Goal: Communication & Community: Participate in discussion

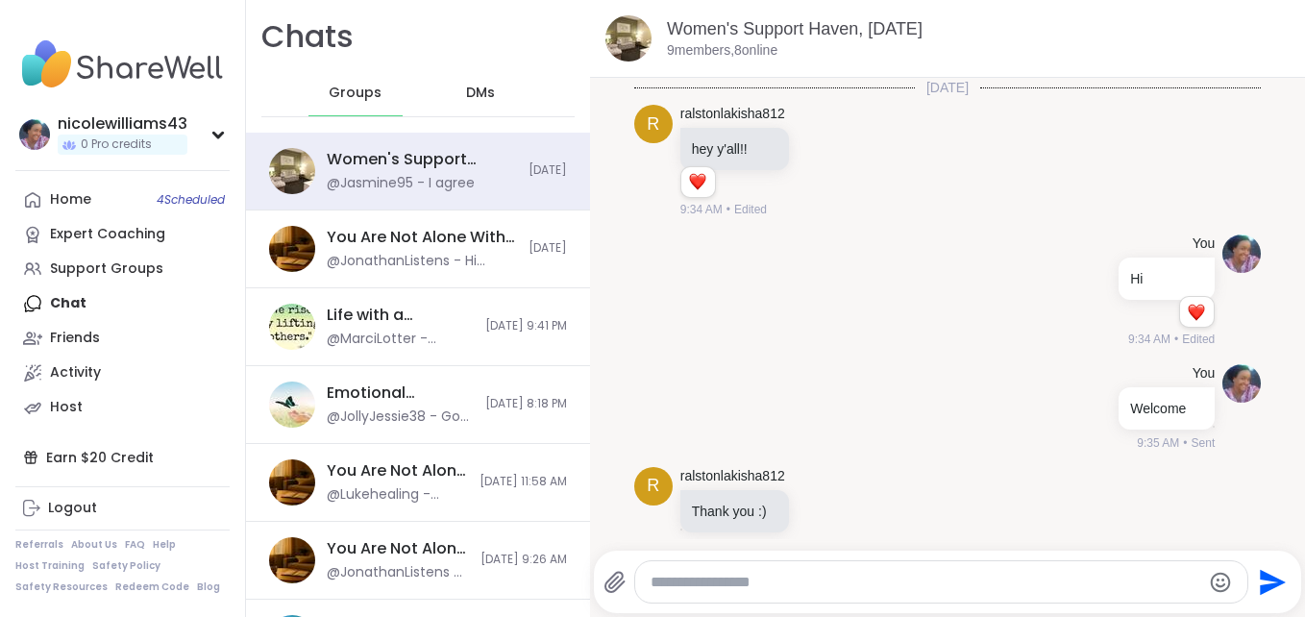
scroll to position [3543, 0]
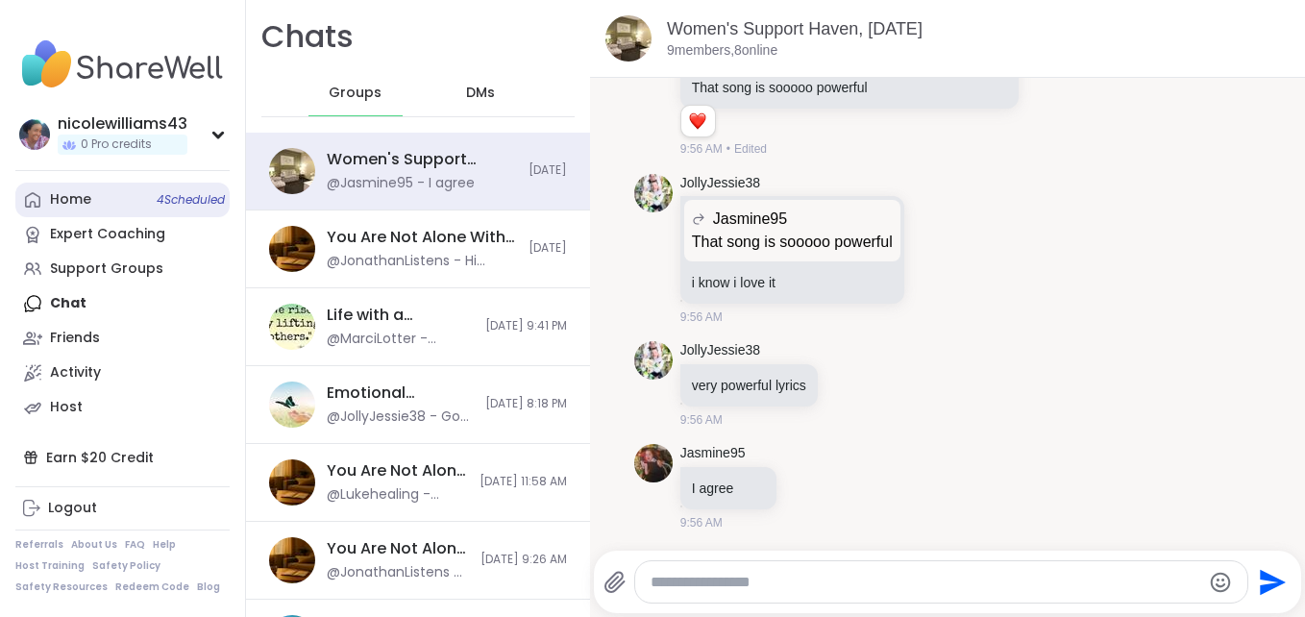
click at [69, 207] on div "Home 4 Scheduled" at bounding box center [70, 199] width 41 height 19
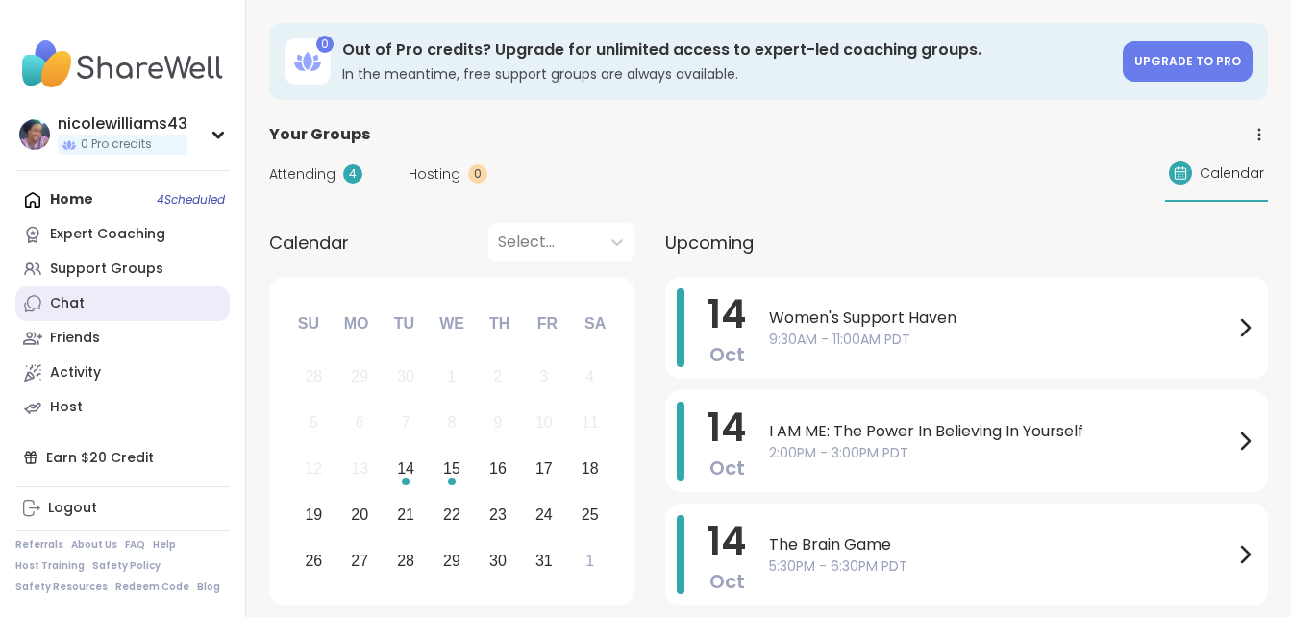
click at [56, 309] on div "Chat" at bounding box center [67, 303] width 35 height 19
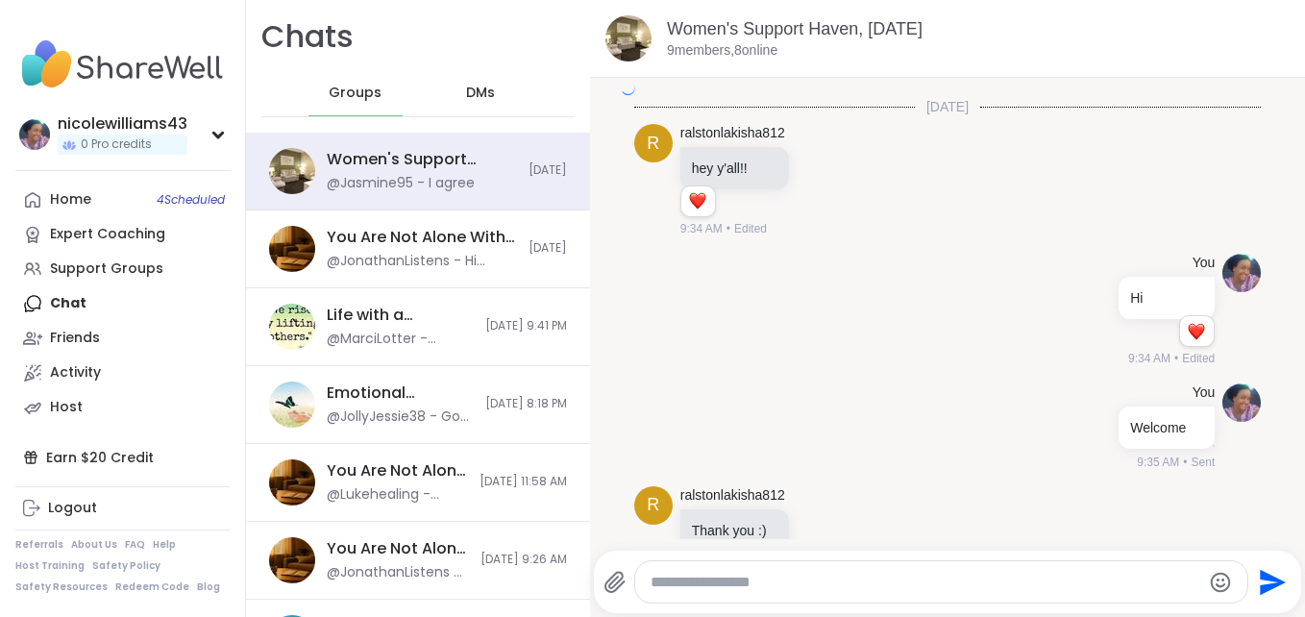
scroll to position [3543, 0]
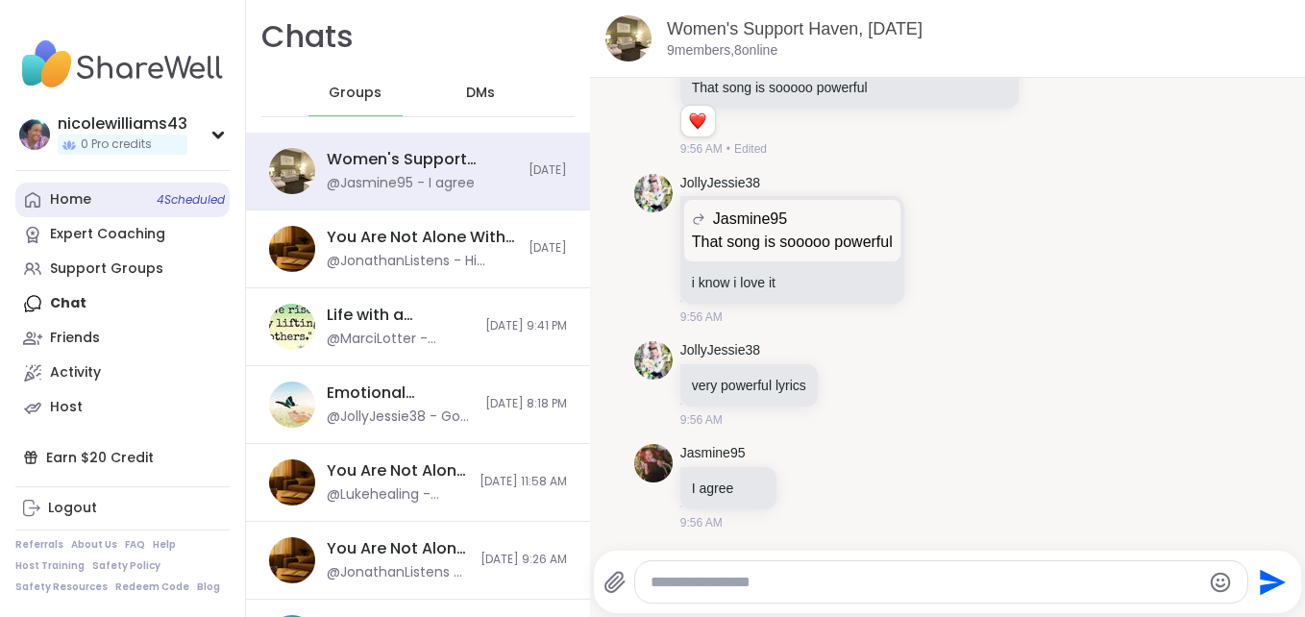
click at [36, 195] on icon at bounding box center [32, 199] width 15 height 15
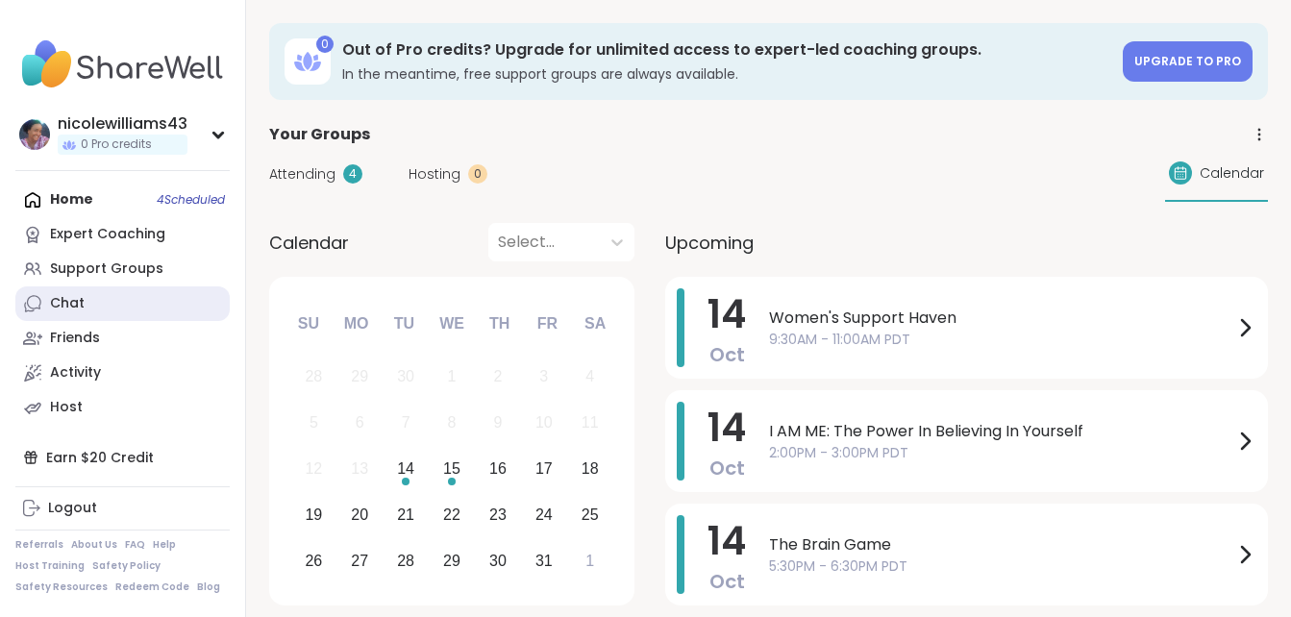
click at [63, 298] on div "Chat" at bounding box center [67, 303] width 35 height 19
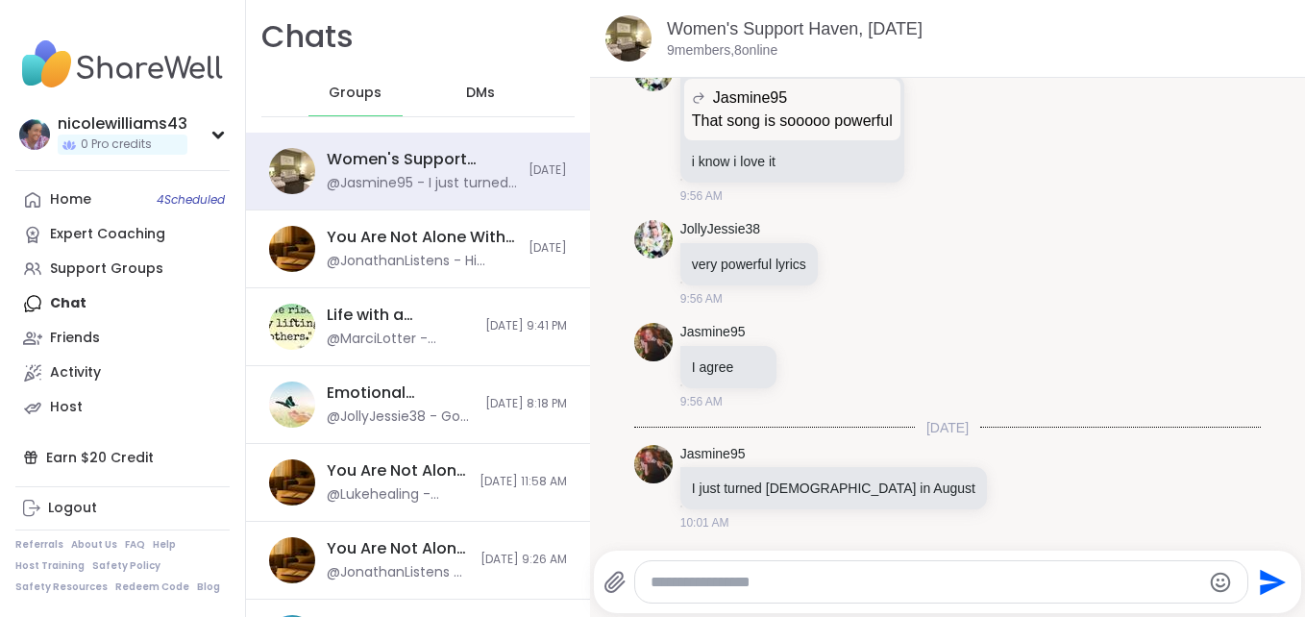
scroll to position [3692, 0]
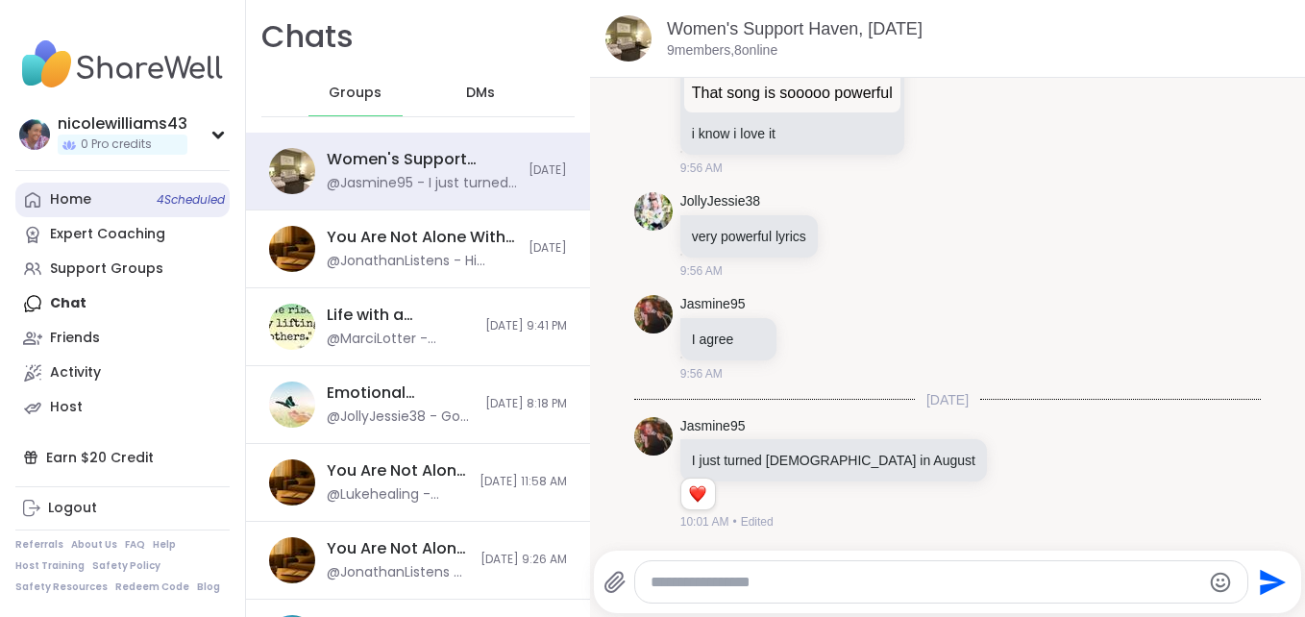
click at [63, 203] on div "Home 4 Scheduled" at bounding box center [70, 199] width 41 height 19
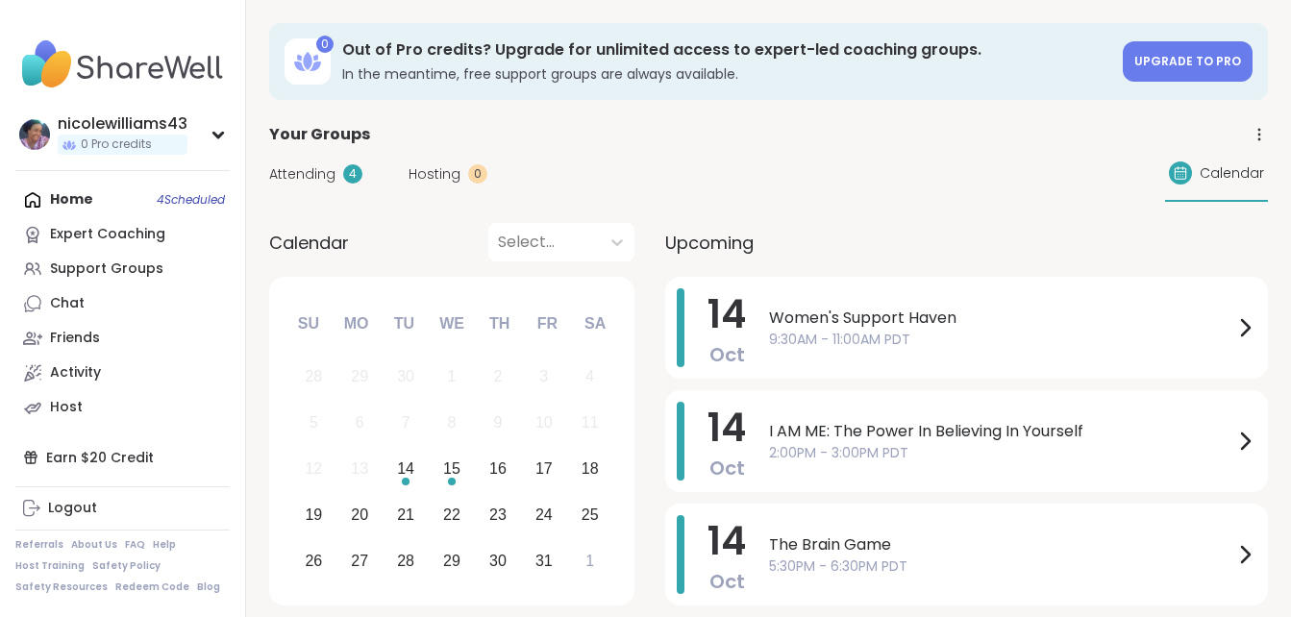
click at [81, 199] on div "Home 4 Scheduled Expert Coaching Support Groups Chat Friends Activity Host" at bounding box center [122, 304] width 214 height 242
click at [59, 199] on div "Home 4 Scheduled Expert Coaching Support Groups Chat Friends Activity Host" at bounding box center [122, 304] width 214 height 242
click at [85, 308] on link "Chat" at bounding box center [122, 303] width 214 height 35
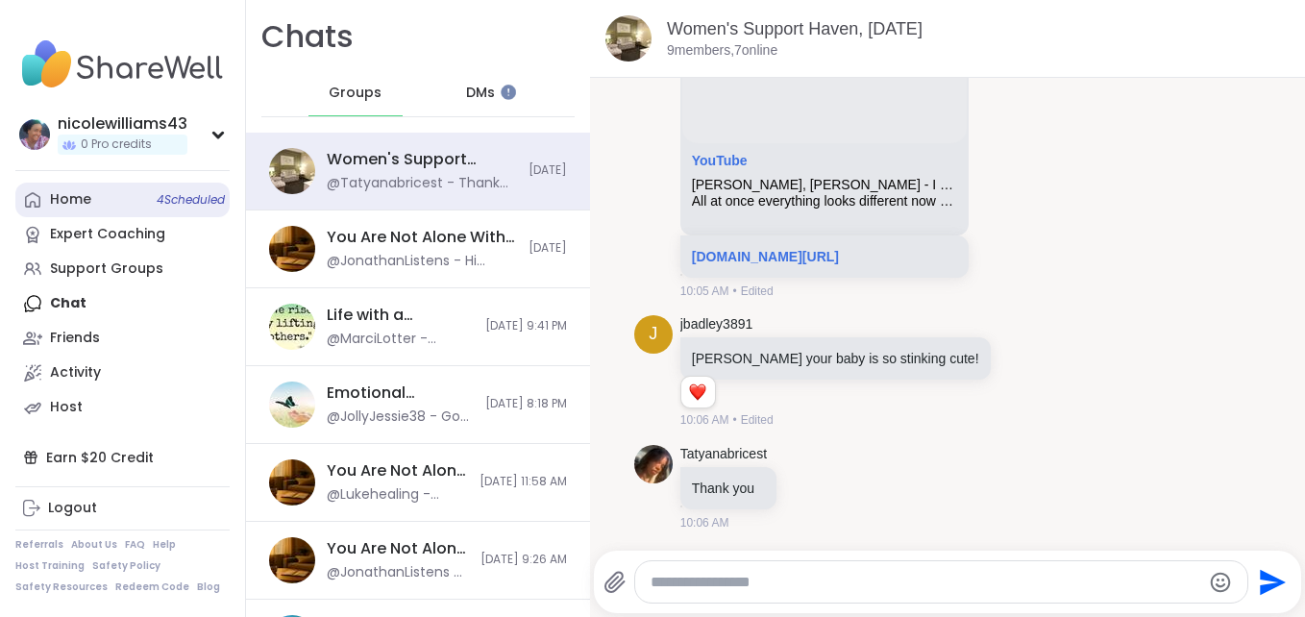
click at [81, 205] on div "Home 4 Scheduled" at bounding box center [70, 199] width 41 height 19
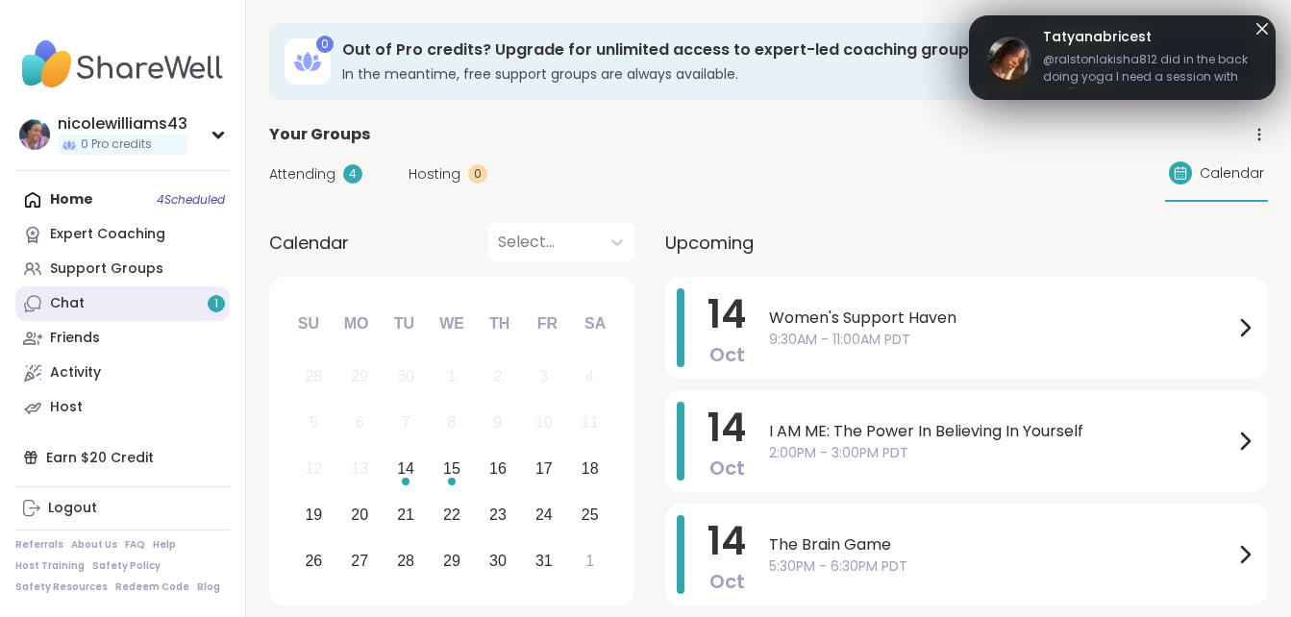
click at [83, 298] on div "Chat 1" at bounding box center [67, 303] width 35 height 19
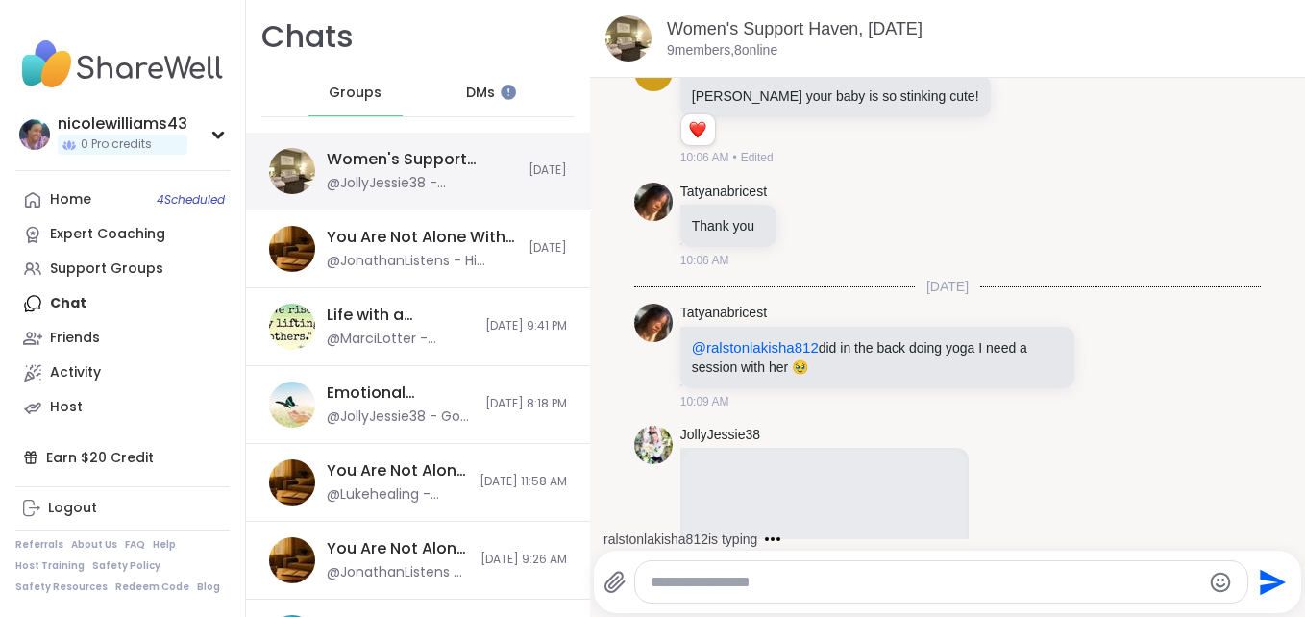
scroll to position [5269, 0]
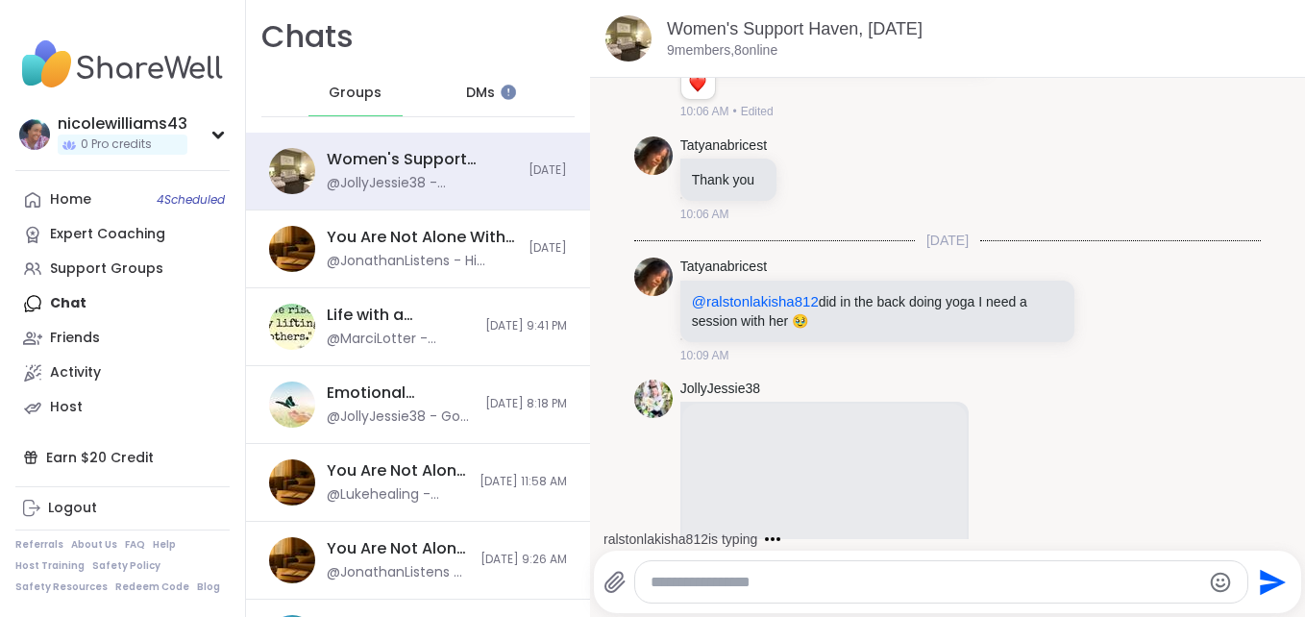
click at [1226, 297] on li "Tatyanabricest @ralstonlakisha812 did in the back doing yoga I need a session w…" at bounding box center [948, 311] width 678 height 122
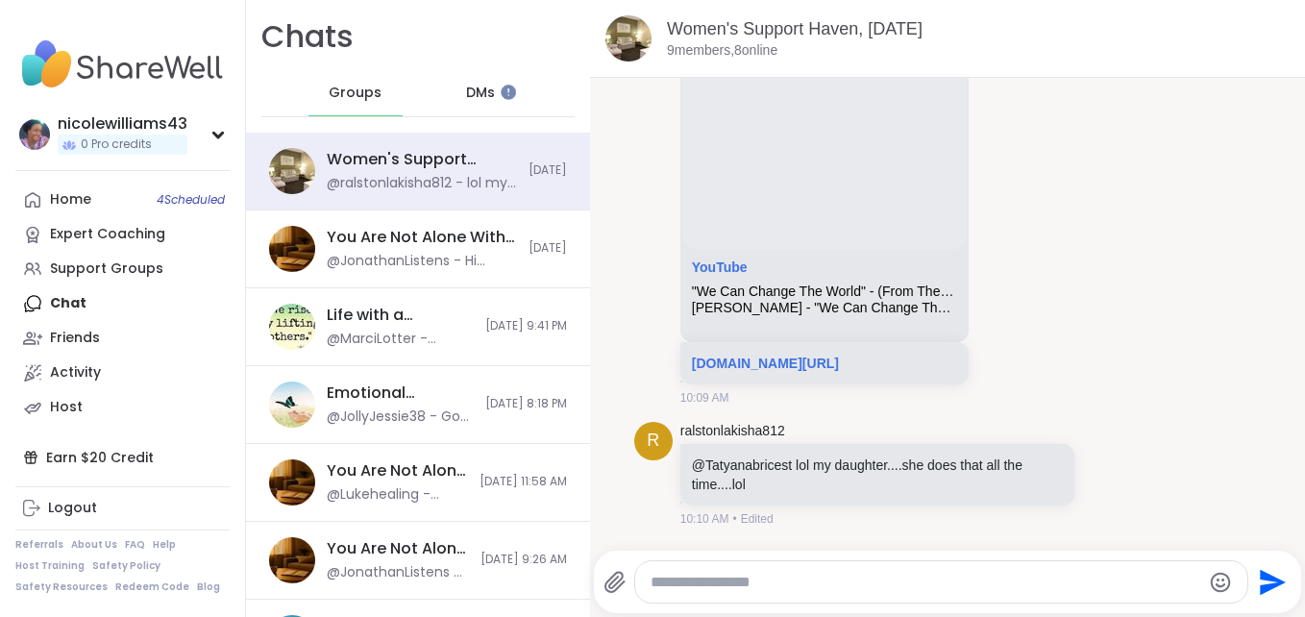
scroll to position [5696, 0]
click at [1002, 427] on div "ralstonlakisha812" at bounding box center [880, 431] width 398 height 19
type textarea "*"
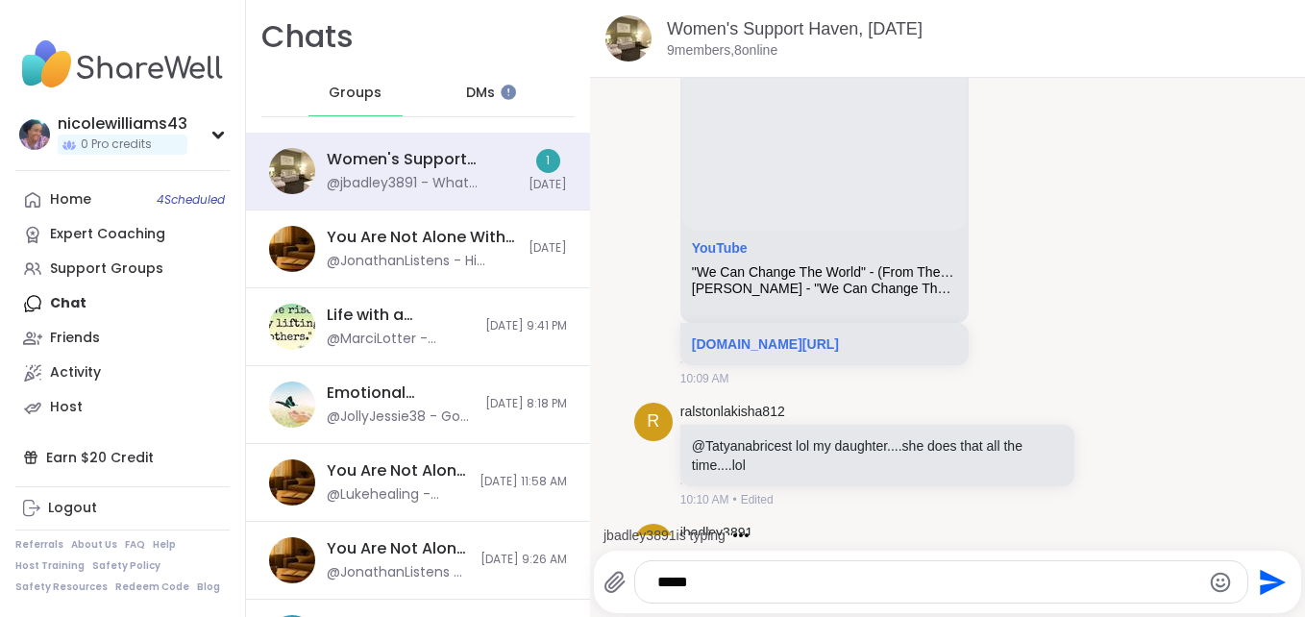
scroll to position [5799, 0]
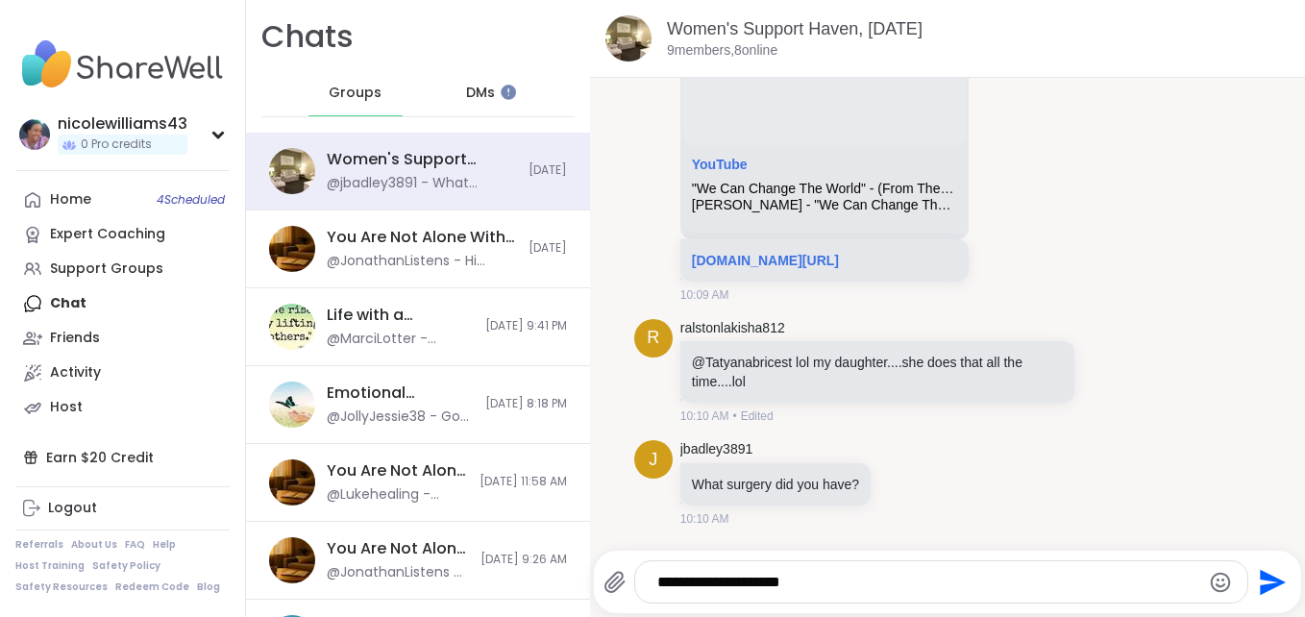
type textarea "**********"
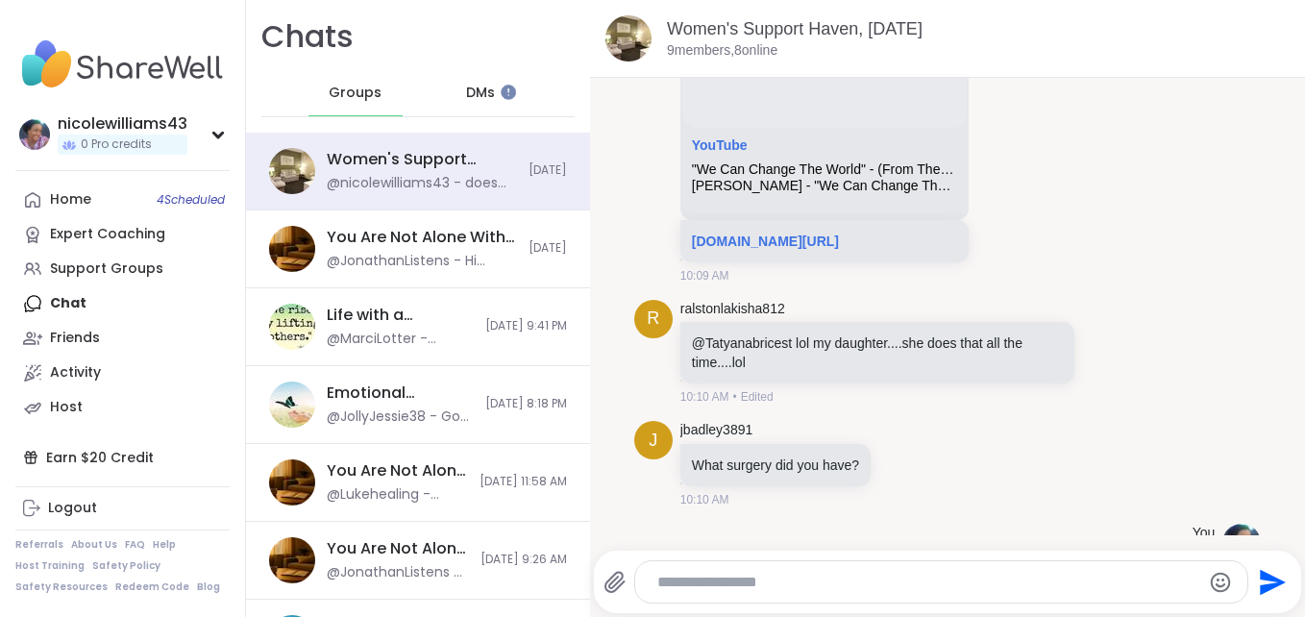
scroll to position [5901, 0]
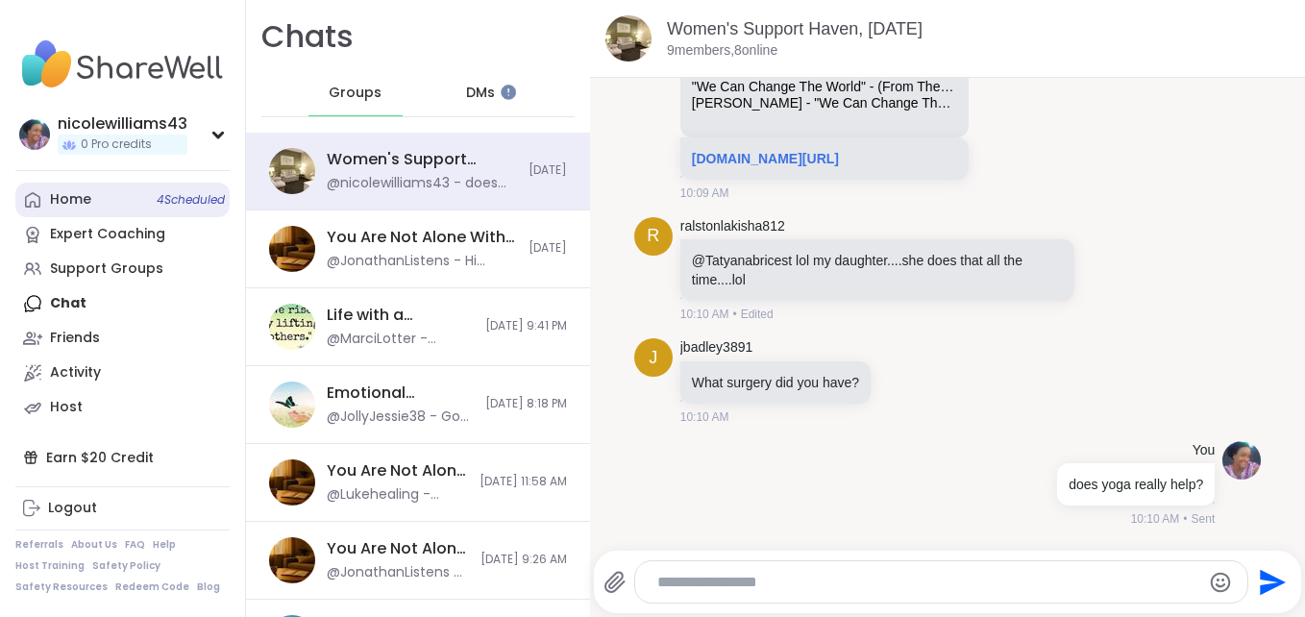
click at [51, 203] on div "Home 4 Scheduled" at bounding box center [70, 199] width 41 height 19
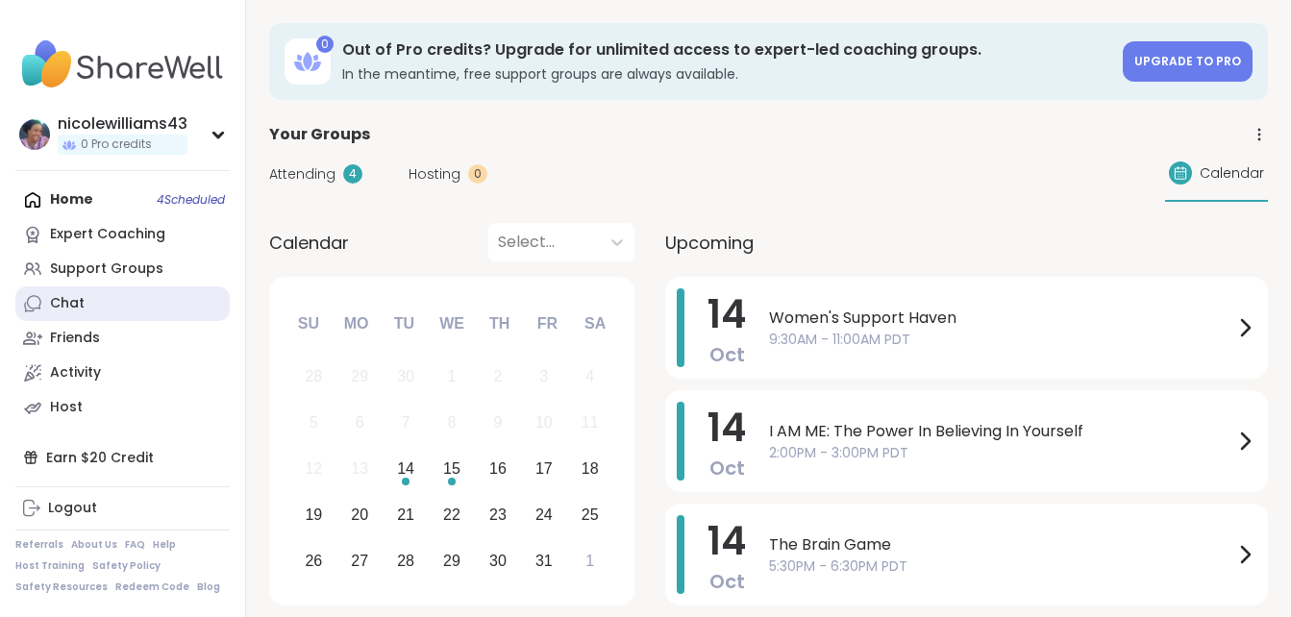
click at [50, 307] on div "Chat" at bounding box center [67, 303] width 35 height 19
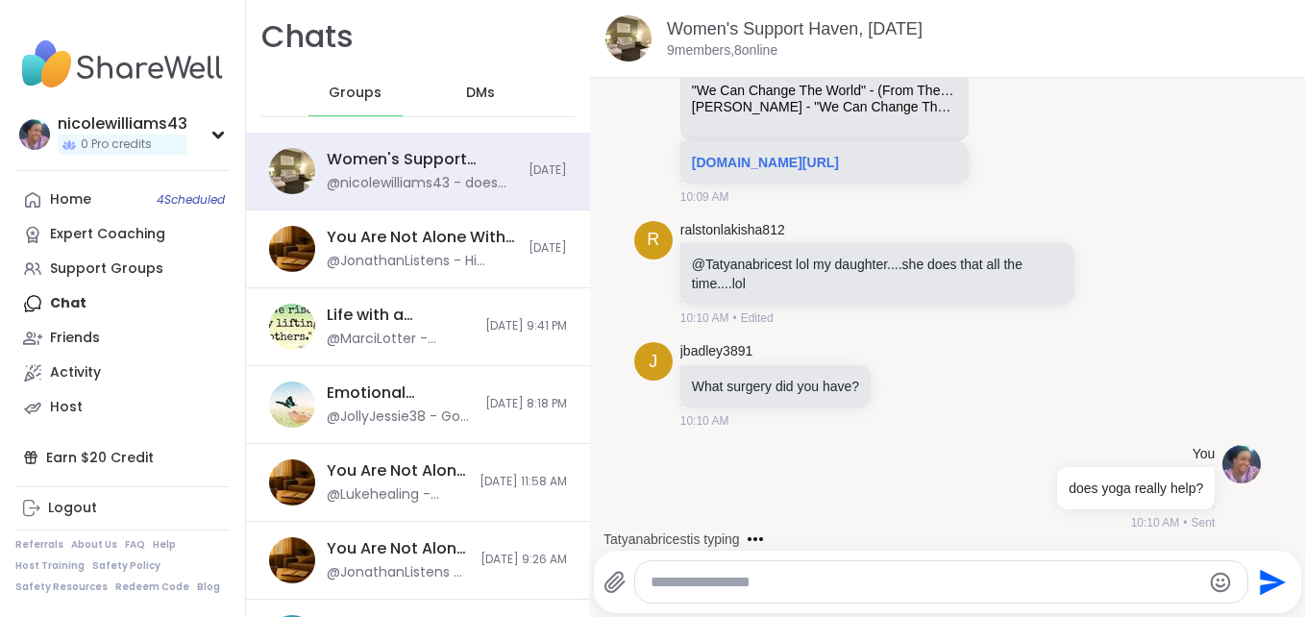
scroll to position [6023, 0]
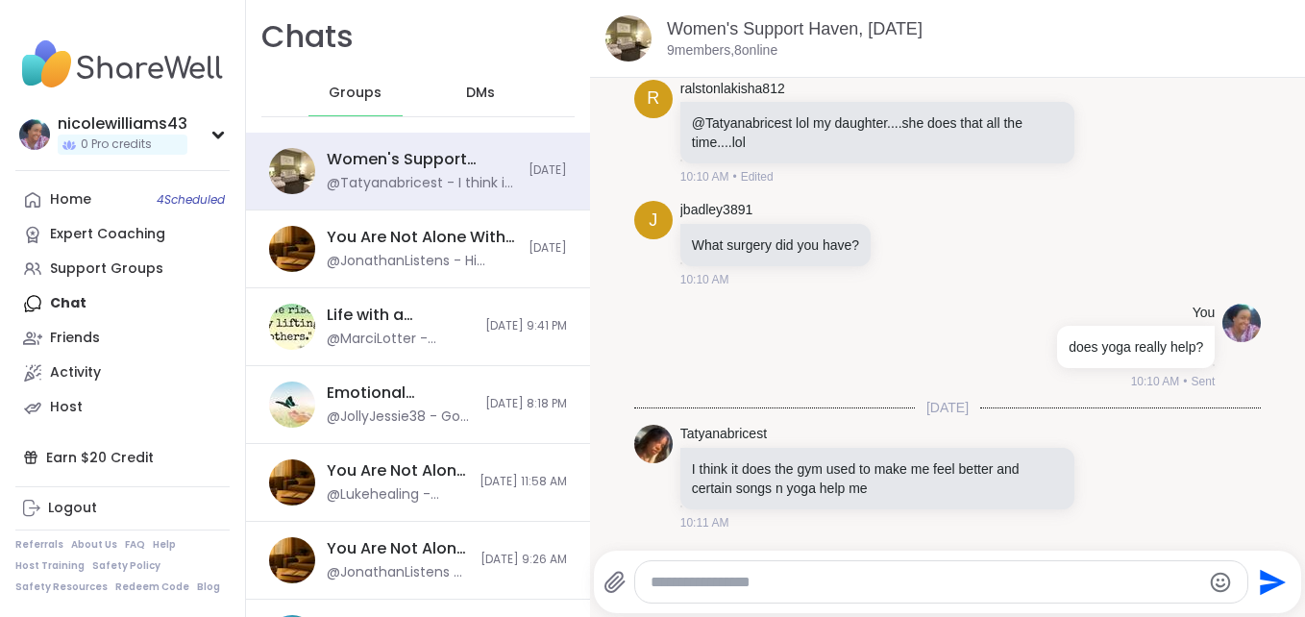
click at [692, 583] on textarea "Type your message" at bounding box center [926, 582] width 550 height 19
type textarea "**********"
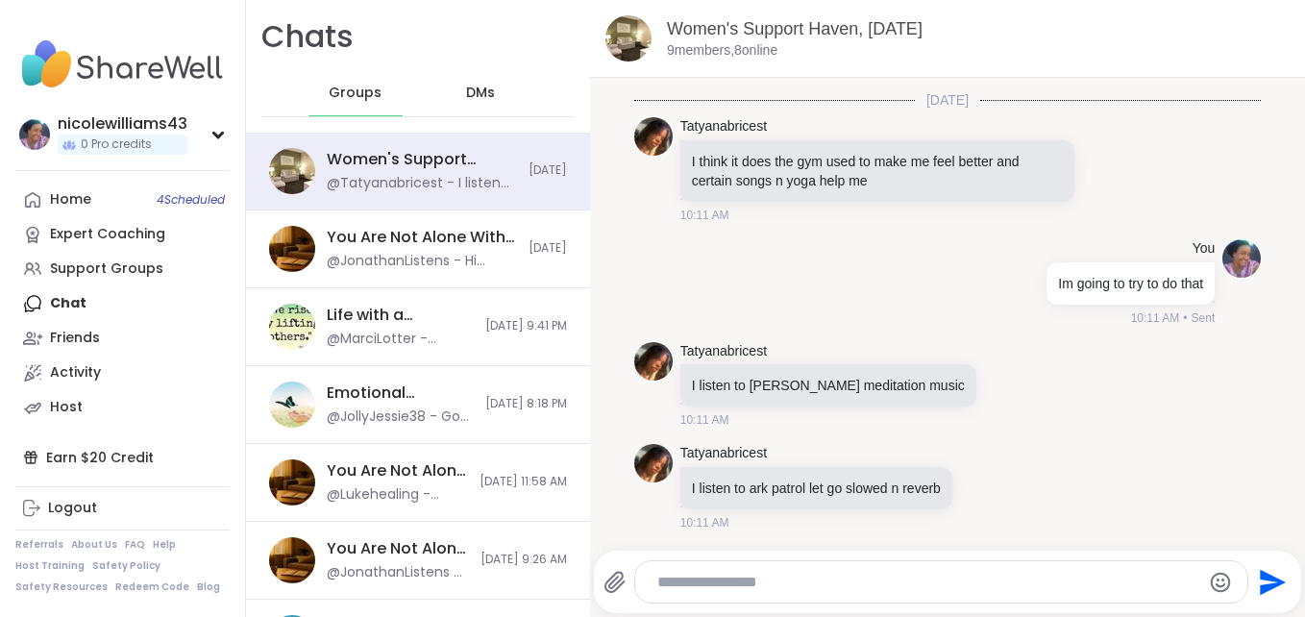
scroll to position [6432, 0]
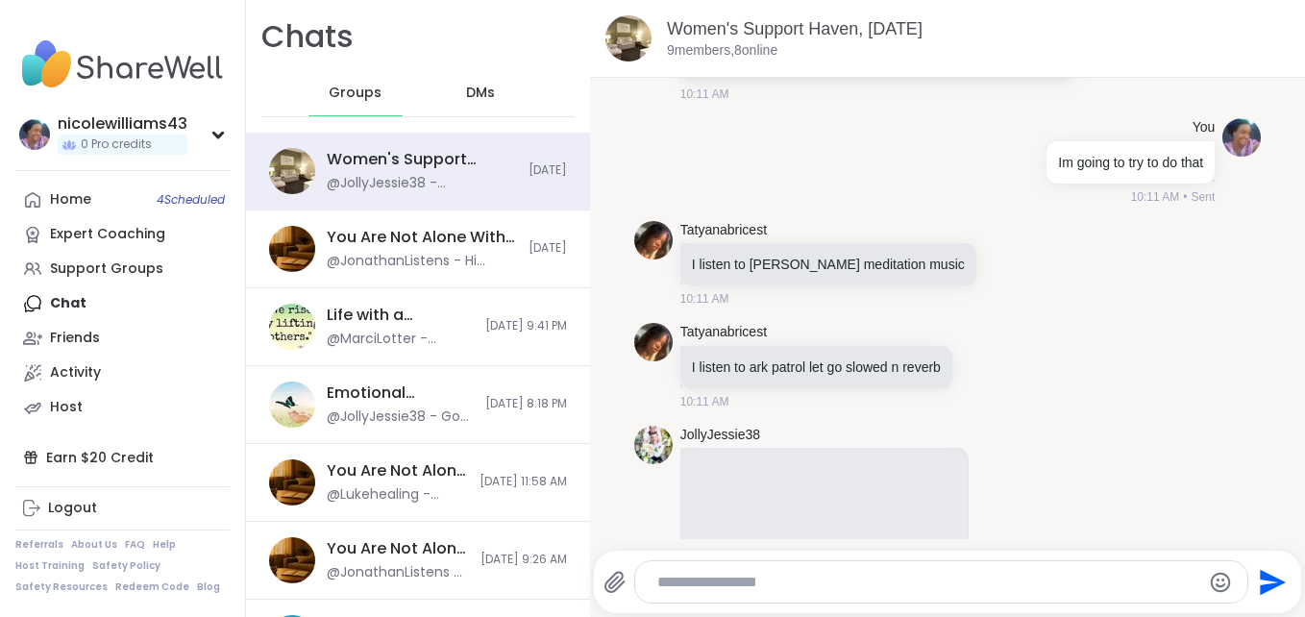
click at [93, 307] on div "Home 4 Scheduled Expert Coaching Support Groups Chat Friends Activity Host" at bounding box center [122, 304] width 214 height 242
click at [64, 297] on div "Home 4 Scheduled Expert Coaching Support Groups Chat Friends Activity Host" at bounding box center [122, 304] width 214 height 242
click at [466, 85] on span "DMs" at bounding box center [480, 93] width 29 height 19
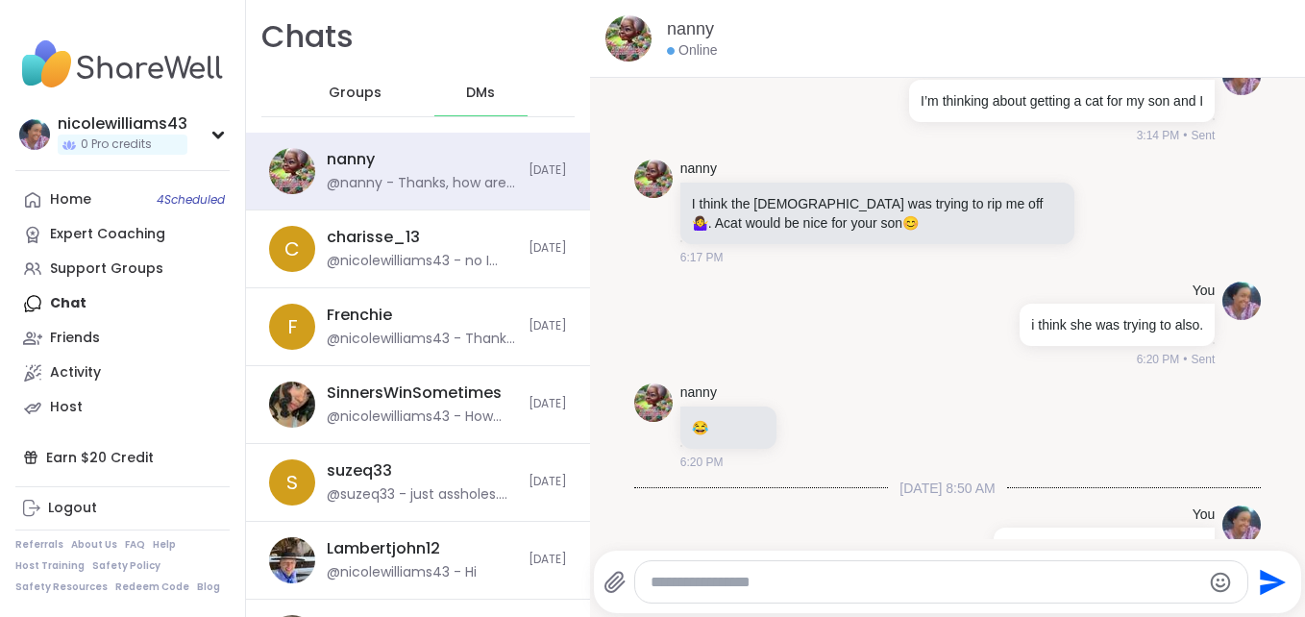
scroll to position [14637, 0]
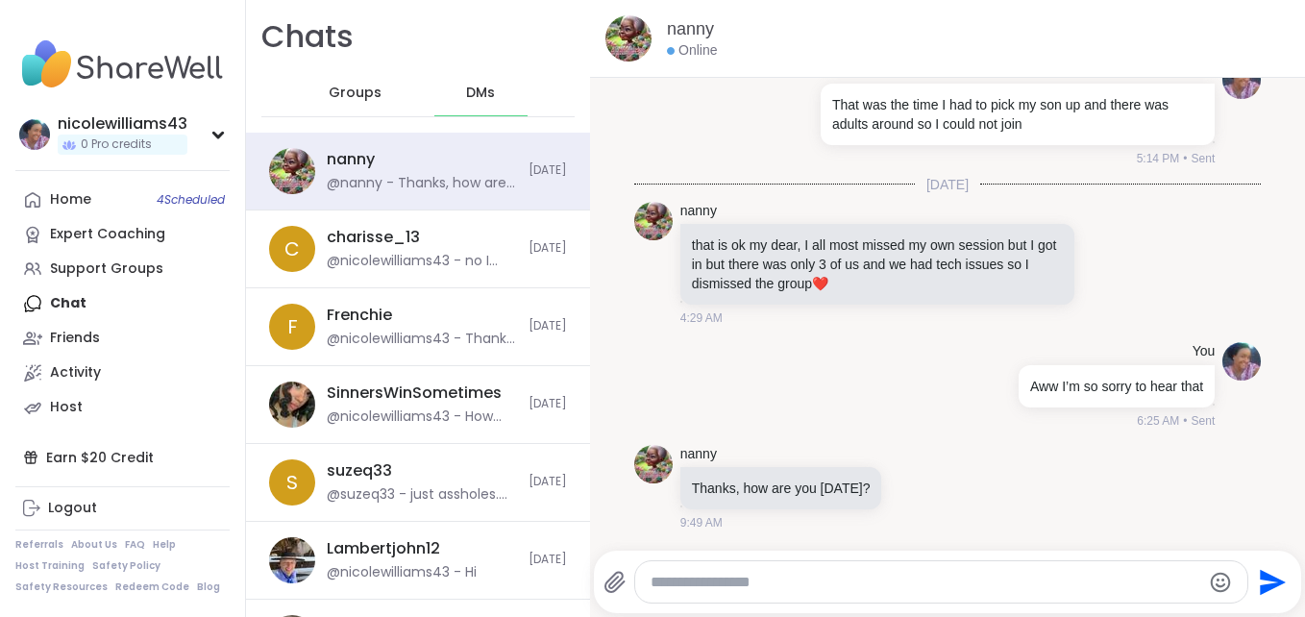
click at [691, 580] on textarea "Type your message" at bounding box center [926, 582] width 550 height 19
type textarea "**********"
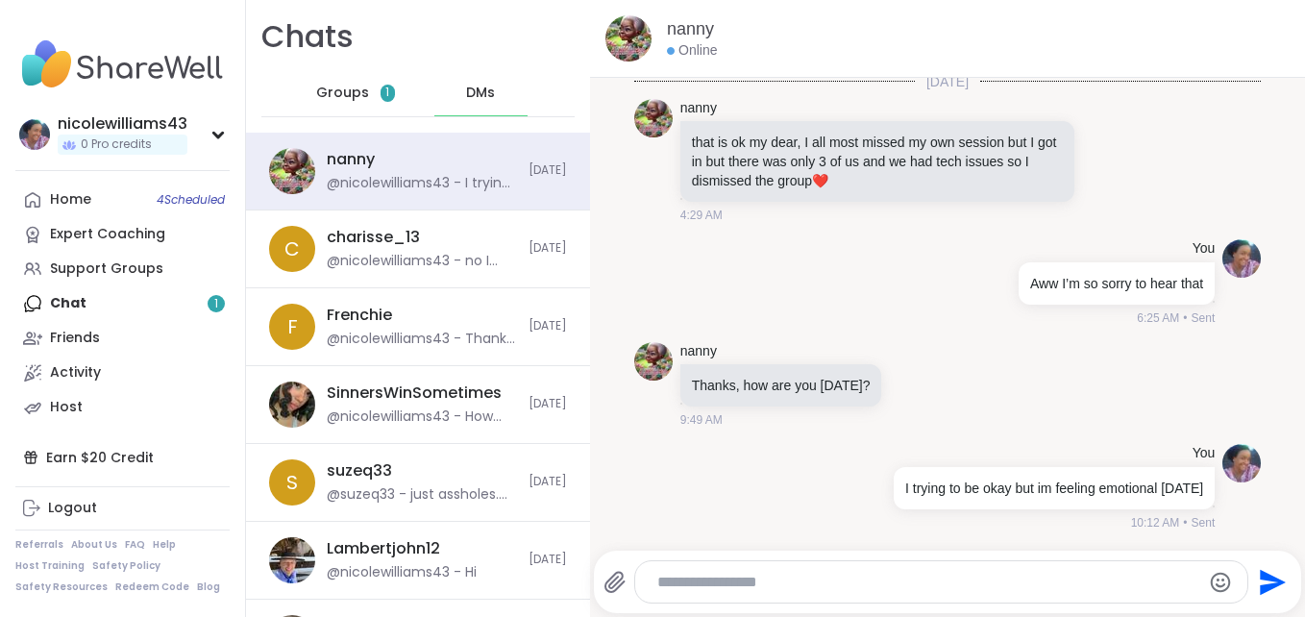
click at [326, 97] on span "Groups" at bounding box center [342, 93] width 53 height 19
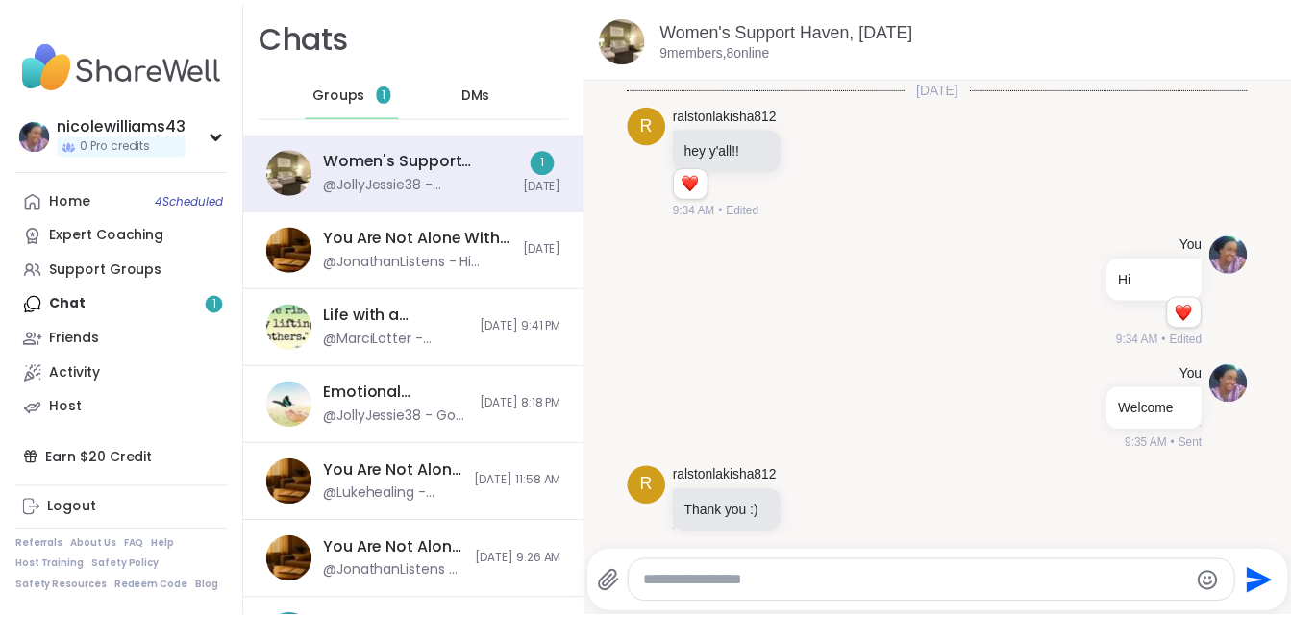
scroll to position [7283, 0]
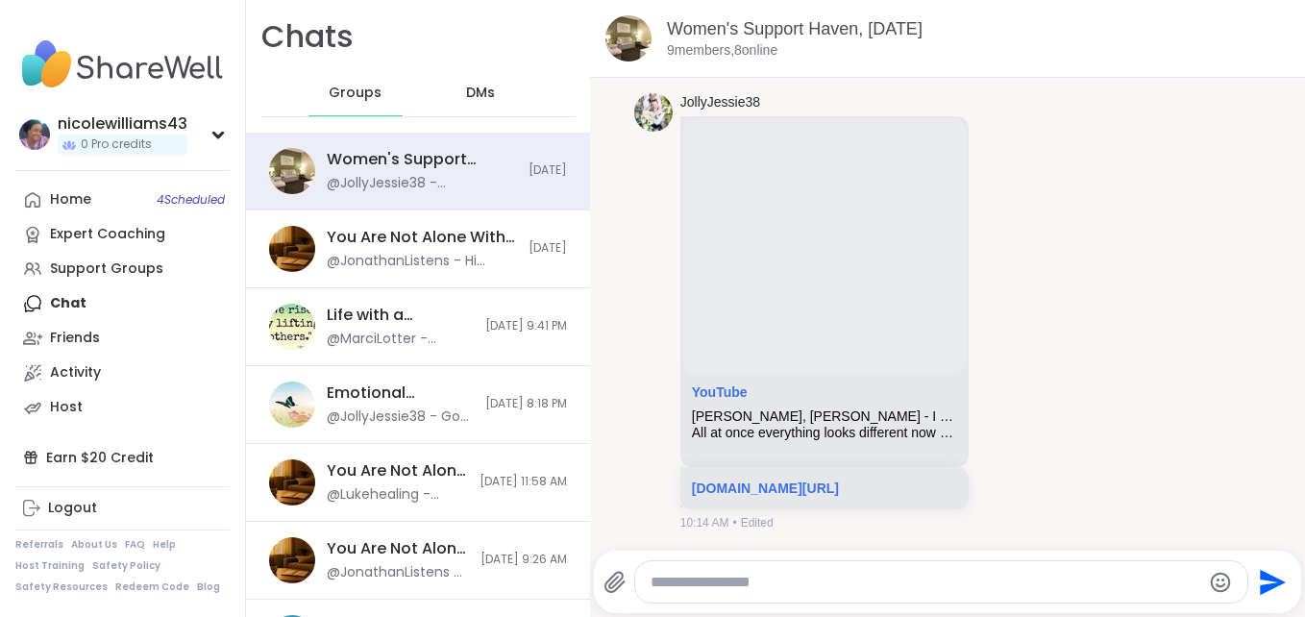
click at [241, 131] on nav "nicolewilliams43 0 Pro credits Profile Membership Settings Help Home 4 Schedule…" at bounding box center [123, 308] width 246 height 617
click at [140, 210] on link "Home 4 Scheduled" at bounding box center [122, 200] width 214 height 35
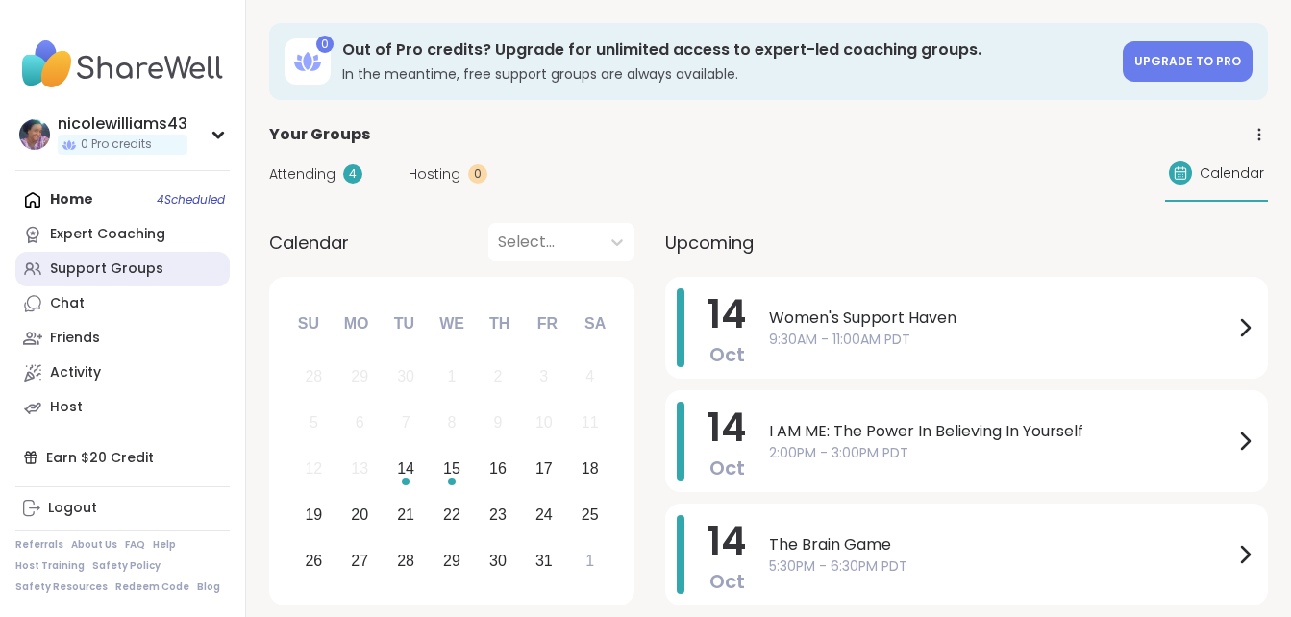
click at [73, 260] on div "Support Groups" at bounding box center [106, 269] width 113 height 19
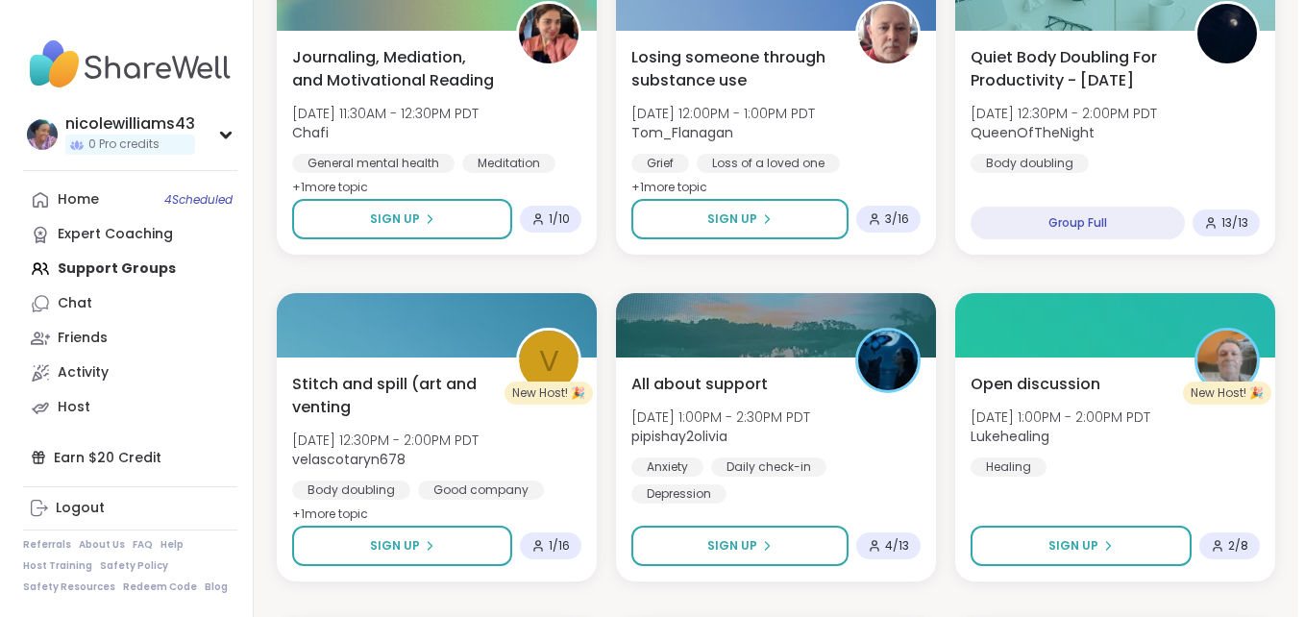
scroll to position [1616, 0]
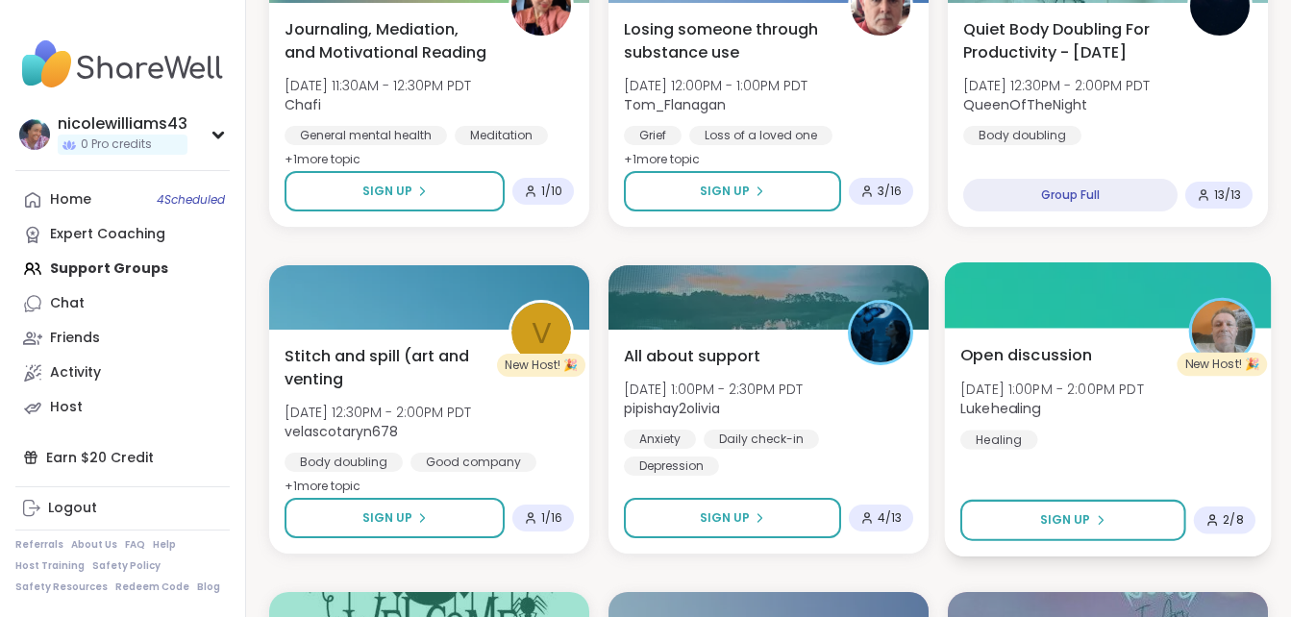
click at [1088, 395] on span "[DATE] 1:00PM - 2:00PM PDT" at bounding box center [1052, 388] width 184 height 19
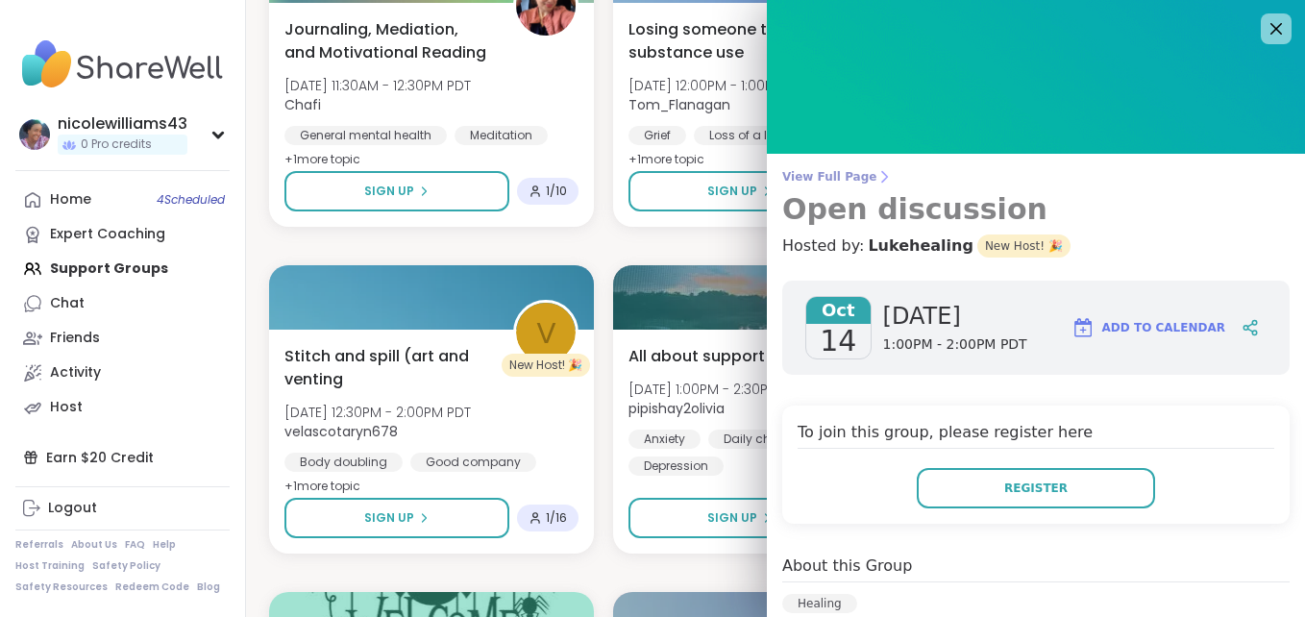
drag, startPoint x: 1088, startPoint y: 395, endPoint x: 1218, endPoint y: 202, distance: 232.7
click at [1218, 202] on div "View Full Page Open discussion Hosted by: Lukehealing New Host! 🎉 Oct 14 Tuesda…" at bounding box center [1036, 482] width 538 height 965
click at [1218, 202] on h3 "Open discussion" at bounding box center [1036, 209] width 508 height 35
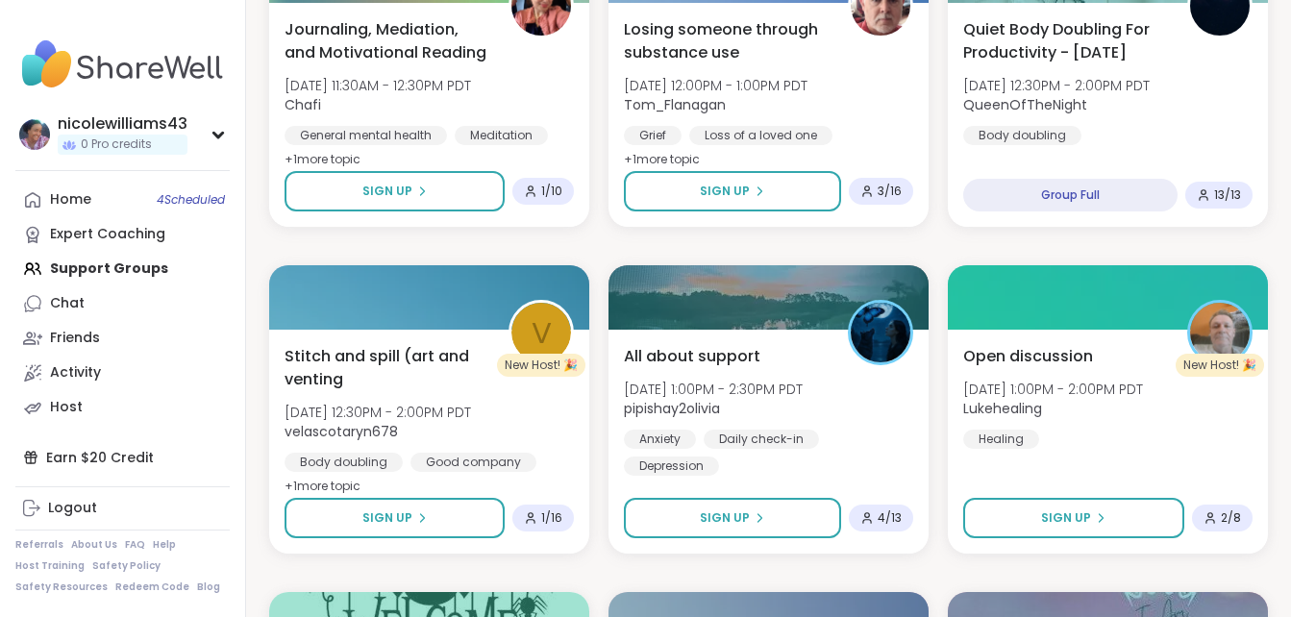
click at [1218, 202] on span "13 / 13" at bounding box center [1227, 194] width 27 height 15
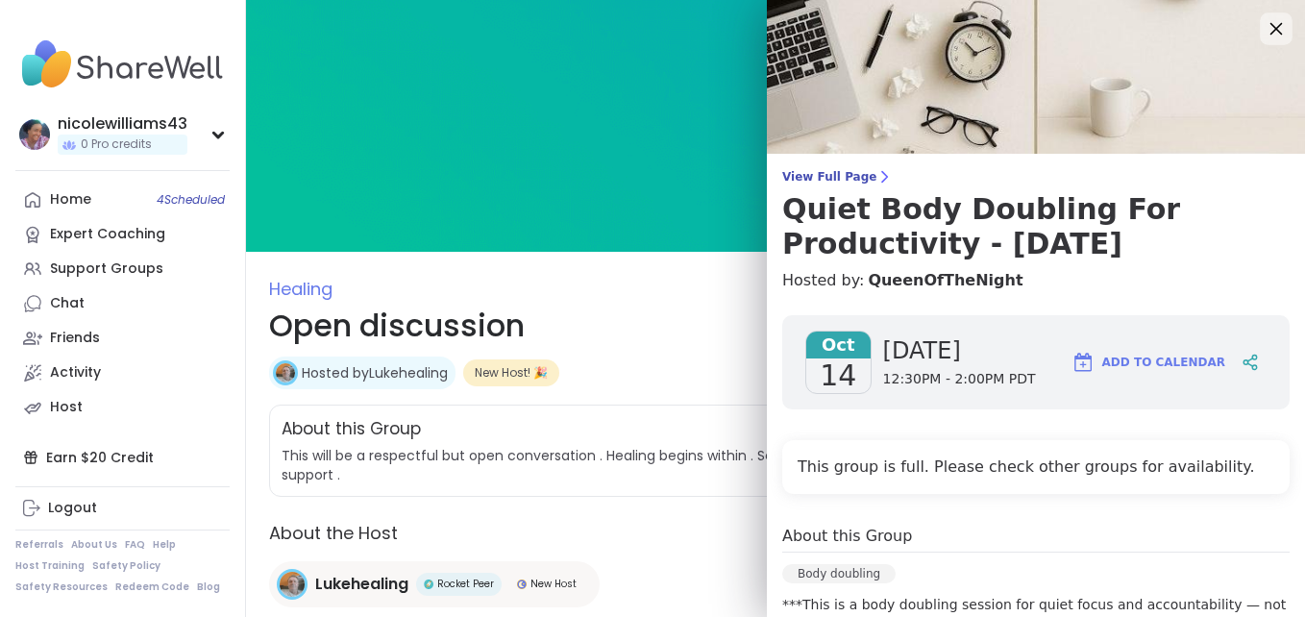
click at [1264, 28] on icon at bounding box center [1276, 28] width 24 height 24
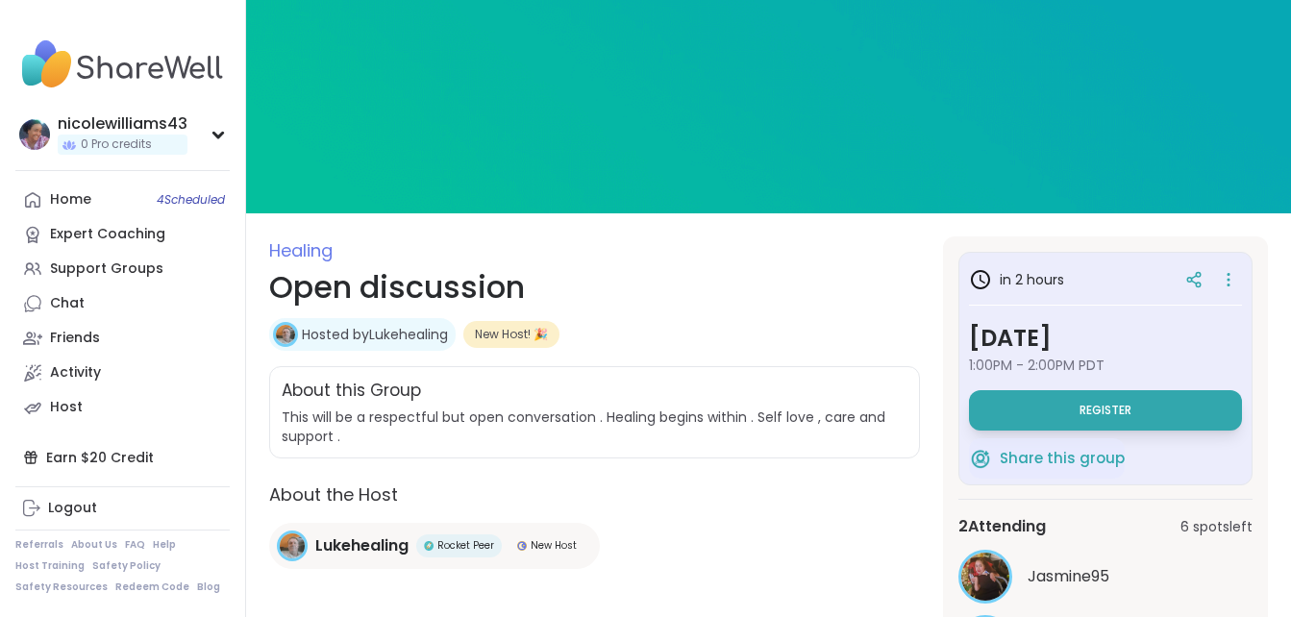
scroll to position [175, 0]
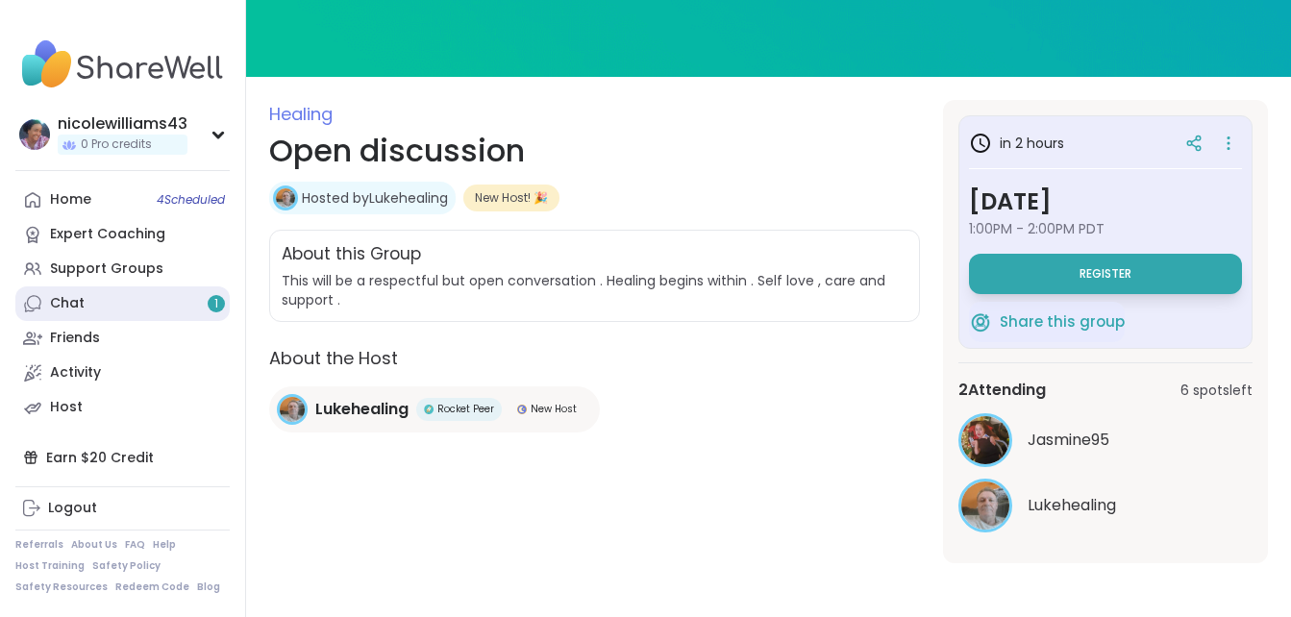
click at [88, 319] on link "Chat 1" at bounding box center [122, 303] width 214 height 35
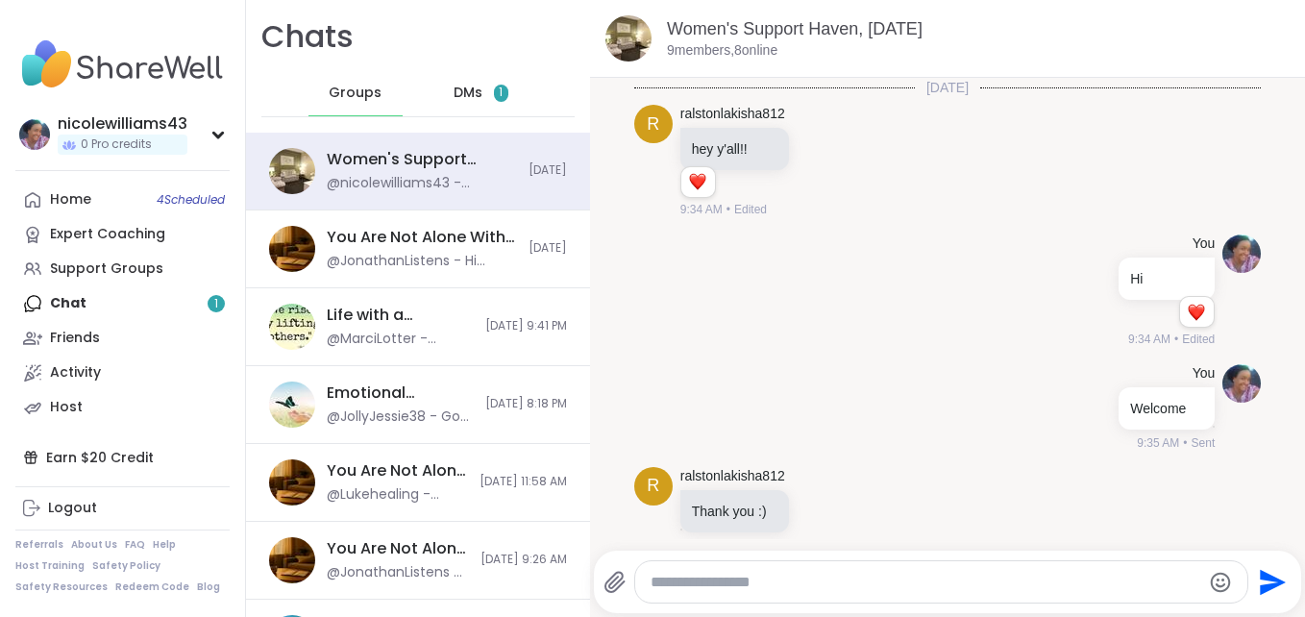
scroll to position [7320, 0]
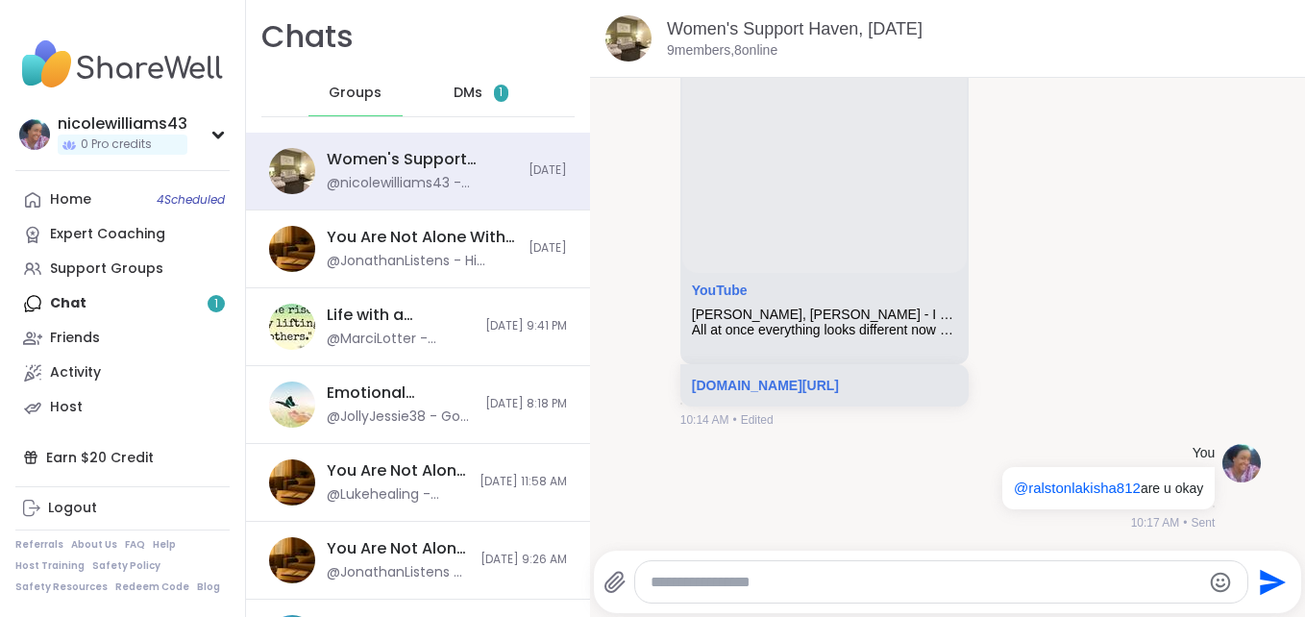
click at [460, 92] on span "DMs" at bounding box center [468, 93] width 29 height 19
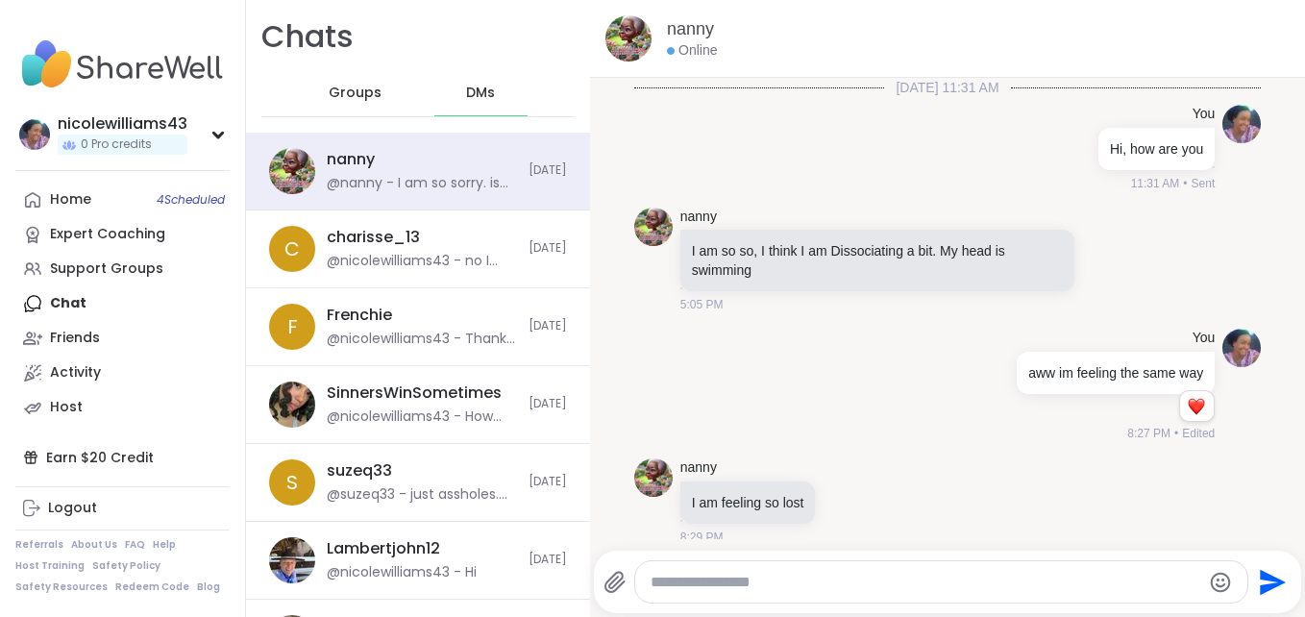
scroll to position [14907, 0]
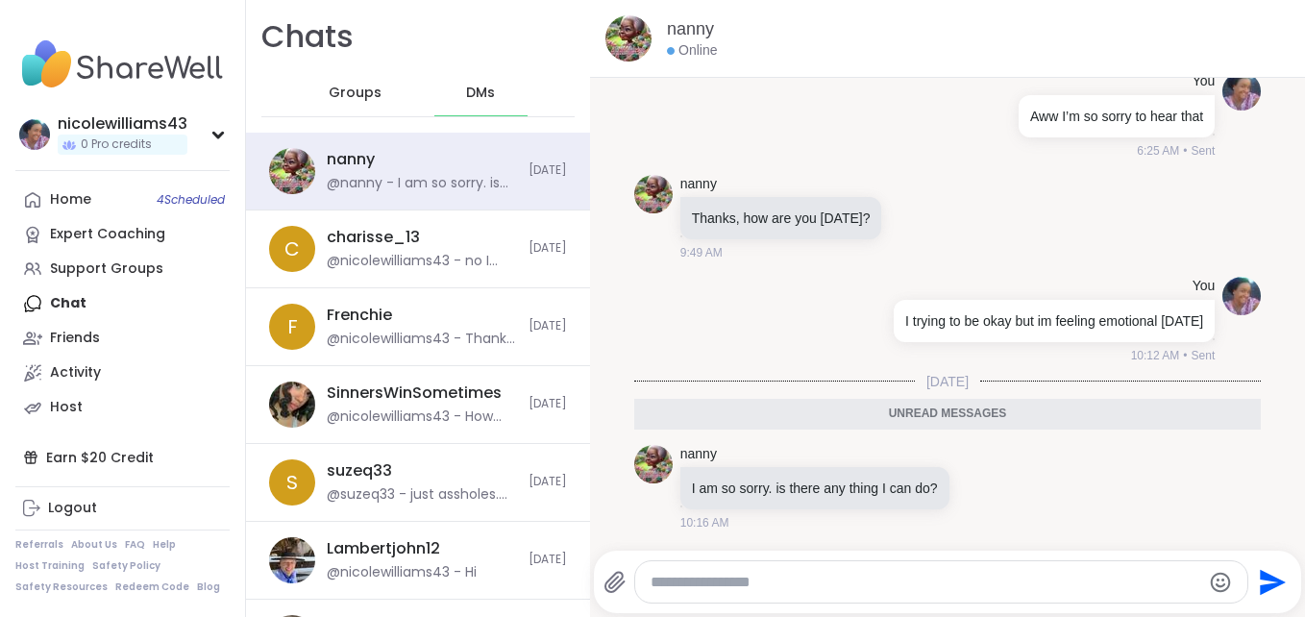
click at [675, 562] on div at bounding box center [941, 581] width 613 height 41
click at [671, 591] on textarea "Type your message" at bounding box center [926, 582] width 550 height 19
type textarea "**********"
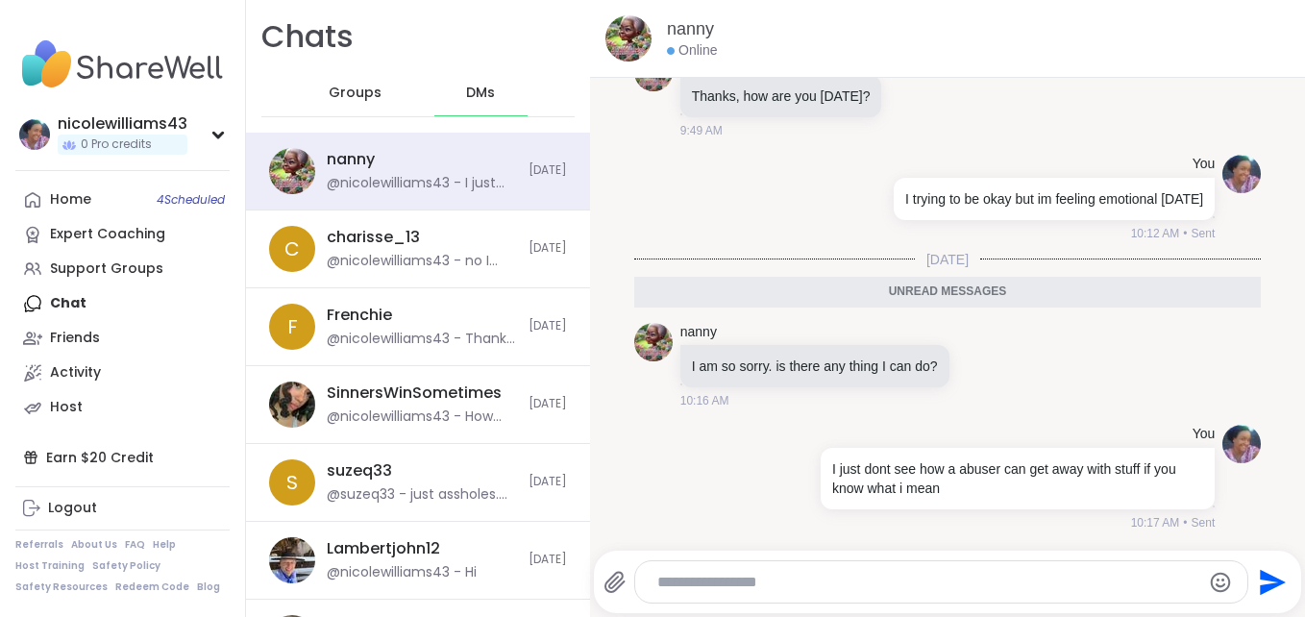
scroll to position [14983, 0]
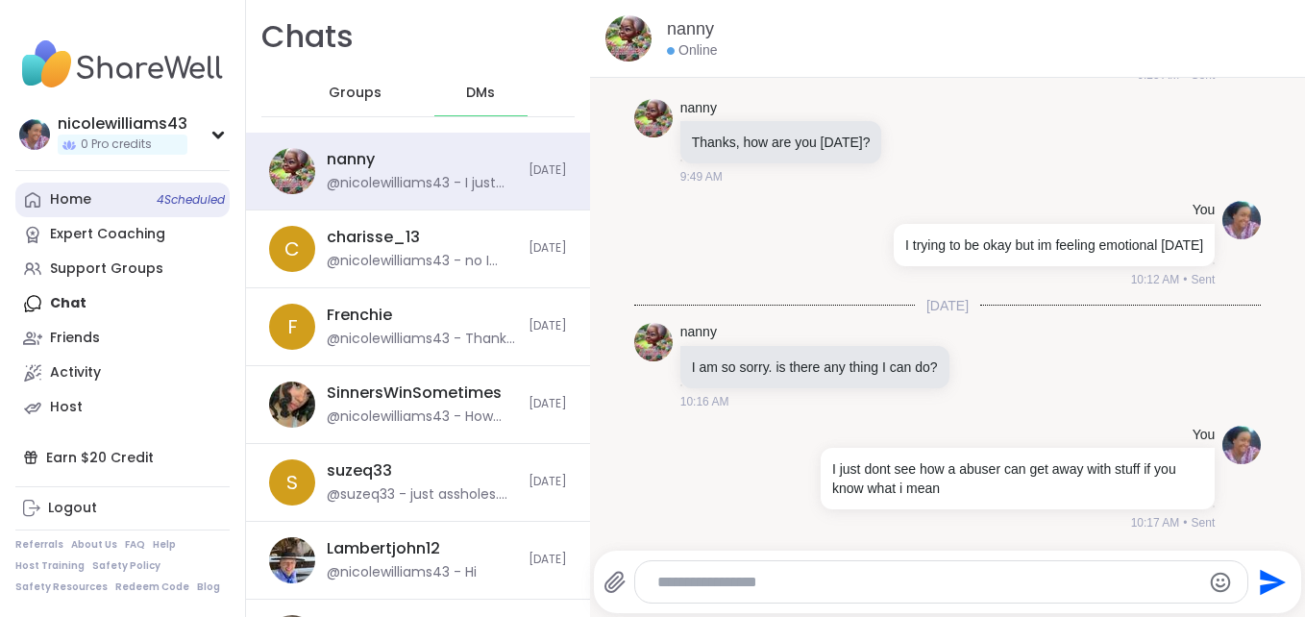
click at [62, 194] on div "Home 4 Scheduled" at bounding box center [70, 199] width 41 height 19
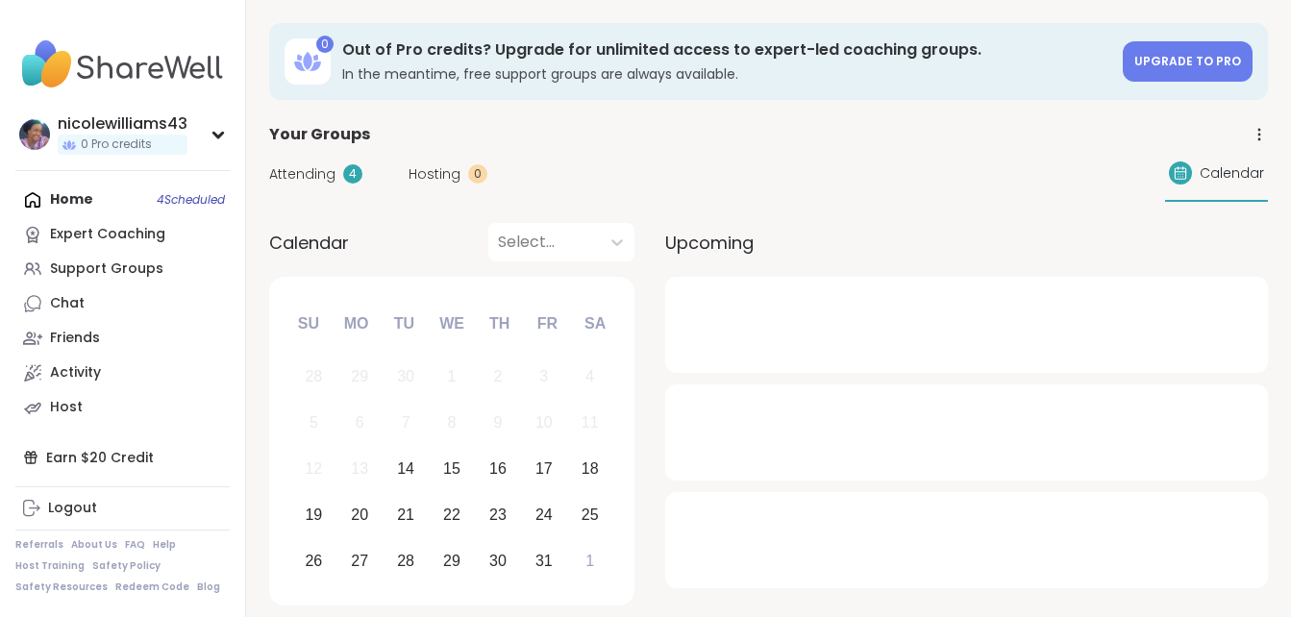
click at [62, 194] on div "Home 4 Scheduled Expert Coaching Support Groups Chat Friends Activity Host" at bounding box center [122, 304] width 214 height 242
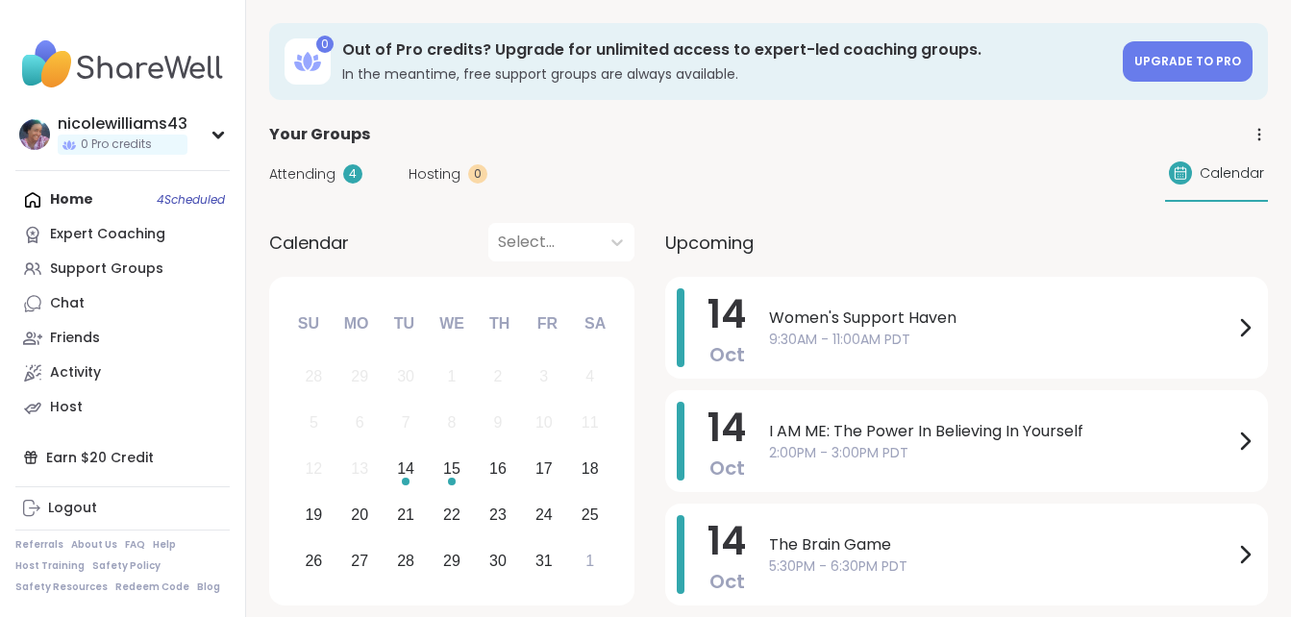
click at [80, 204] on div "Home 4 Scheduled Expert Coaching Support Groups Chat Friends Activity Host" at bounding box center [122, 304] width 214 height 242
click at [76, 309] on div "Chat" at bounding box center [67, 303] width 35 height 19
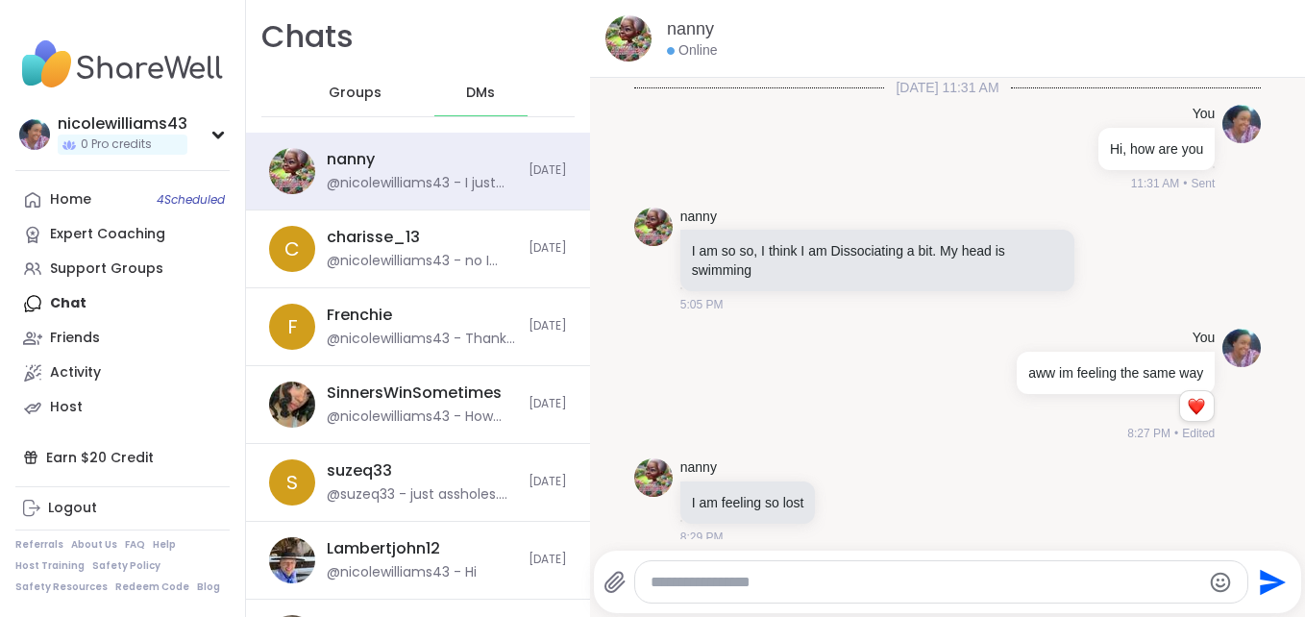
scroll to position [14964, 0]
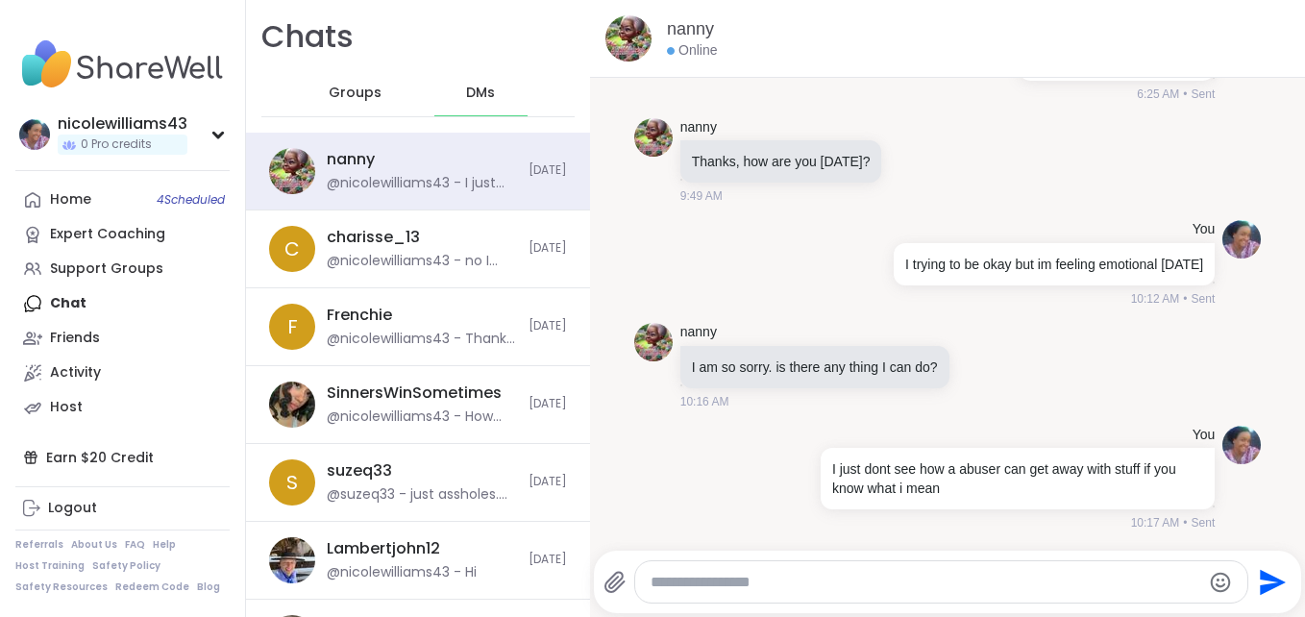
click at [76, 309] on div "Home 4 Scheduled Expert Coaching Support Groups Chat Friends Activity Host" at bounding box center [122, 304] width 214 height 242
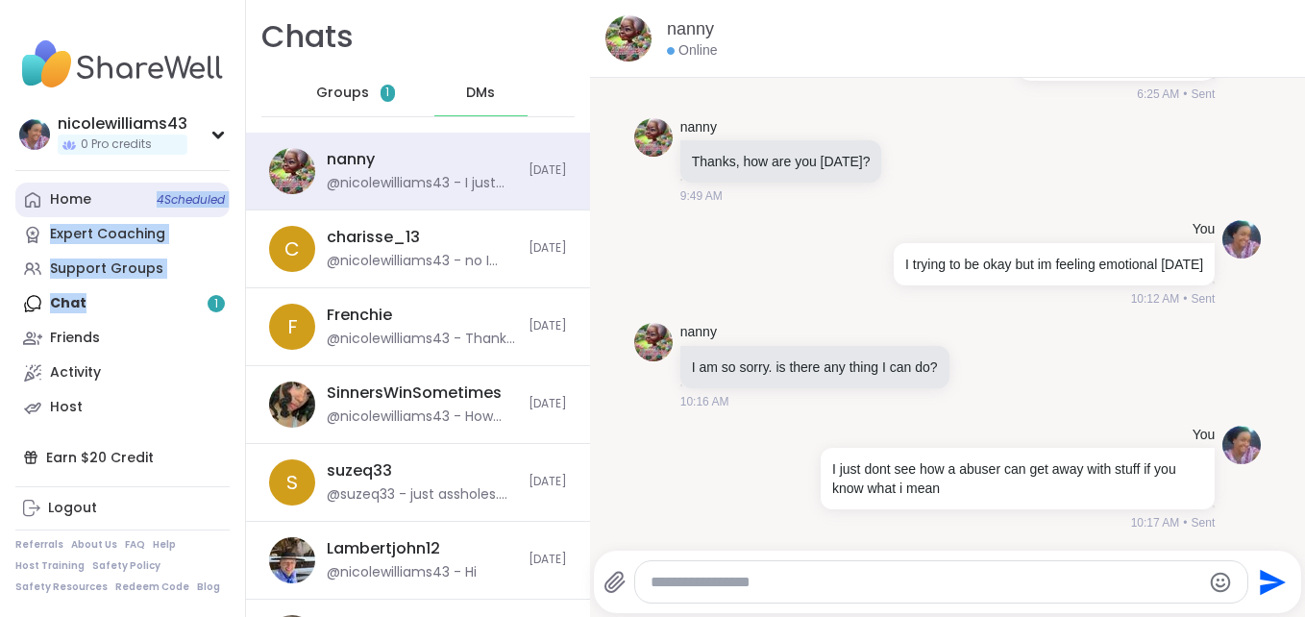
drag, startPoint x: 76, startPoint y: 309, endPoint x: 89, endPoint y: 208, distance: 101.8
click at [89, 208] on div "Home 4 Scheduled Expert Coaching Support Groups Chat 1 Friends Activity Host" at bounding box center [122, 304] width 214 height 242
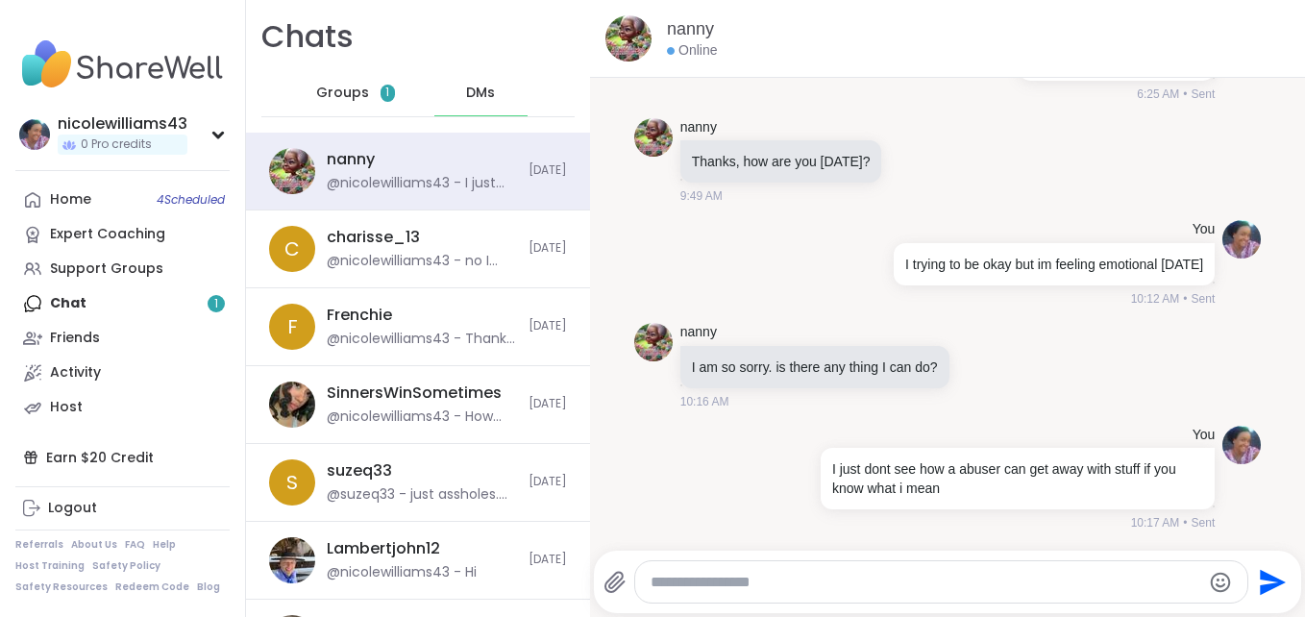
drag, startPoint x: 89, startPoint y: 208, endPoint x: 329, endPoint y: 94, distance: 264.9
click at [329, 94] on span "Groups" at bounding box center [342, 93] width 53 height 19
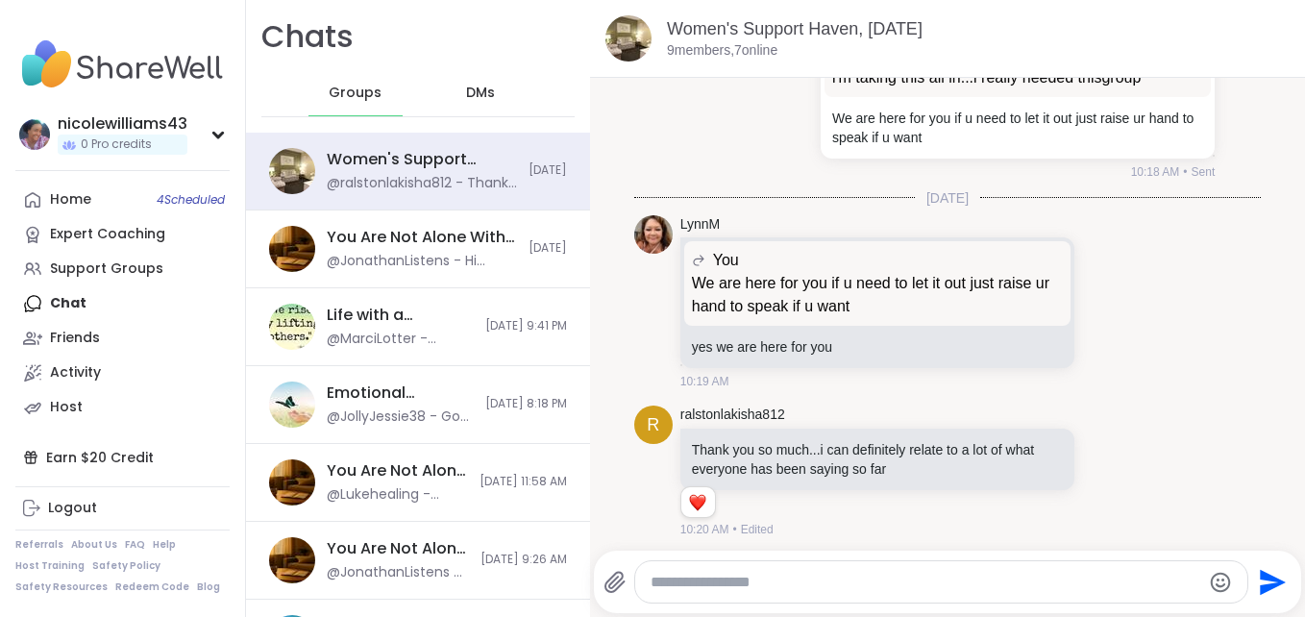
scroll to position [7973, 0]
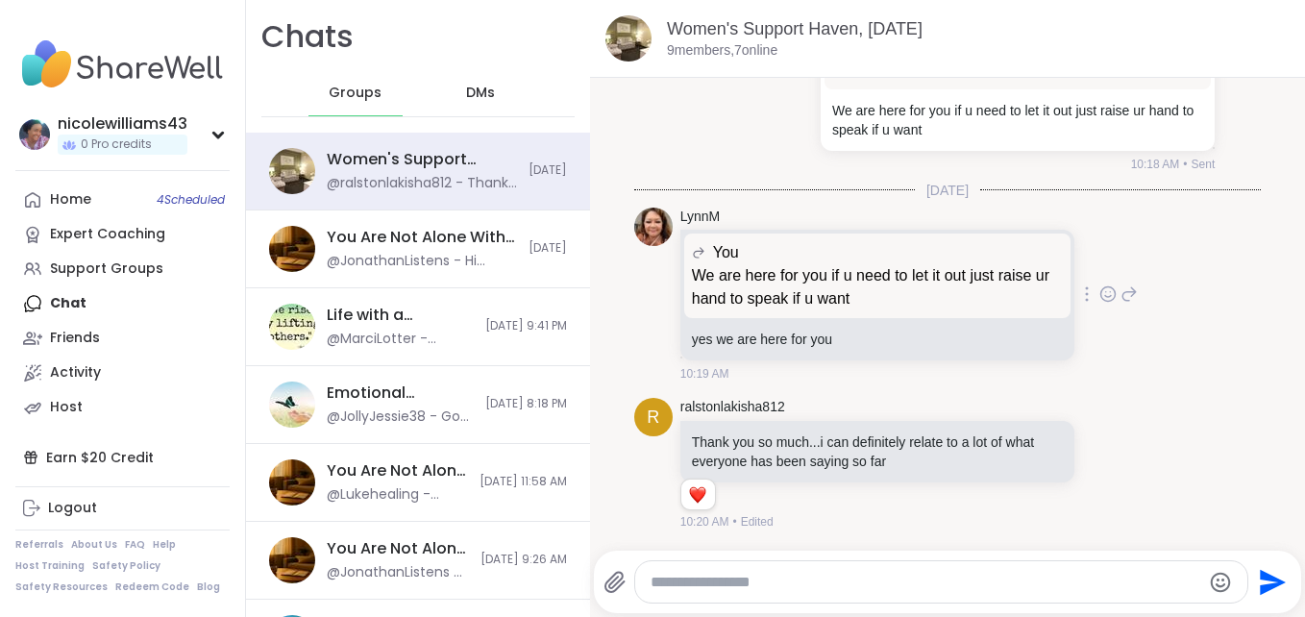
drag, startPoint x: 1076, startPoint y: 472, endPoint x: 914, endPoint y: 378, distance: 186.9
click at [914, 378] on div "10:19 AM" at bounding box center [880, 373] width 398 height 17
drag, startPoint x: 1078, startPoint y: 458, endPoint x: 1077, endPoint y: 468, distance: 9.7
click at [1100, 468] on icon at bounding box center [1108, 464] width 17 height 19
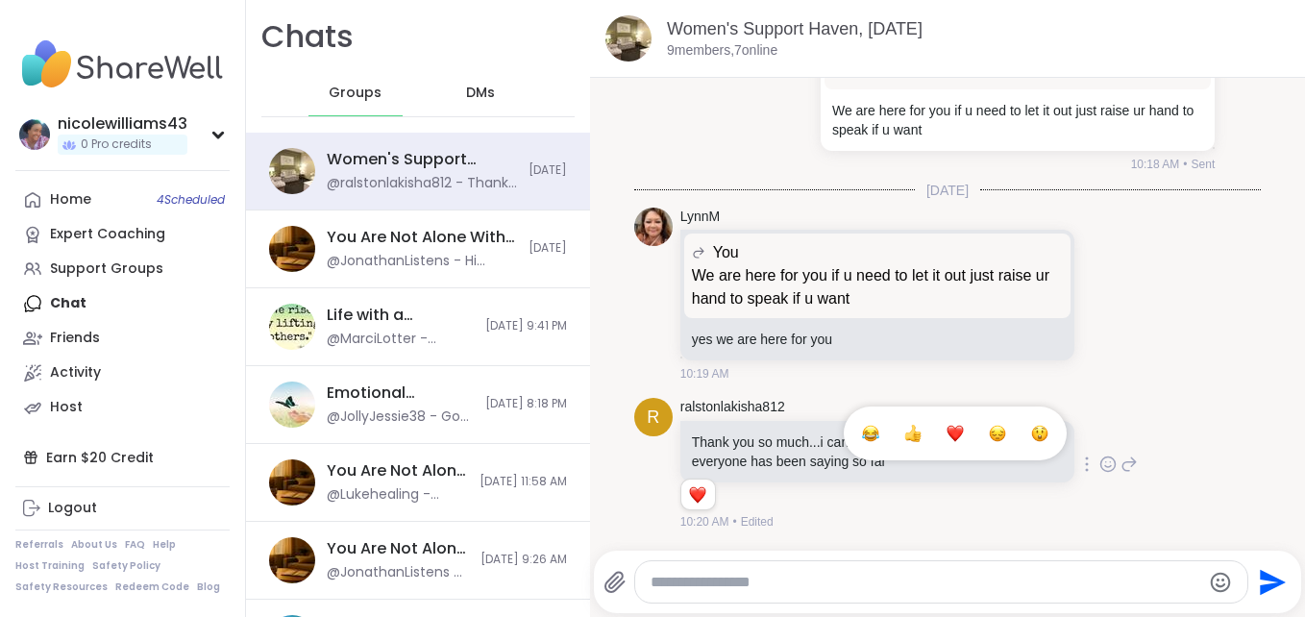
click at [947, 427] on div "Select Reaction: Heart" at bounding box center [955, 433] width 17 height 17
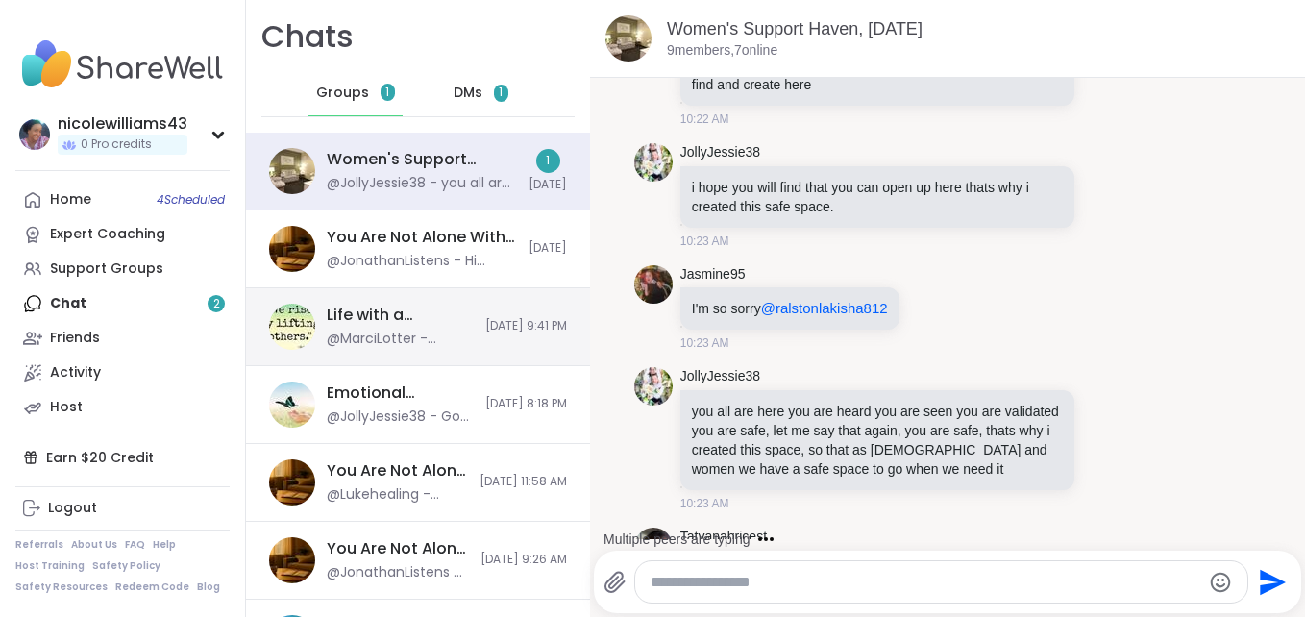
scroll to position [9472, 0]
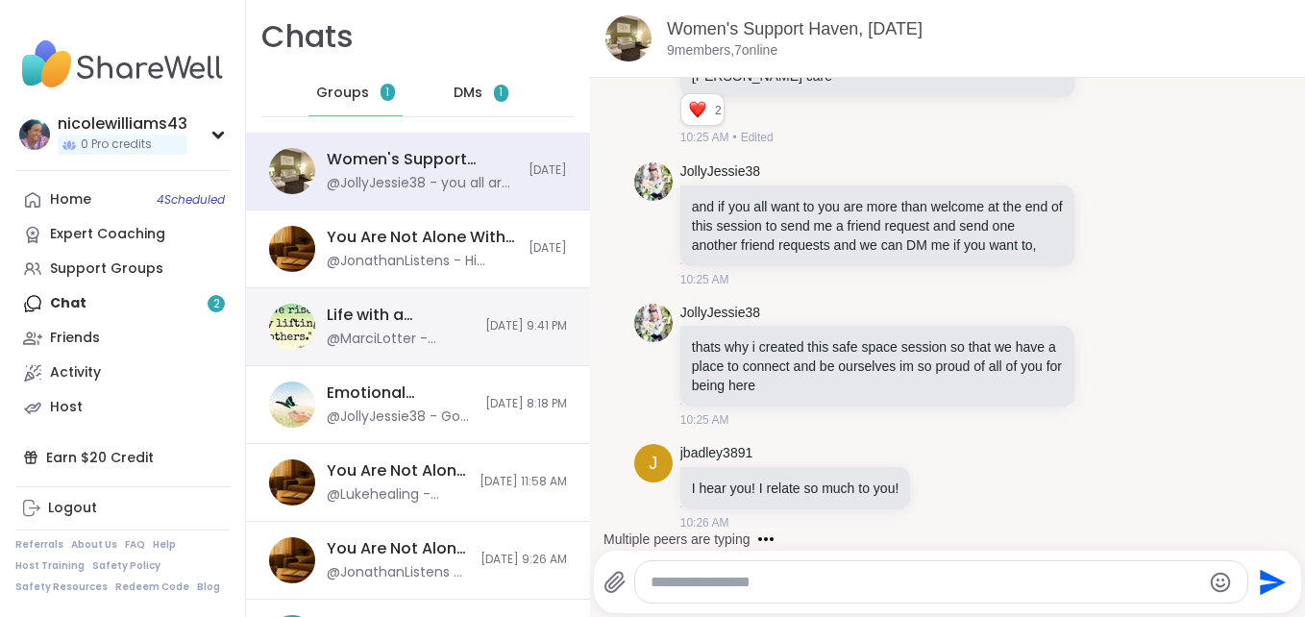
click at [545, 295] on div "Life with a Narcissist, Oct 13 @MarciLotter - Thanks! Different than the one I …" at bounding box center [418, 327] width 344 height 78
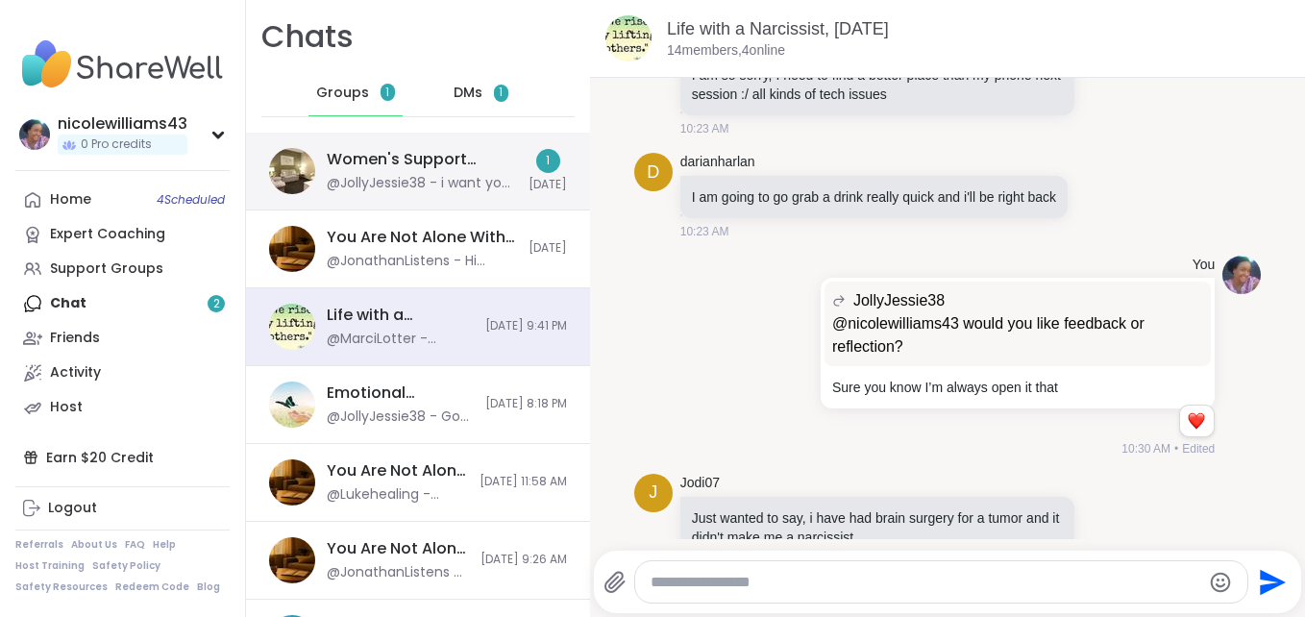
scroll to position [10549, 0]
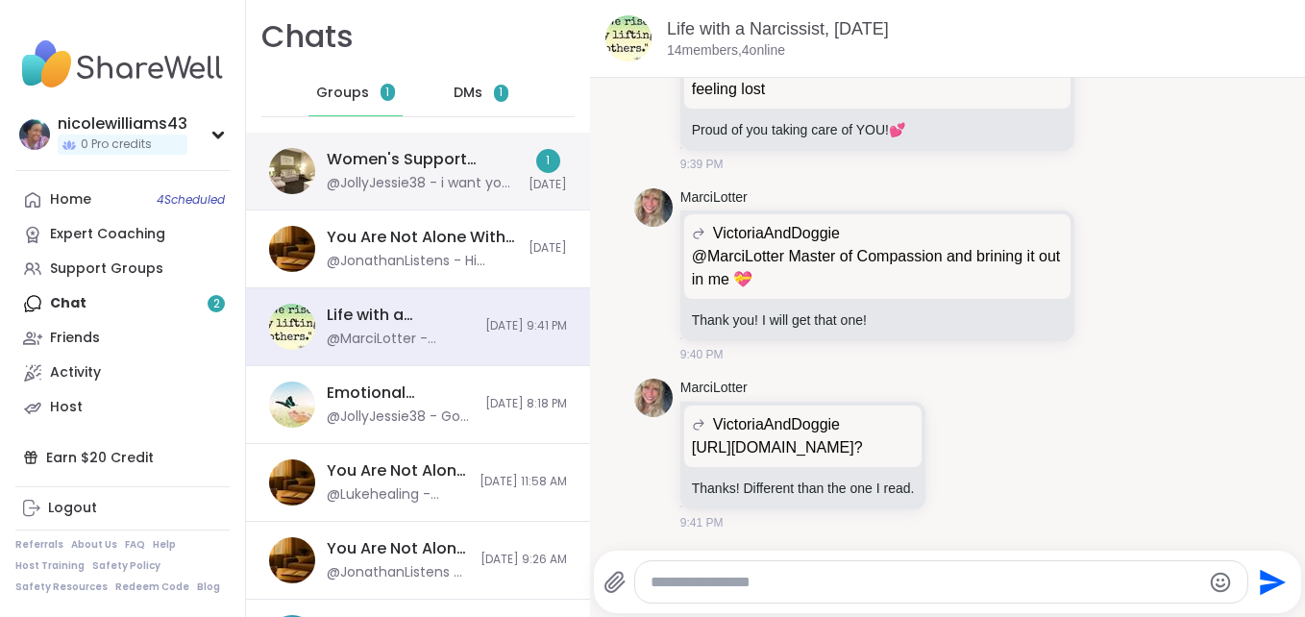
click at [446, 182] on div "@JollyJessie38 - i want you all to come back if you like this group, and know t…" at bounding box center [422, 183] width 190 height 19
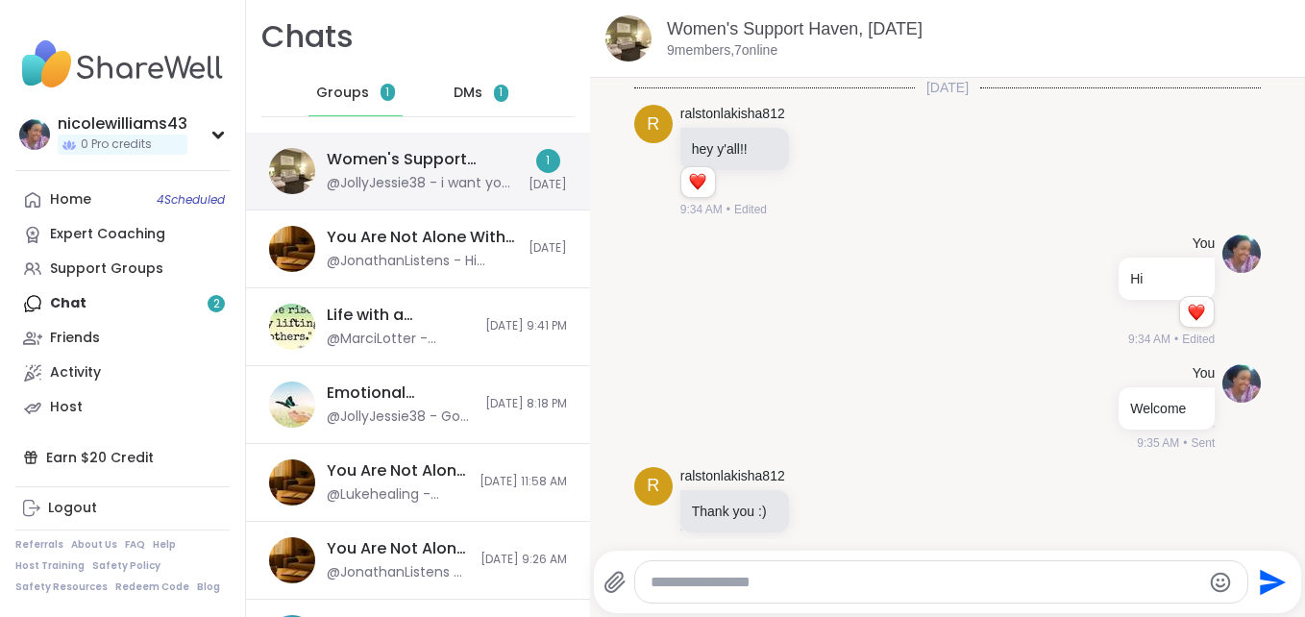
scroll to position [9639, 0]
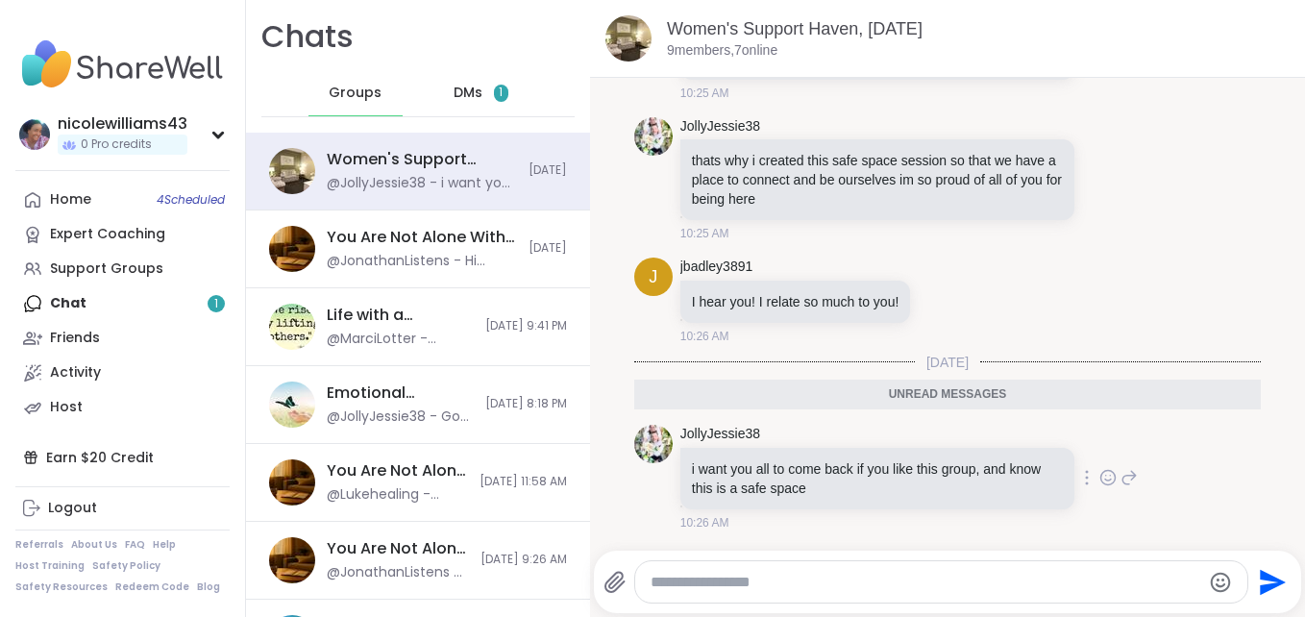
click at [1100, 483] on icon at bounding box center [1108, 477] width 17 height 19
click at [947, 448] on div "Select Reaction: Heart" at bounding box center [955, 446] width 17 height 17
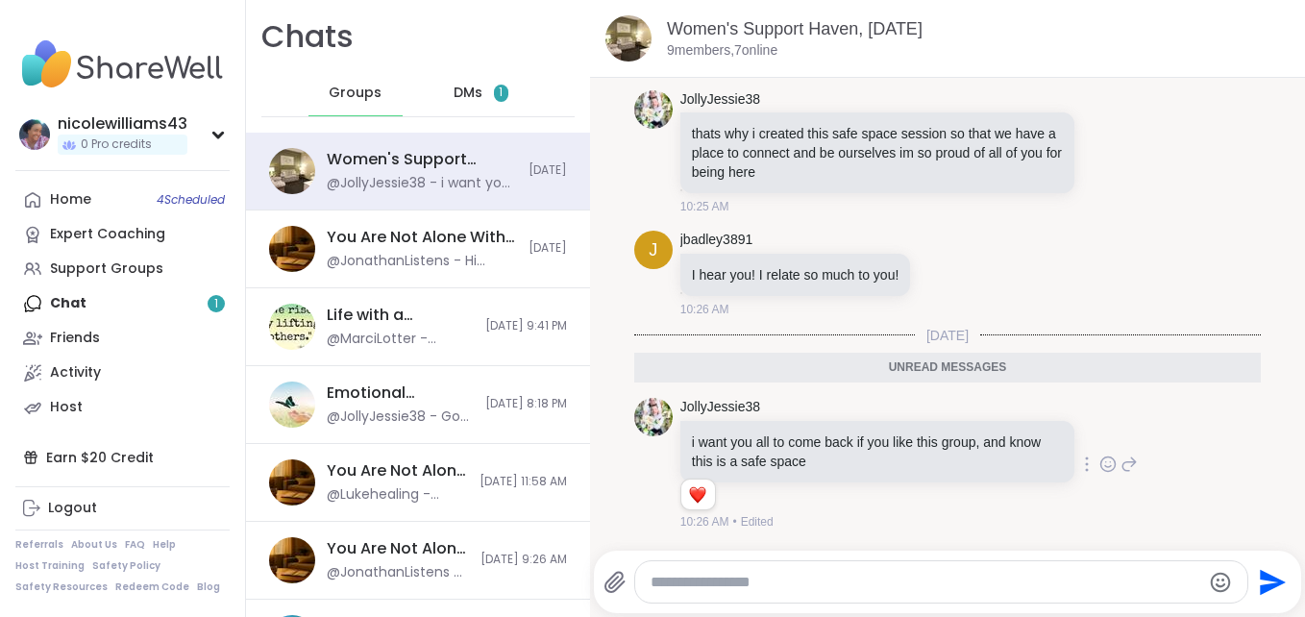
click at [455, 89] on span "DMs" at bounding box center [468, 93] width 29 height 19
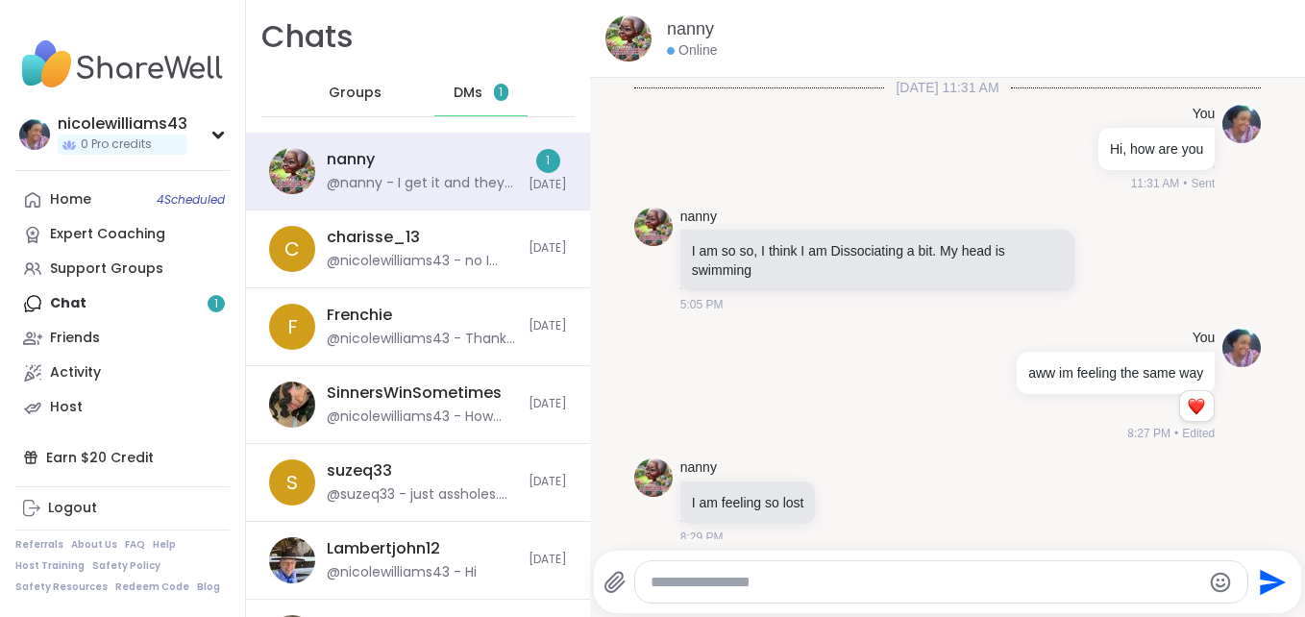
scroll to position [15150, 0]
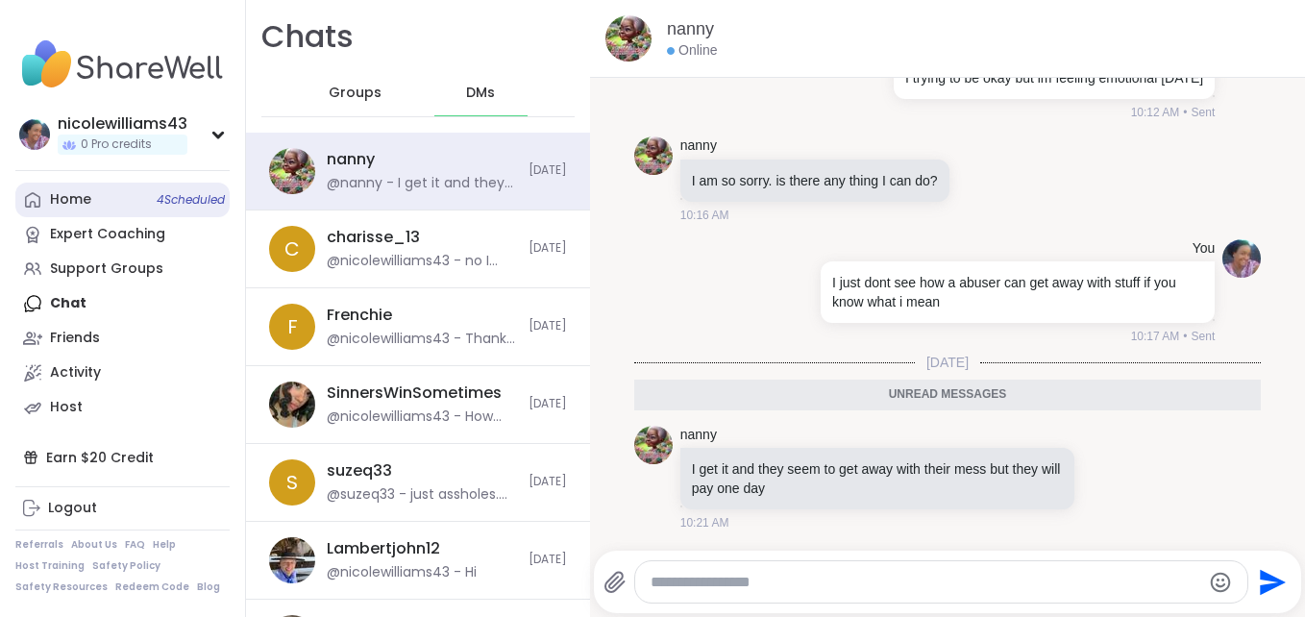
click at [65, 198] on div "Home 4 Scheduled" at bounding box center [70, 199] width 41 height 19
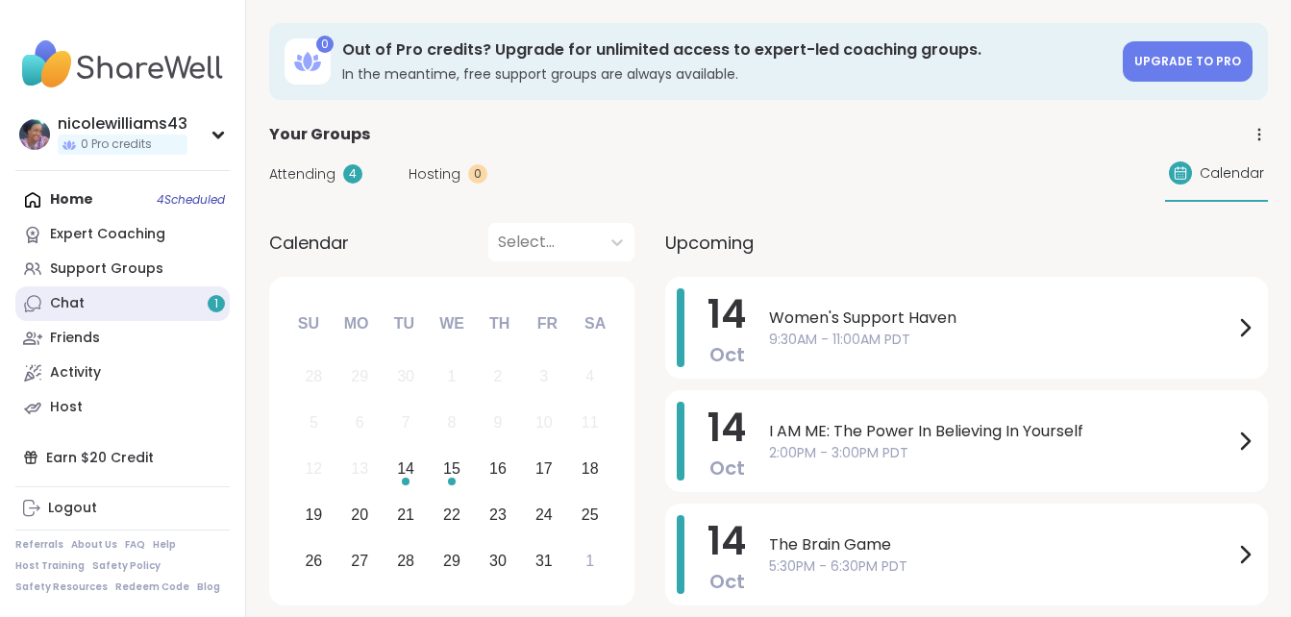
click at [107, 299] on link "Chat 1" at bounding box center [122, 303] width 214 height 35
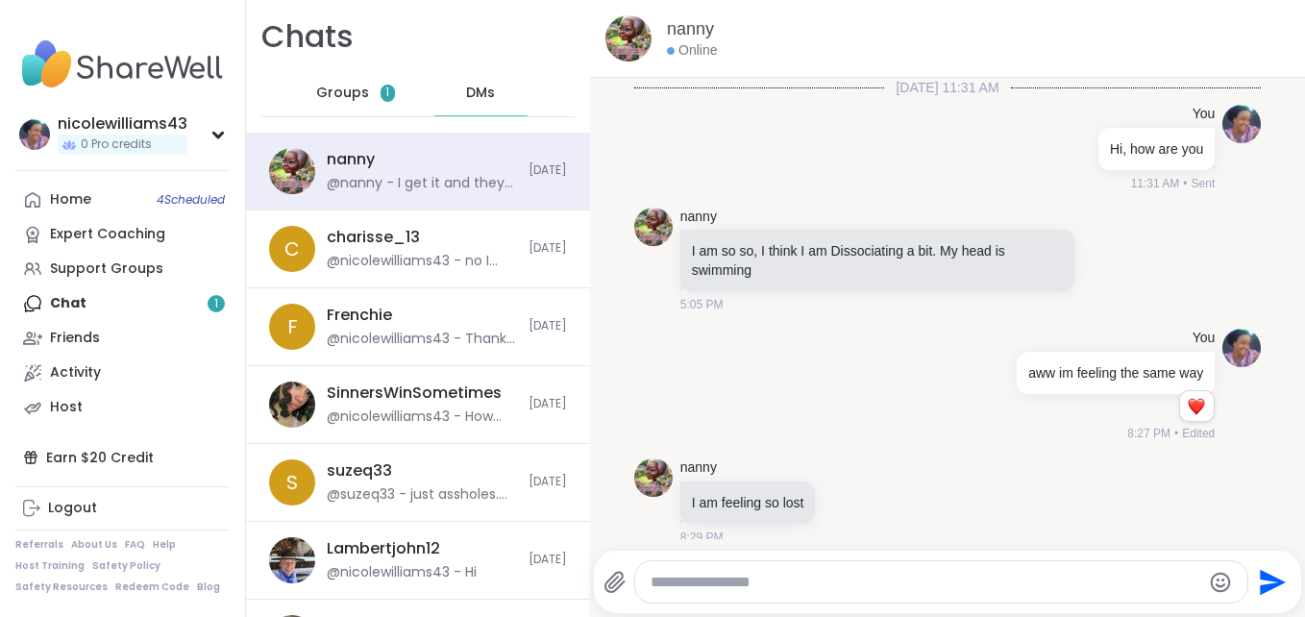
scroll to position [15086, 0]
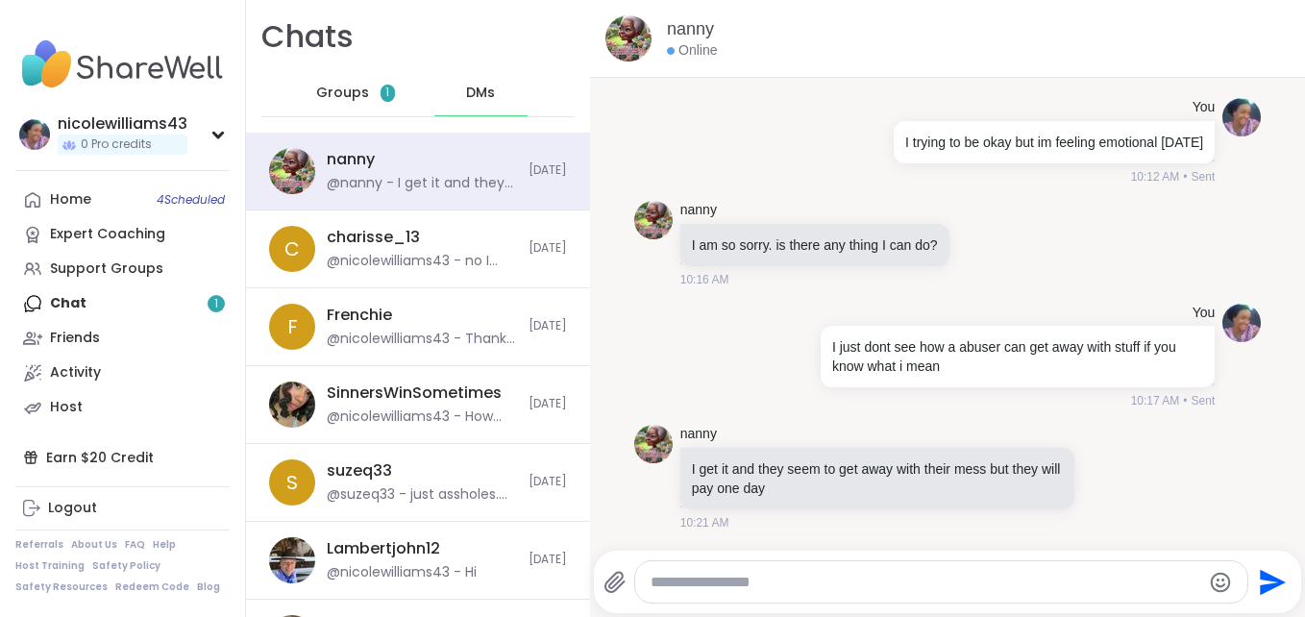
click at [339, 102] on span "Groups" at bounding box center [342, 93] width 53 height 19
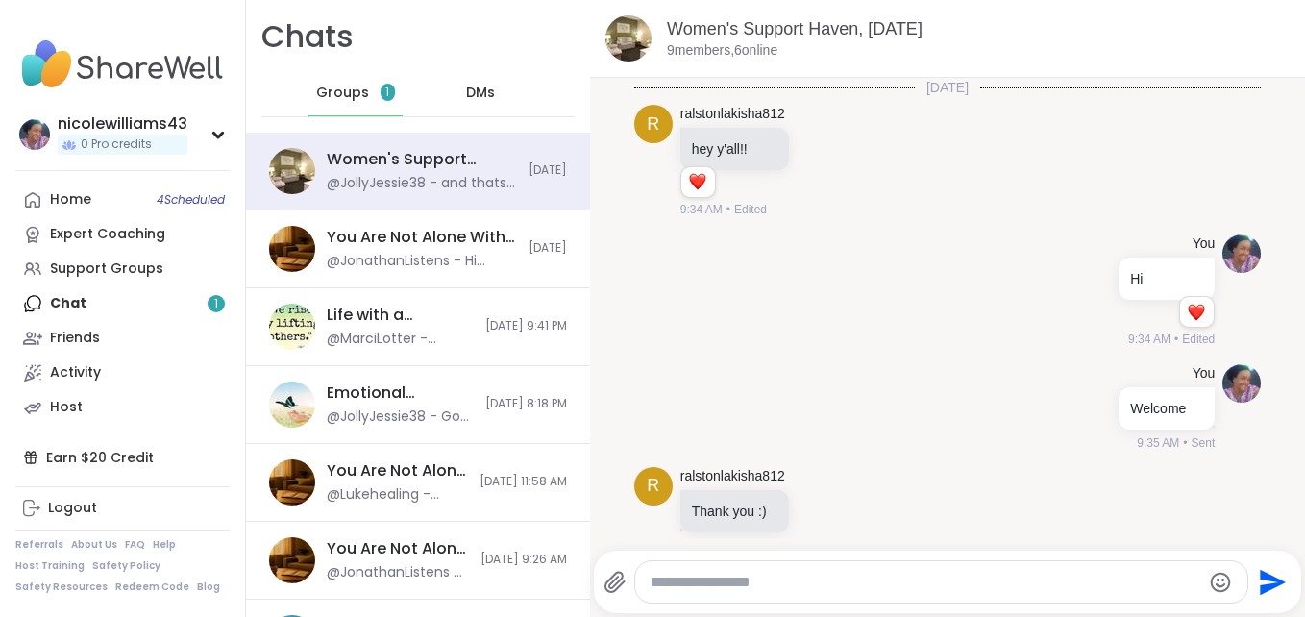
scroll to position [12264, 0]
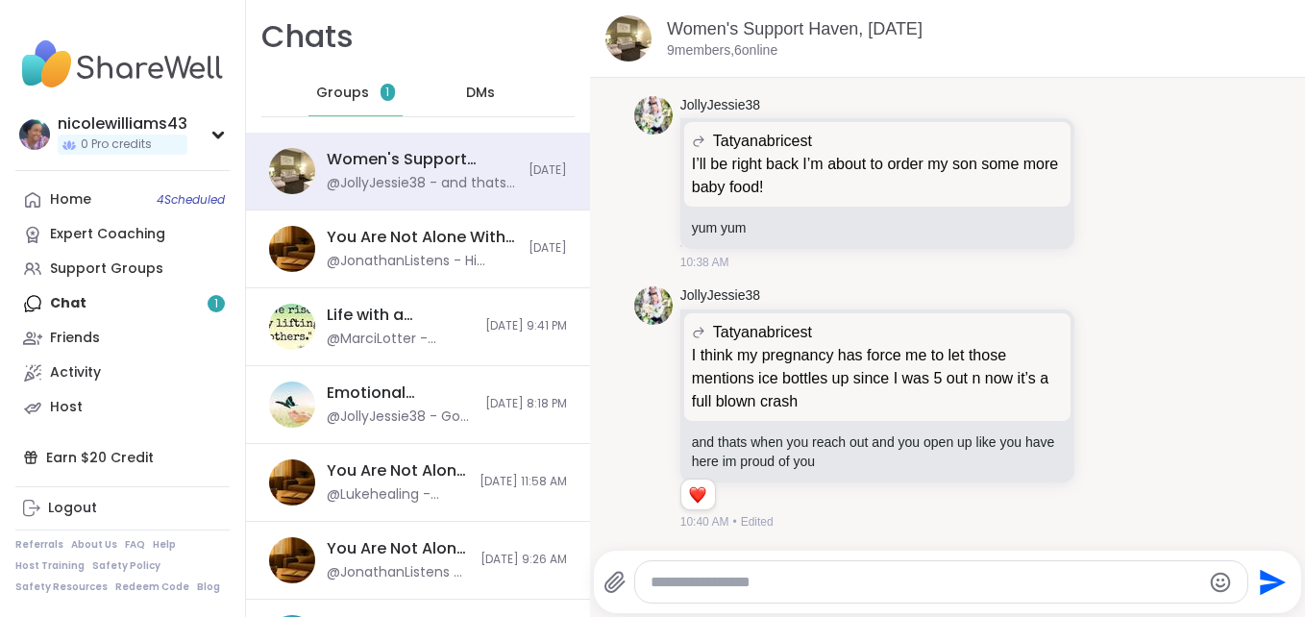
click at [333, 93] on span "Groups" at bounding box center [342, 93] width 53 height 19
click at [121, 305] on div "Home 4 Scheduled Expert Coaching Support Groups Chat 1 Friends Activity Host" at bounding box center [122, 304] width 214 height 242
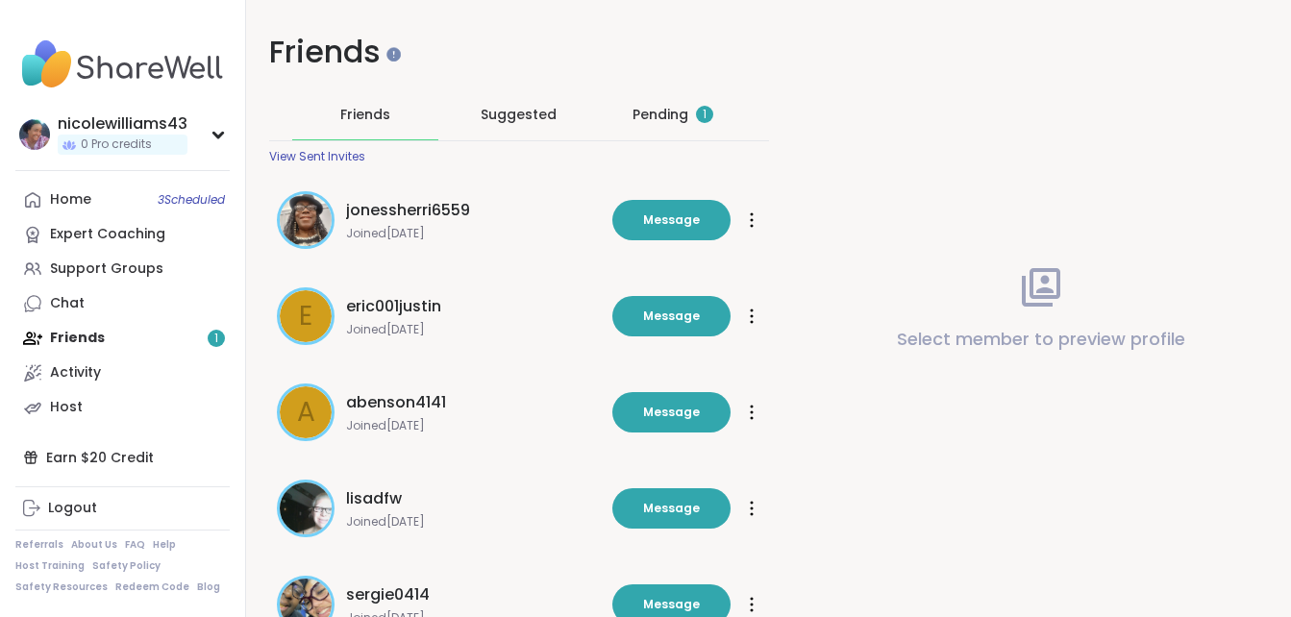
click at [652, 119] on div "Pending 1" at bounding box center [672, 114] width 81 height 19
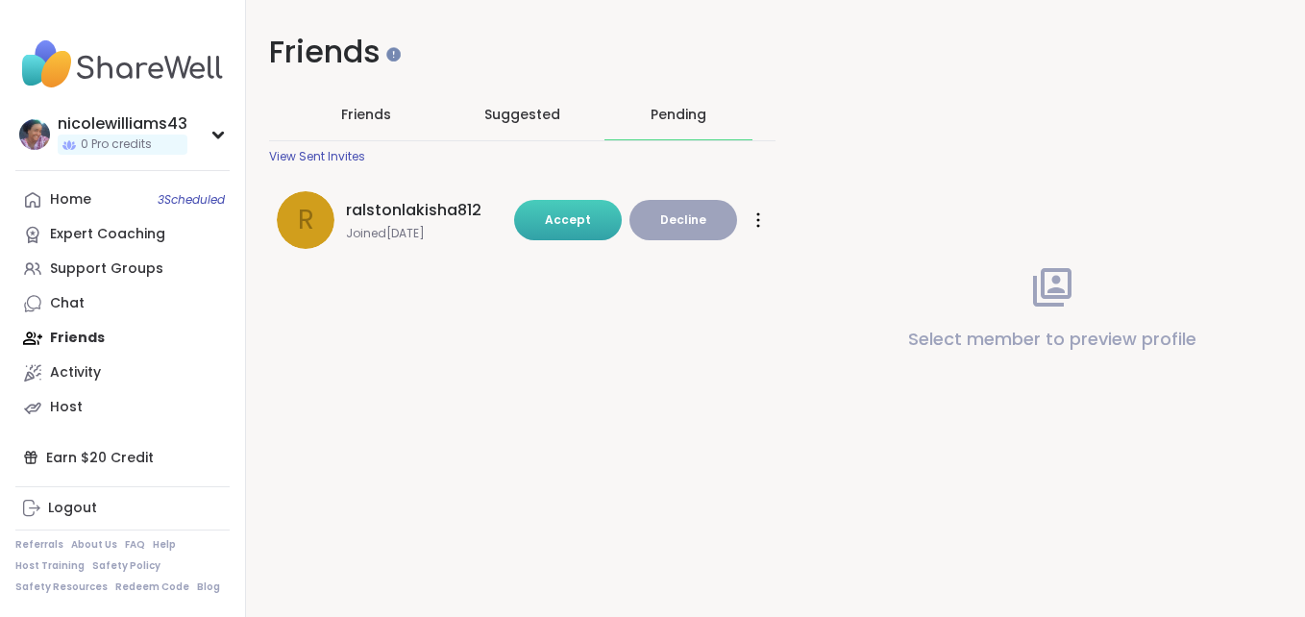
click at [591, 228] on button "Accept" at bounding box center [568, 220] width 108 height 40
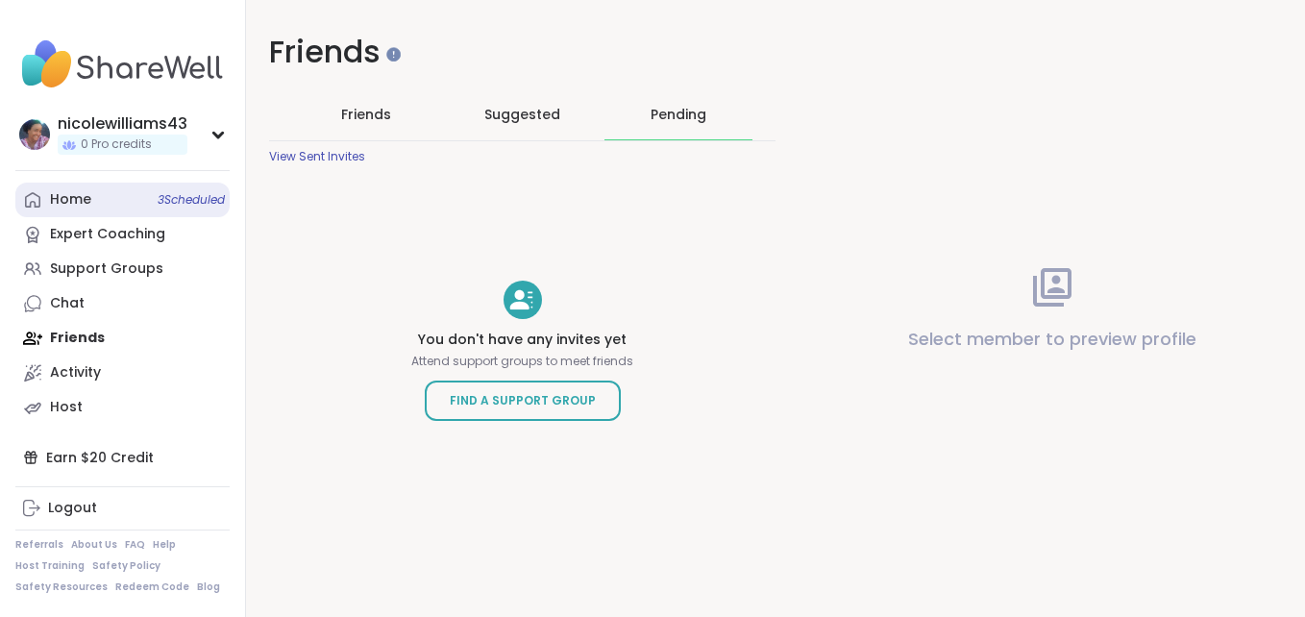
click at [65, 206] on div "Home 3 Scheduled" at bounding box center [70, 199] width 41 height 19
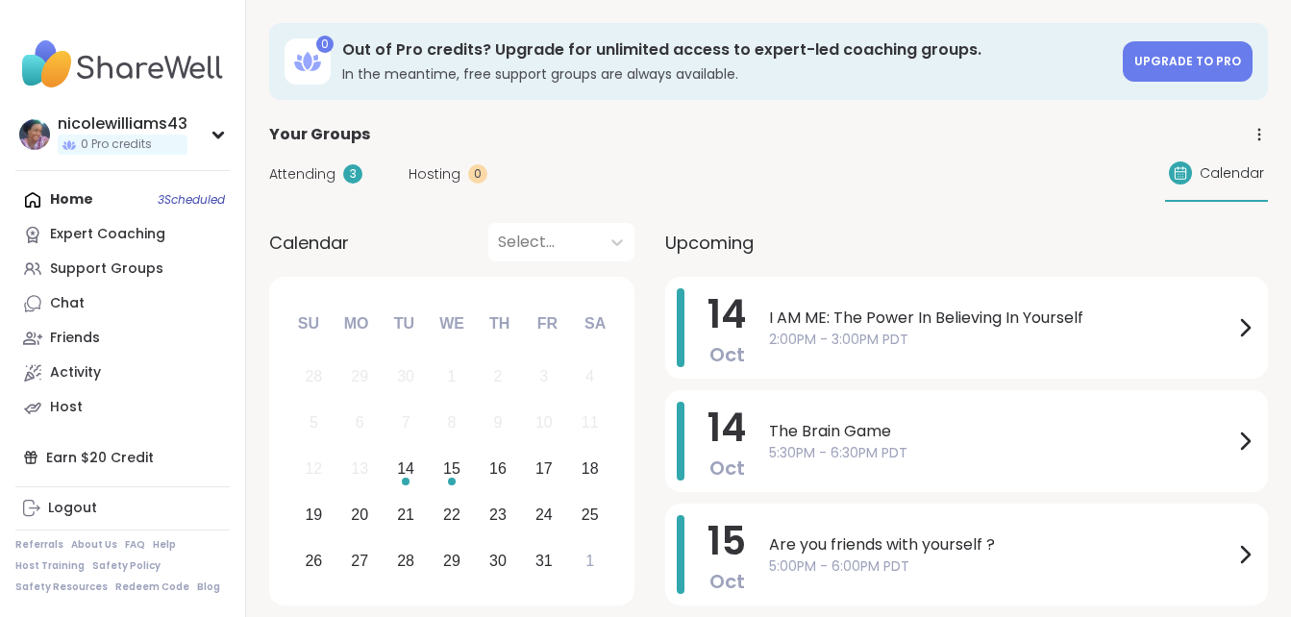
click at [65, 206] on div "Home 3 Scheduled Expert Coaching Support Groups Chat Friends Activity Host" at bounding box center [122, 304] width 214 height 242
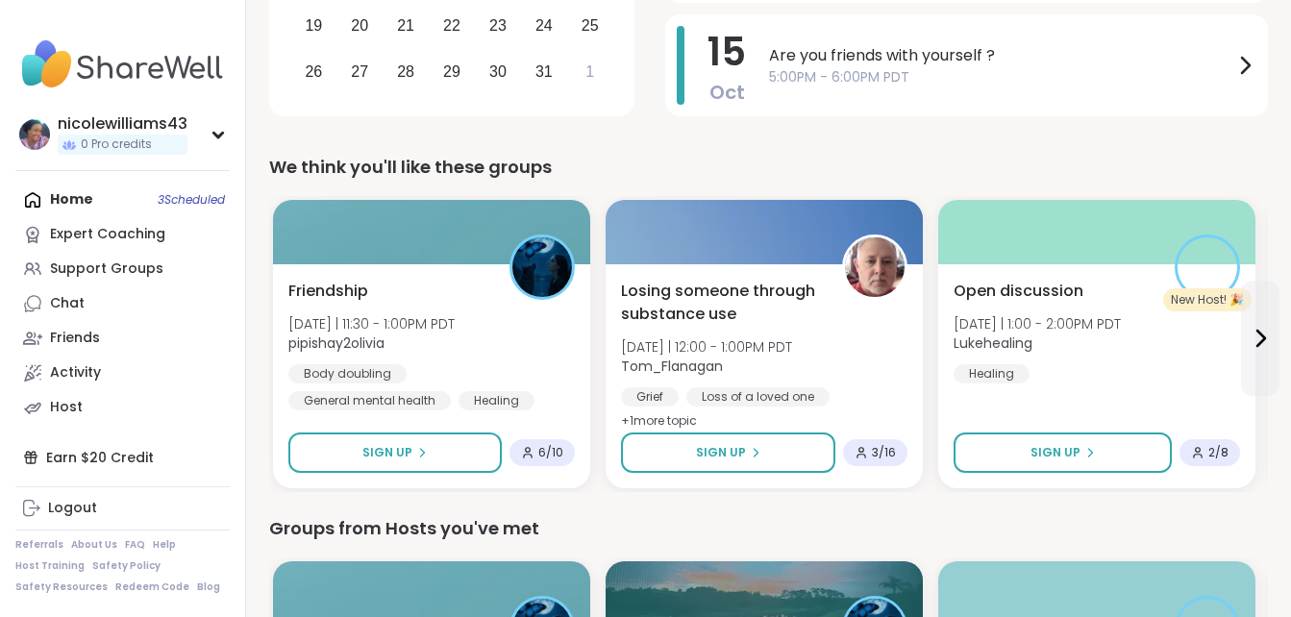
scroll to position [539, 0]
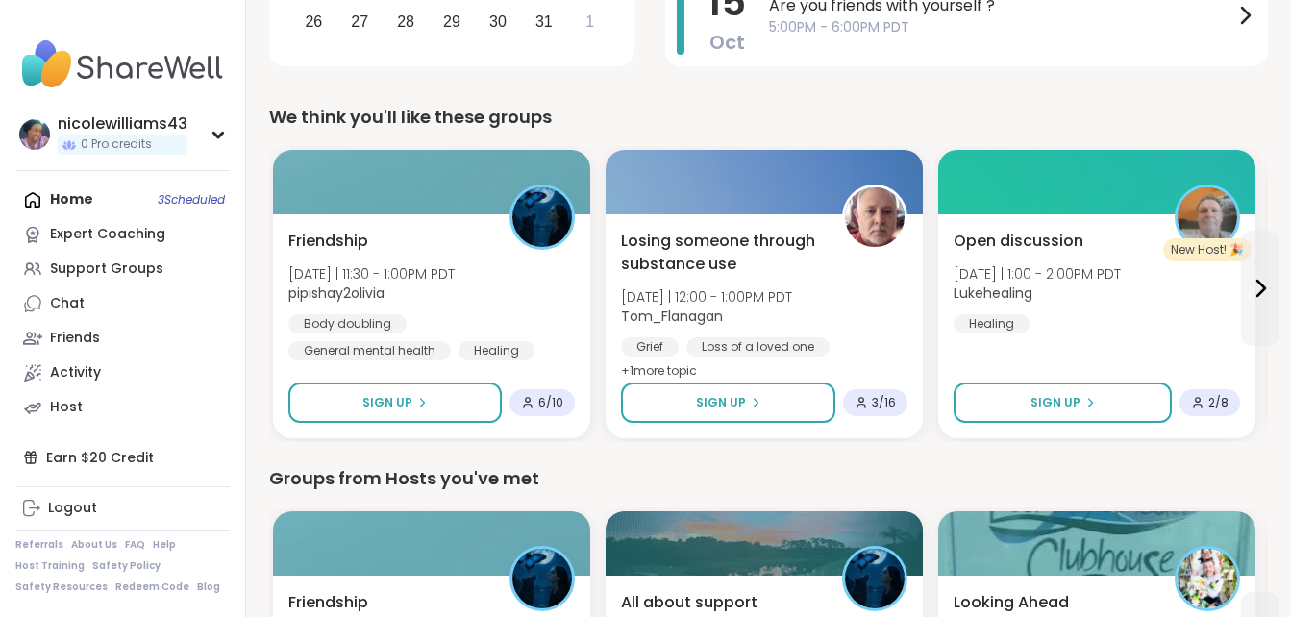
click at [76, 198] on div "Home 3 Scheduled Expert Coaching Support Groups Chat Friends Activity Host" at bounding box center [122, 304] width 214 height 242
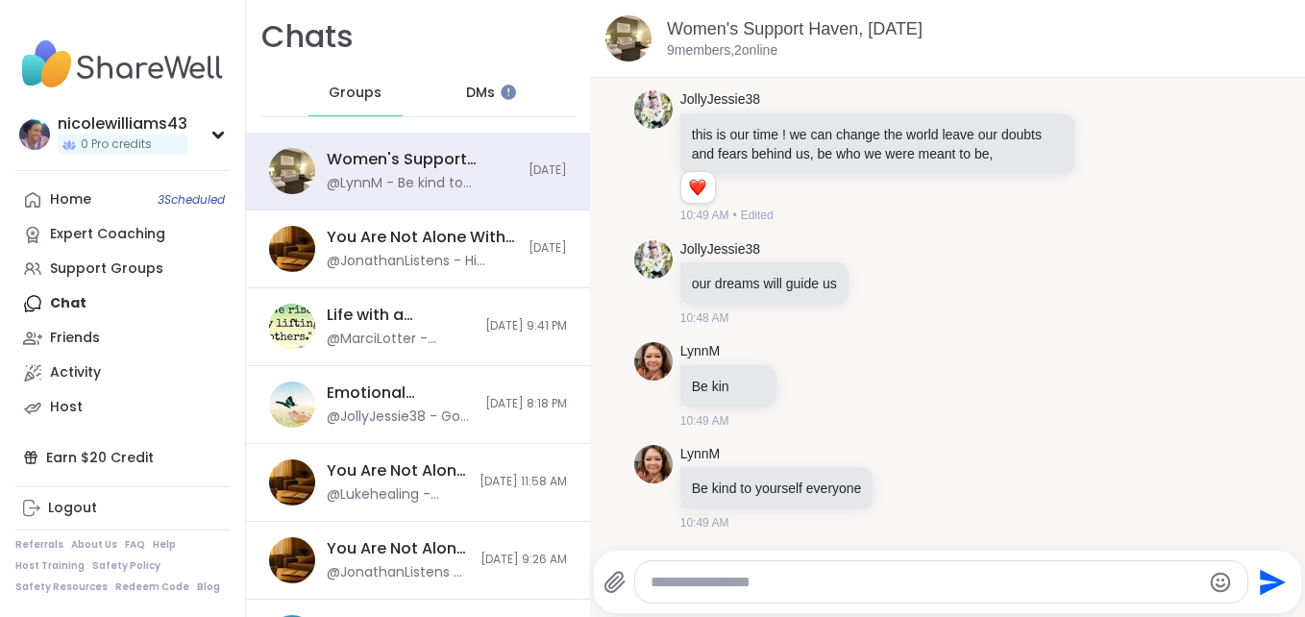
click at [461, 81] on div "DMs" at bounding box center [481, 93] width 94 height 46
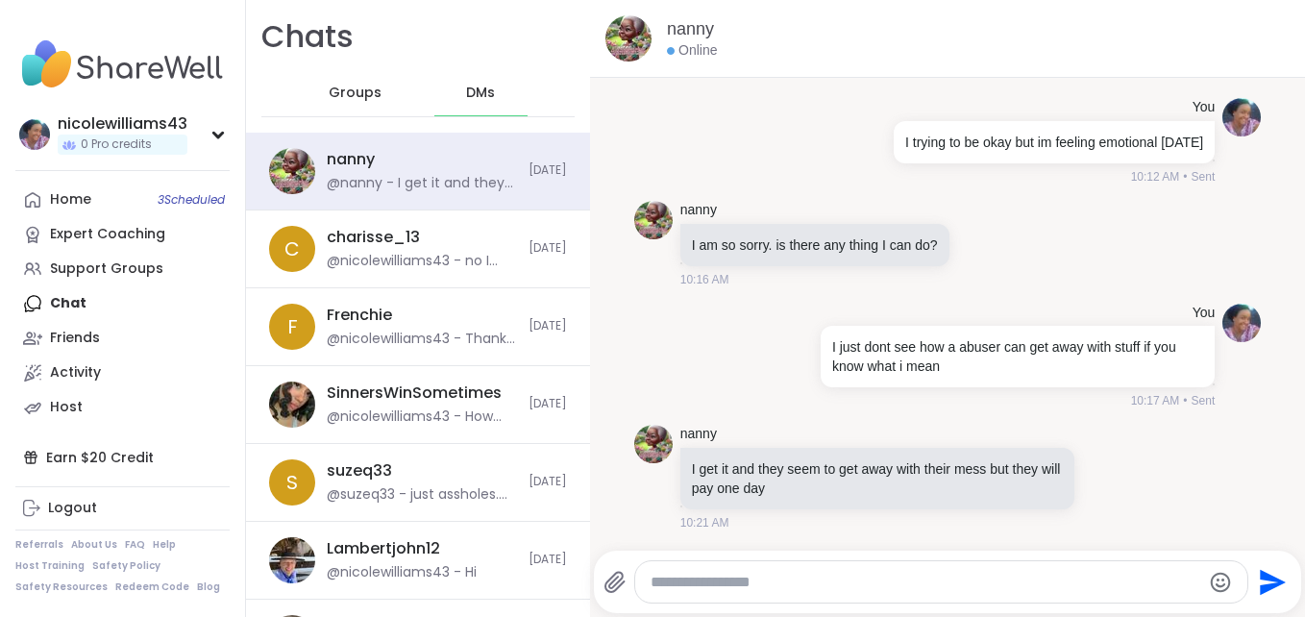
click at [720, 586] on textarea "Type your message" at bounding box center [926, 582] width 550 height 19
type textarea "*********"
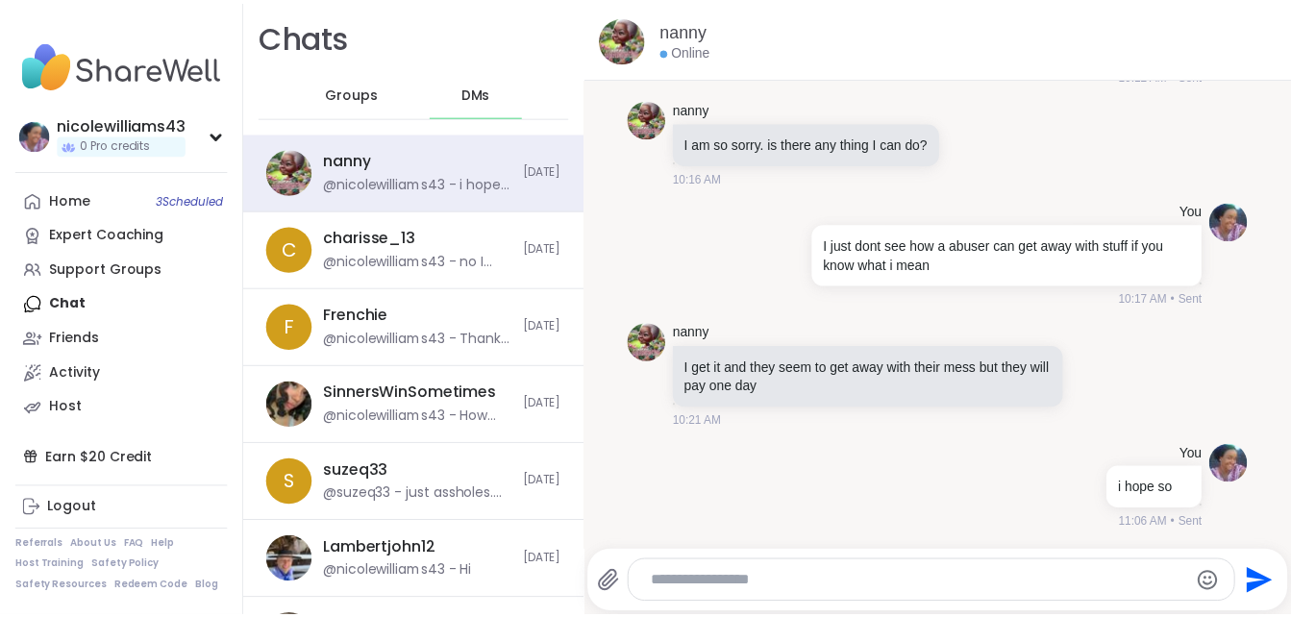
scroll to position [15188, 0]
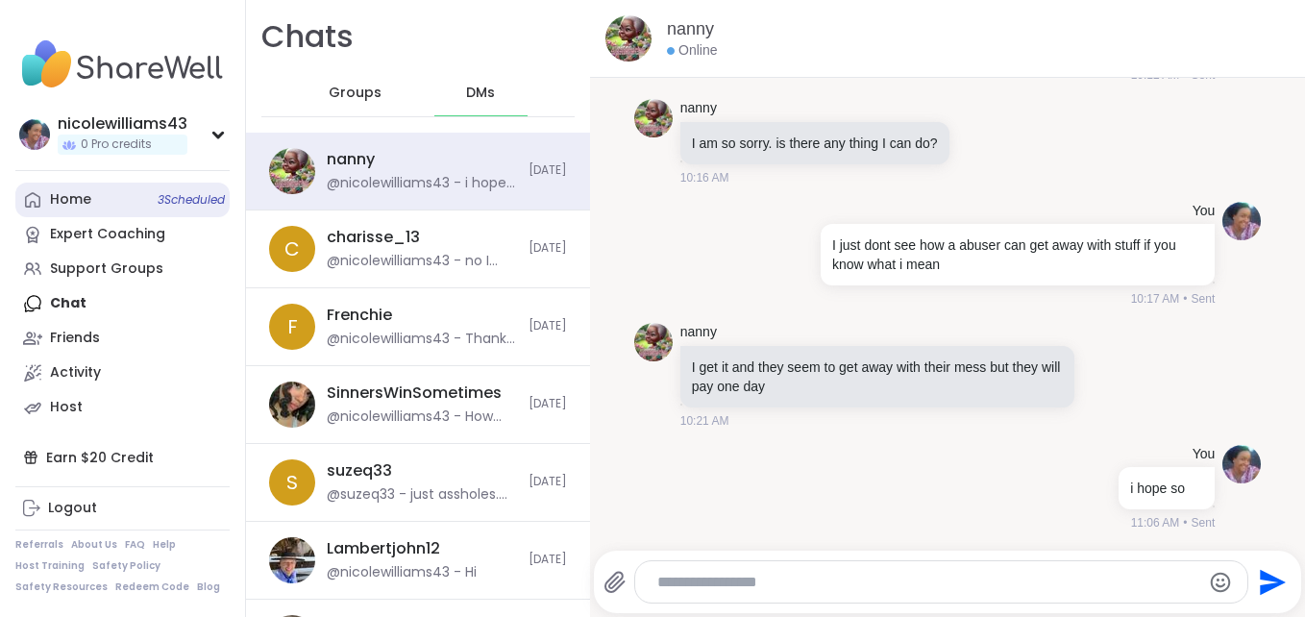
click at [104, 195] on link "Home 3 Scheduled" at bounding box center [122, 200] width 214 height 35
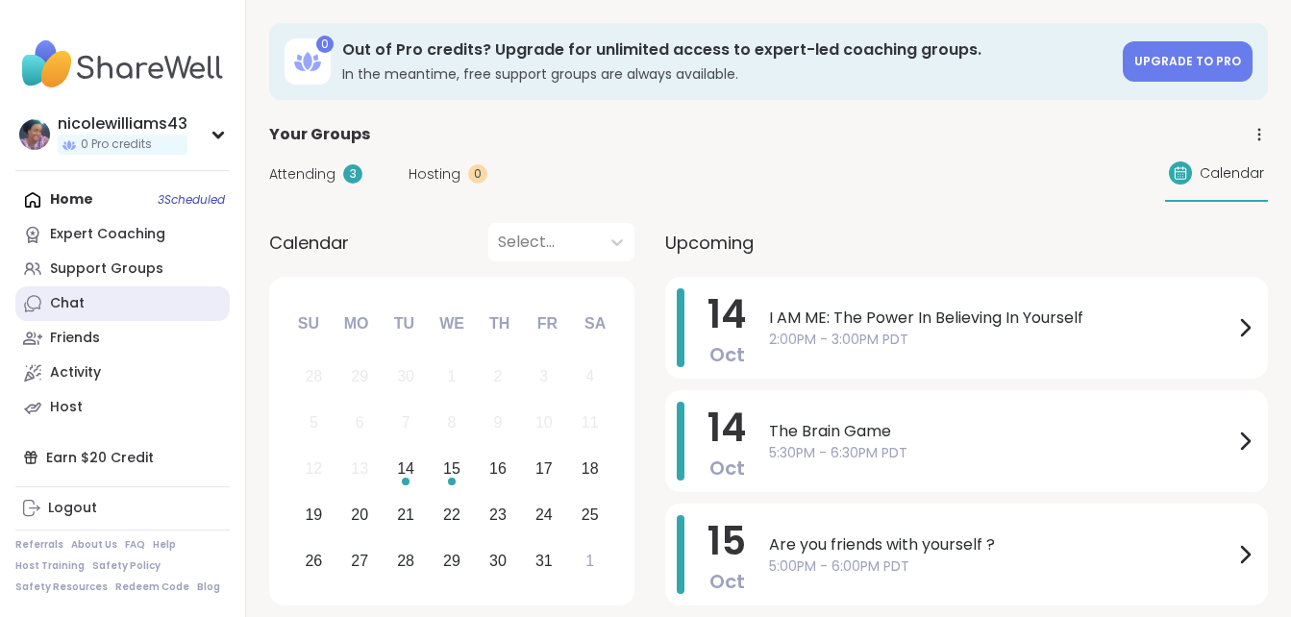
click at [105, 301] on link "Chat" at bounding box center [122, 303] width 214 height 35
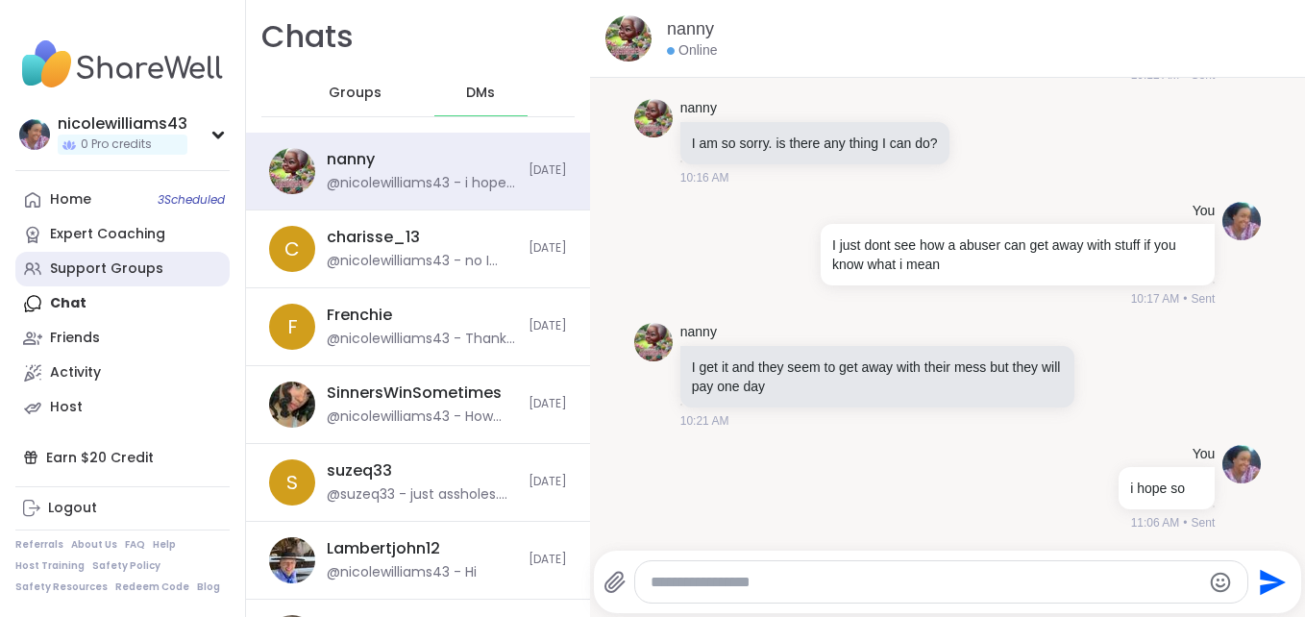
click at [73, 270] on div "Support Groups" at bounding box center [106, 269] width 113 height 19
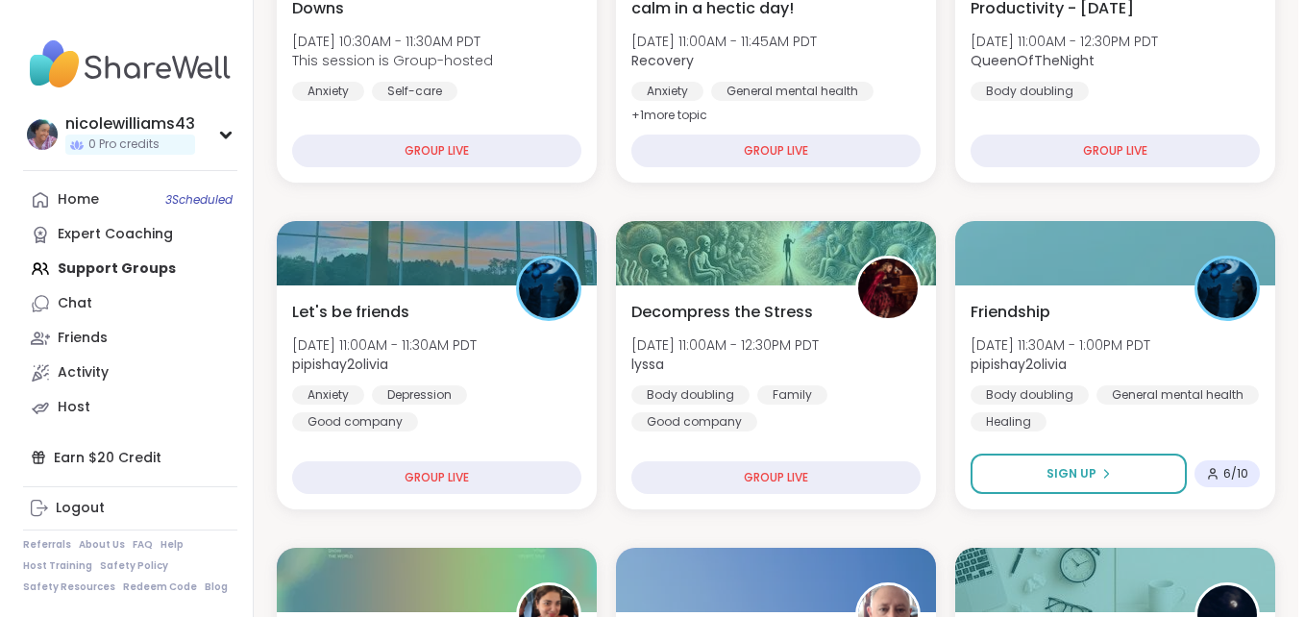
scroll to position [359, 0]
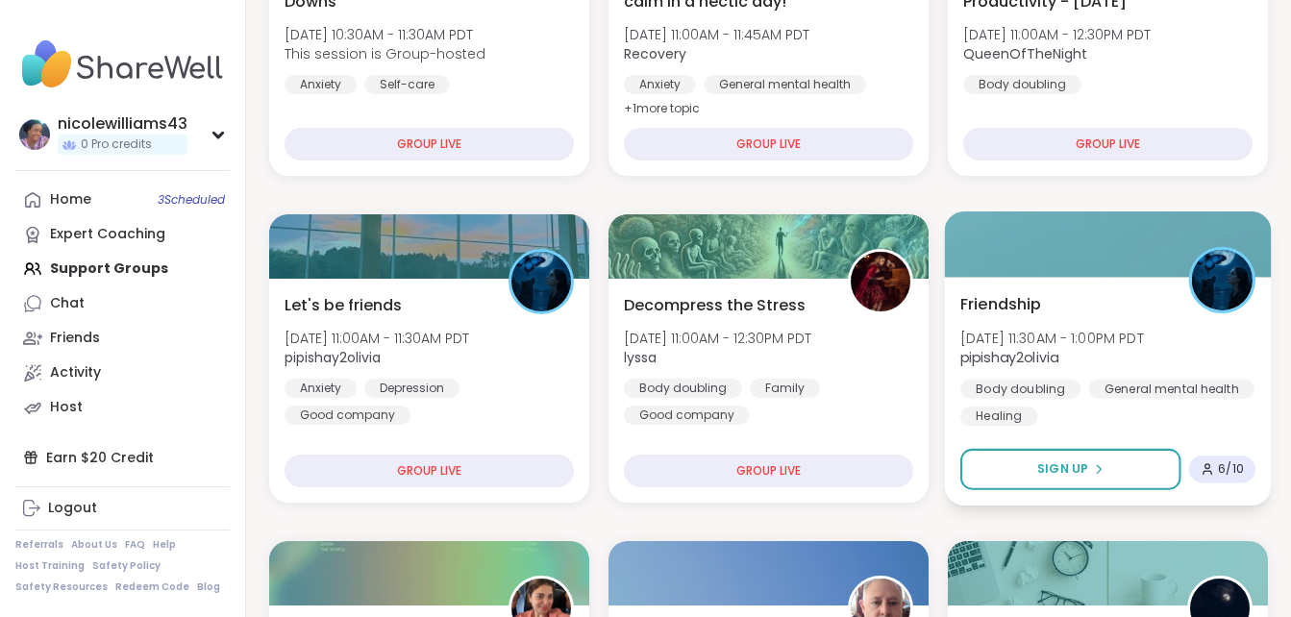
click at [1100, 335] on span "[DATE] 11:30AM - 1:00PM PDT" at bounding box center [1052, 337] width 184 height 19
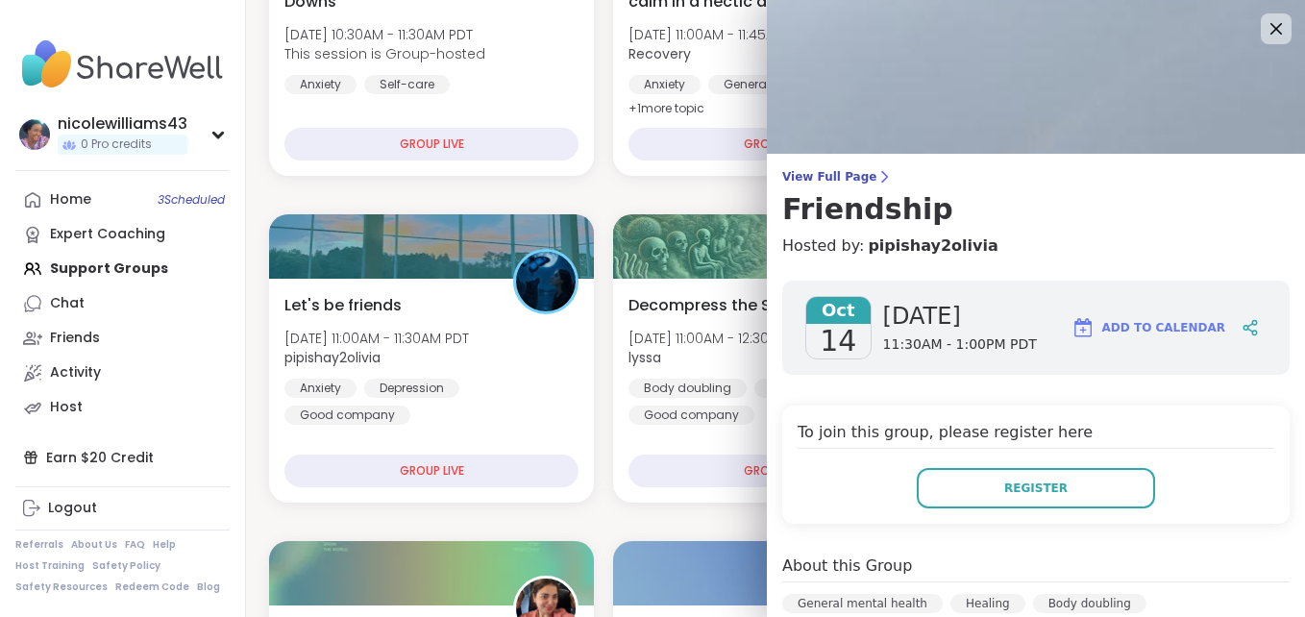
click at [1211, 400] on div "Oct 14 Tuesday 11:30AM - 1:00PM PDT Add to Calendar To join this group, please …" at bounding box center [1036, 628] width 538 height 727
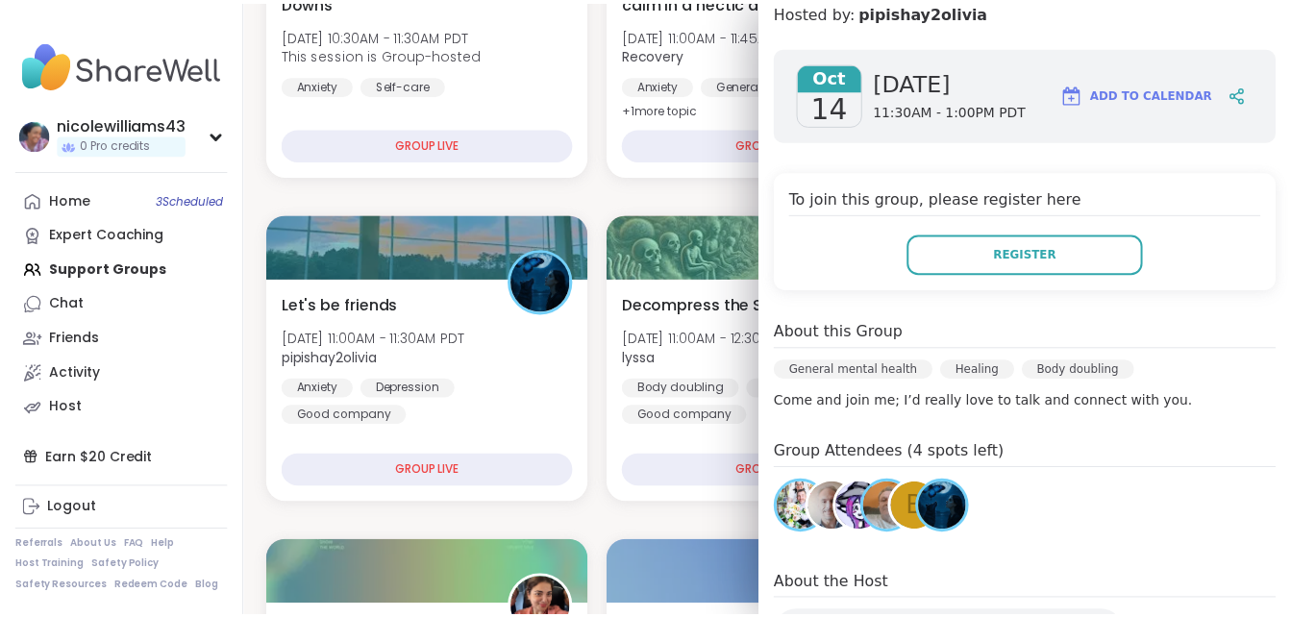
scroll to position [346, 0]
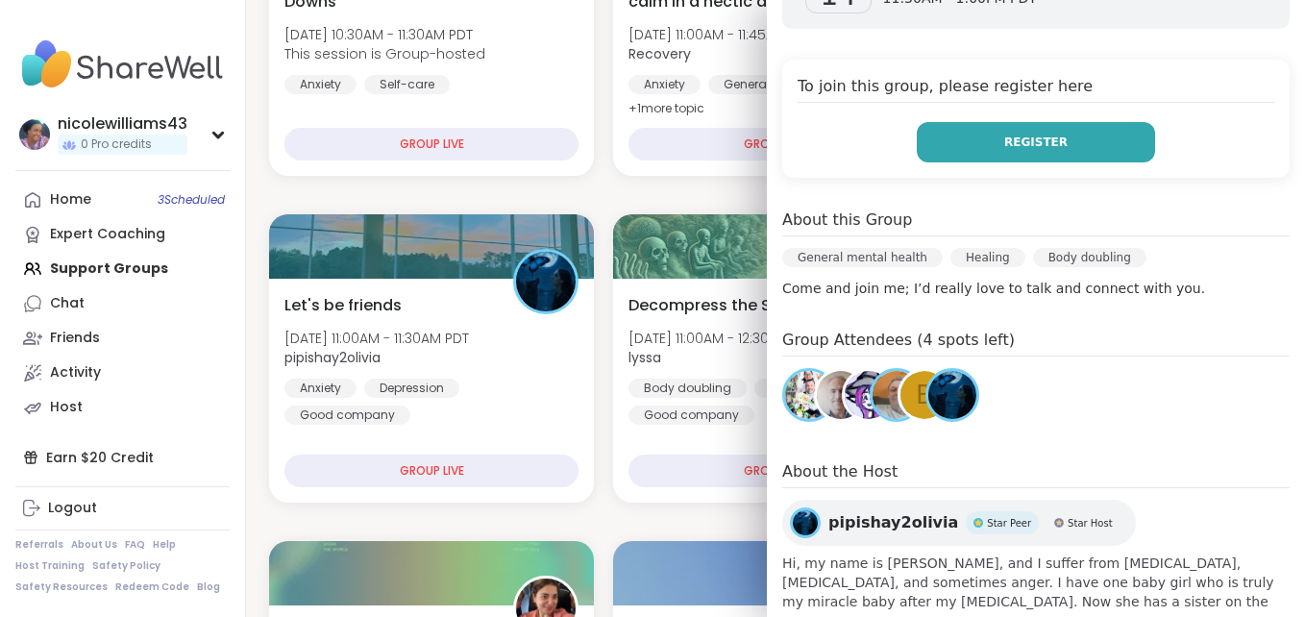
click at [977, 130] on button "Register" at bounding box center [1036, 142] width 238 height 40
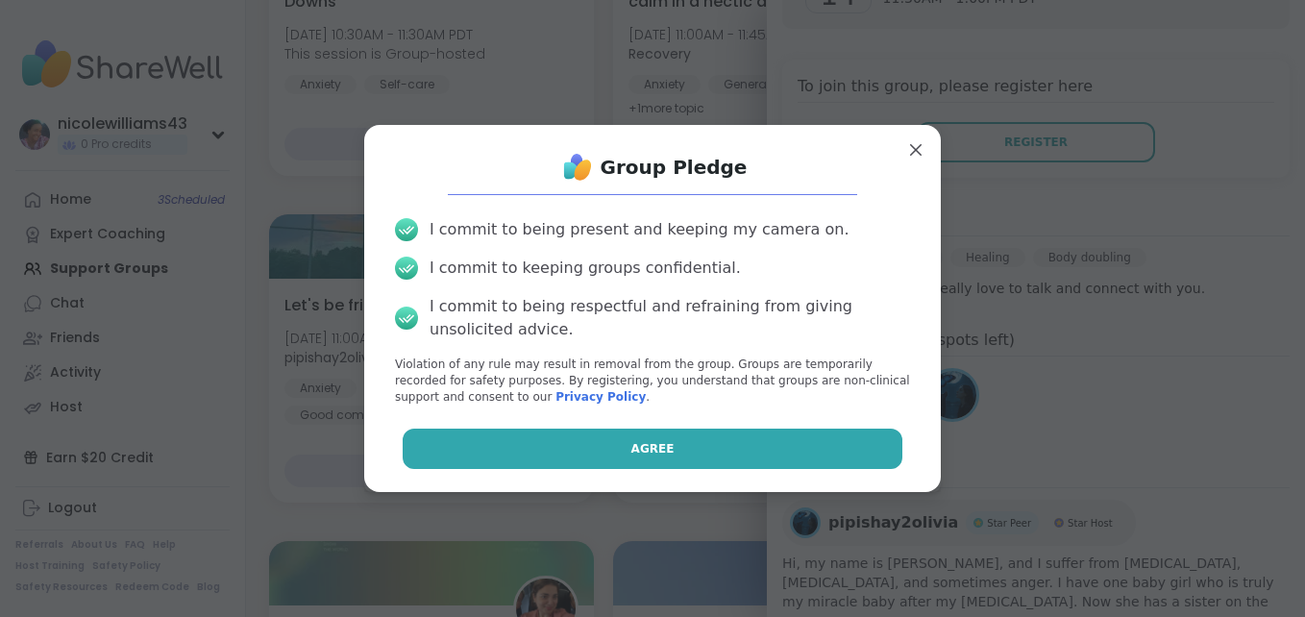
click at [706, 445] on button "Agree" at bounding box center [653, 449] width 501 height 40
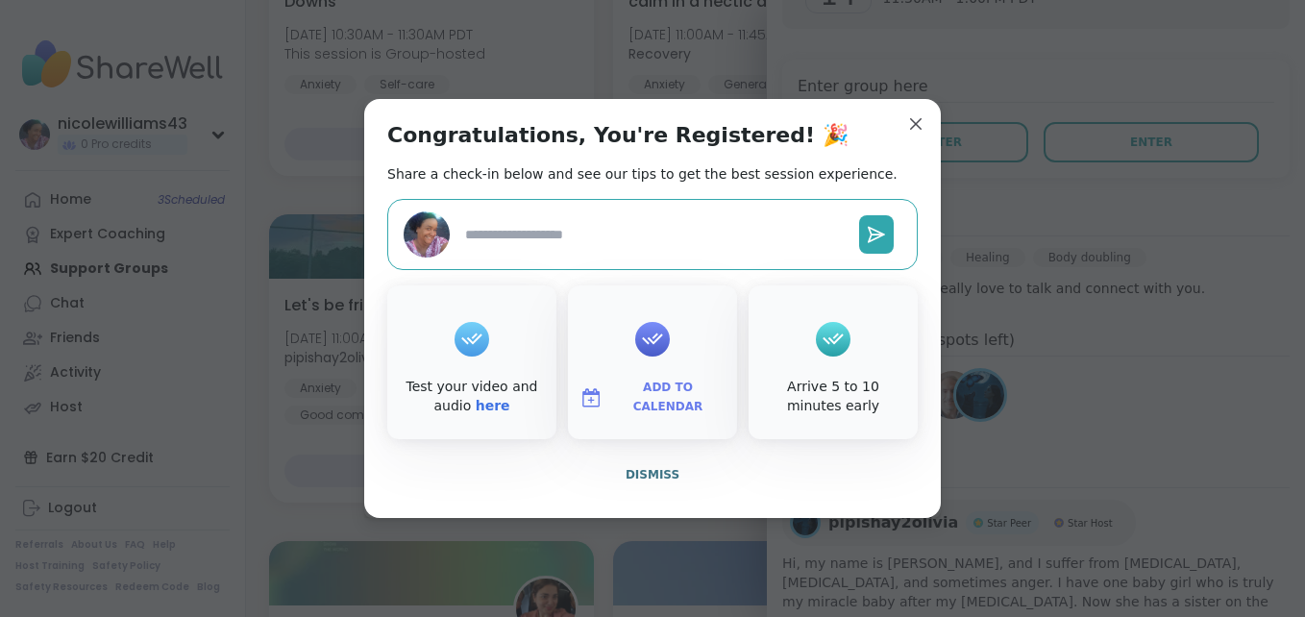
type textarea "*"
click at [659, 475] on span "Dismiss" at bounding box center [653, 474] width 54 height 13
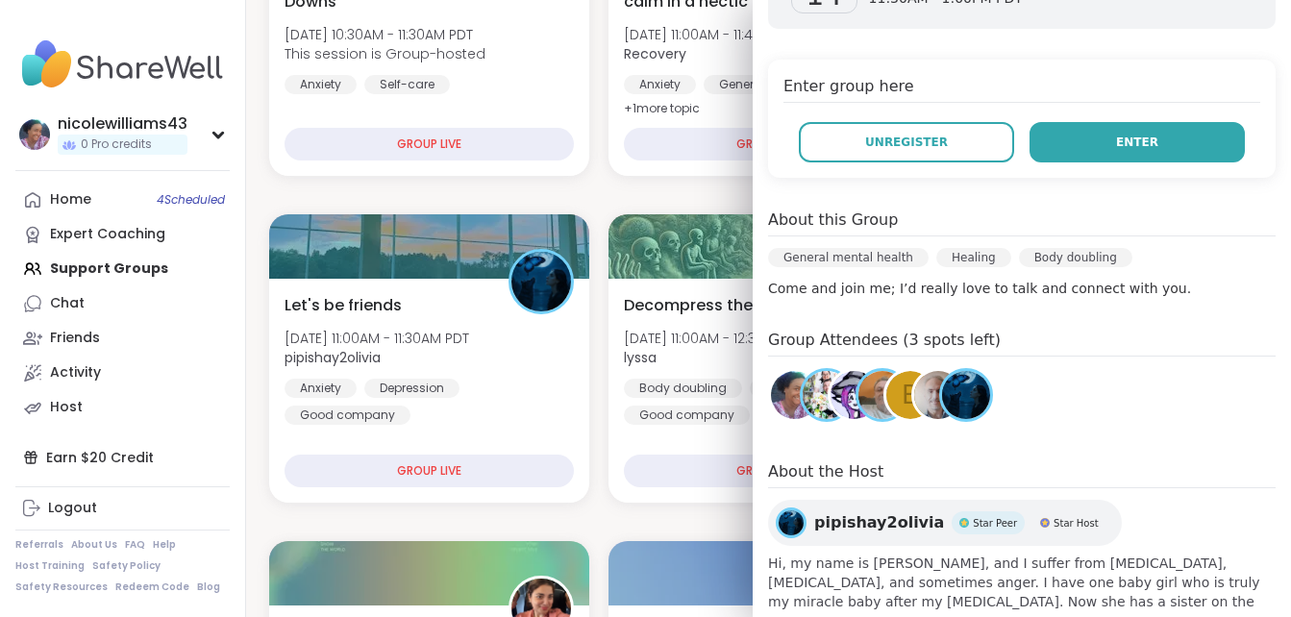
click at [1125, 144] on span "Enter" at bounding box center [1137, 142] width 42 height 17
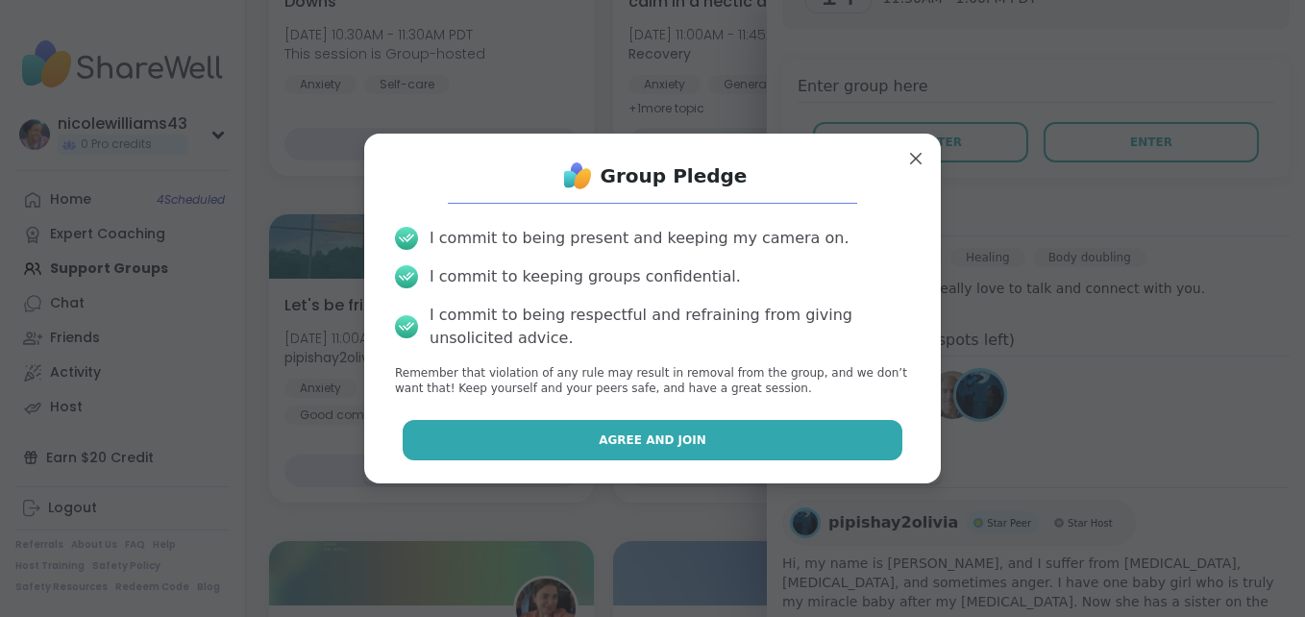
click at [822, 433] on button "Agree and Join" at bounding box center [653, 440] width 501 height 40
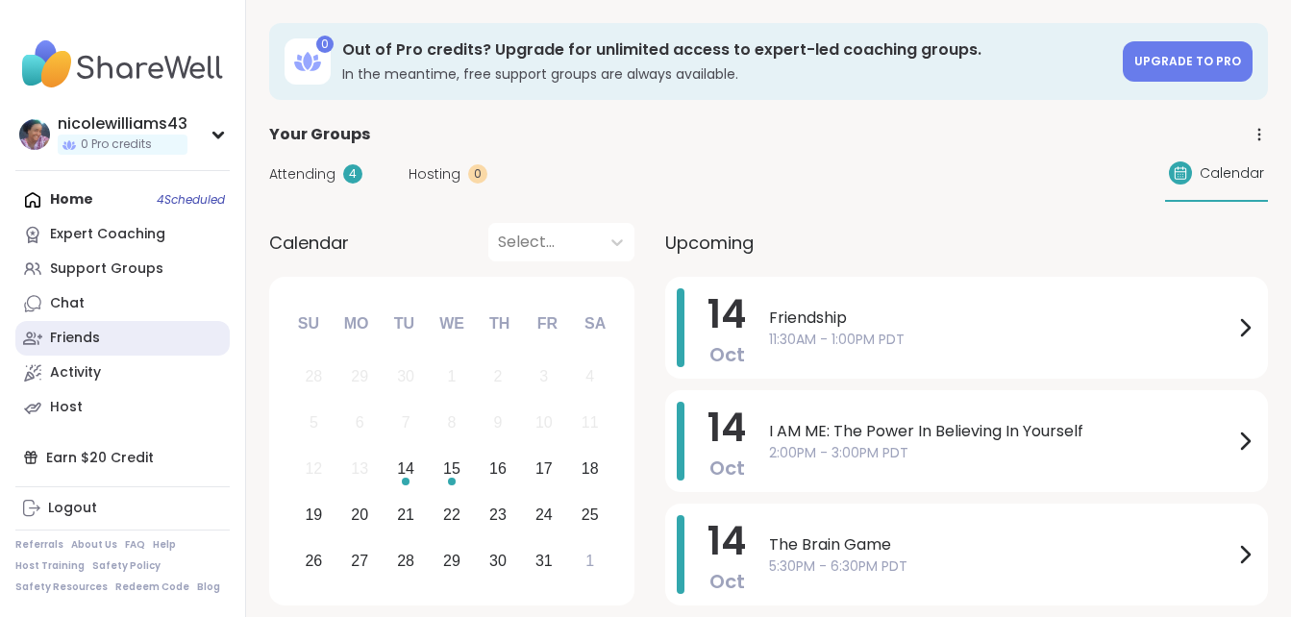
drag, startPoint x: 0, startPoint y: 0, endPoint x: 64, endPoint y: 347, distance: 352.9
click at [64, 347] on div "Friends" at bounding box center [75, 338] width 50 height 19
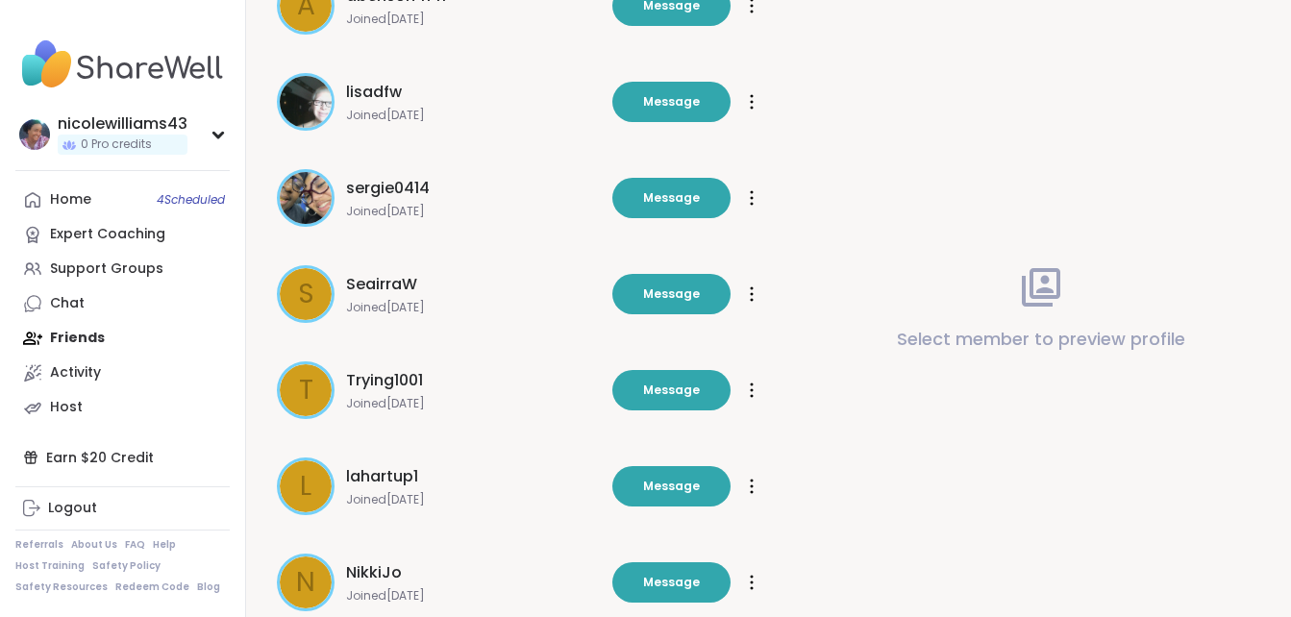
scroll to position [618, 0]
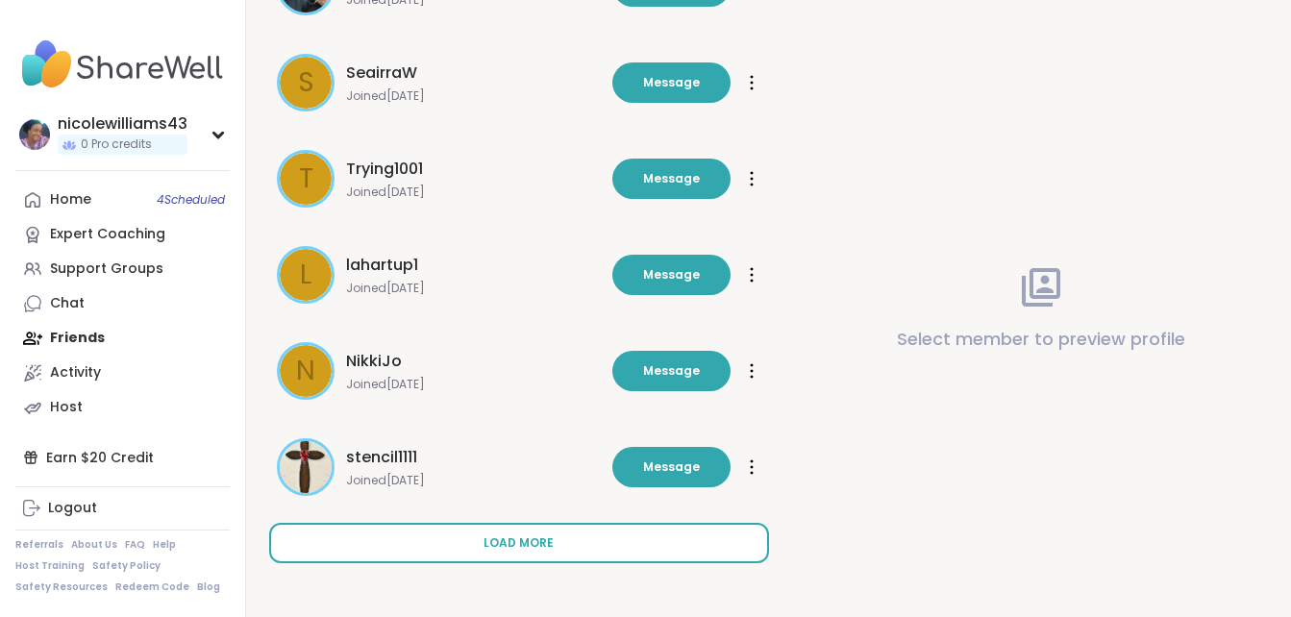
click at [529, 536] on span "Load more" at bounding box center [518, 542] width 70 height 17
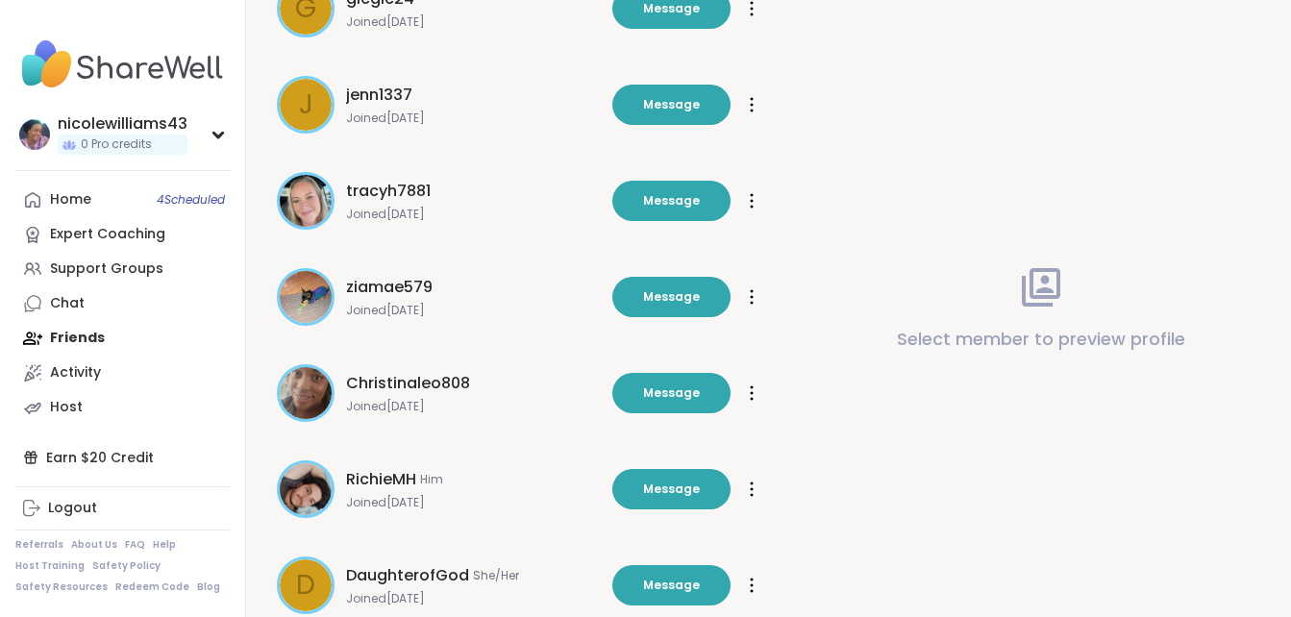
scroll to position [1579, 0]
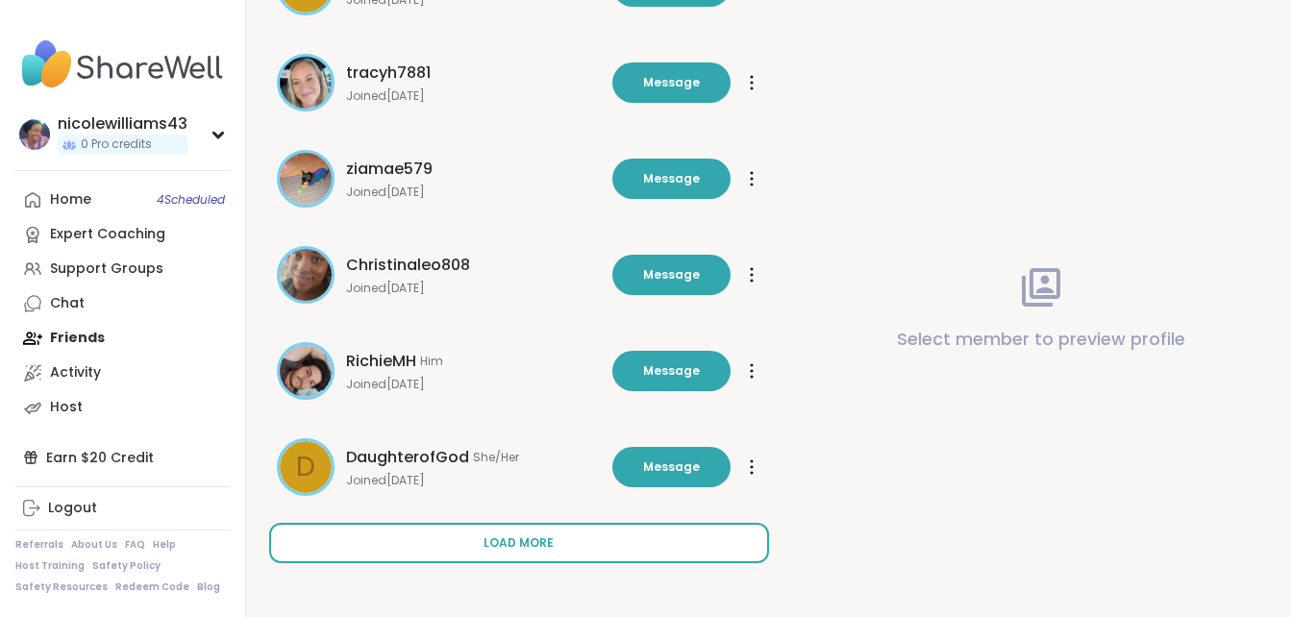
click at [546, 544] on span "Load more" at bounding box center [518, 542] width 70 height 17
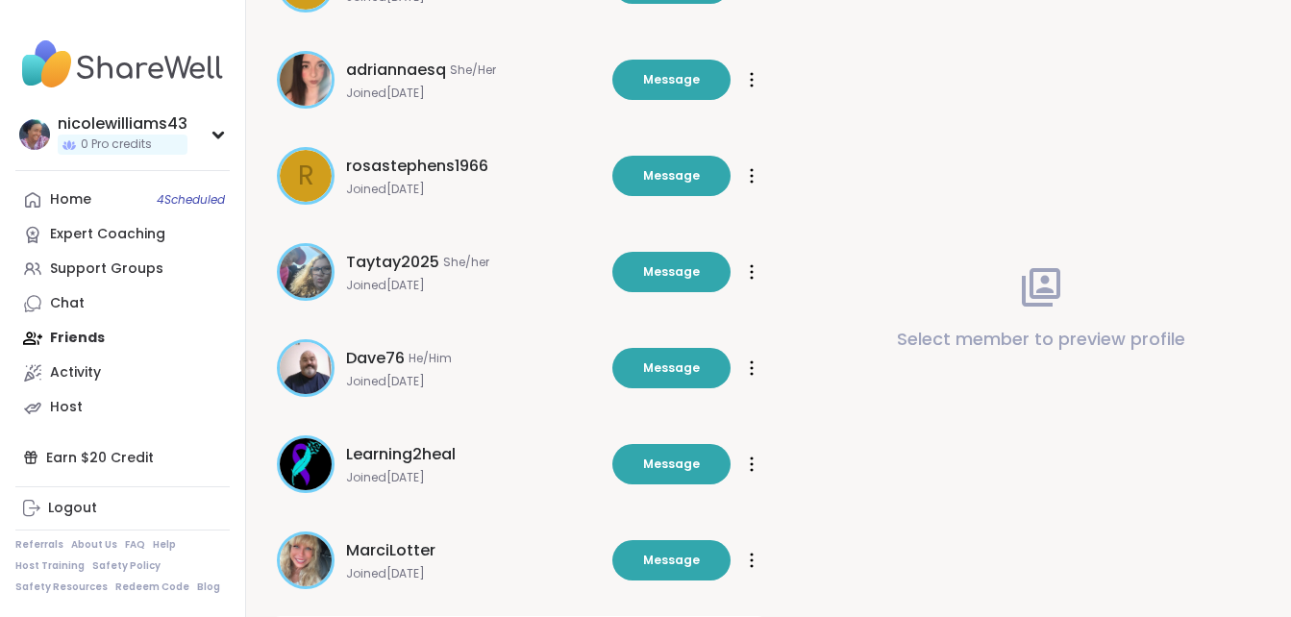
scroll to position [2540, 0]
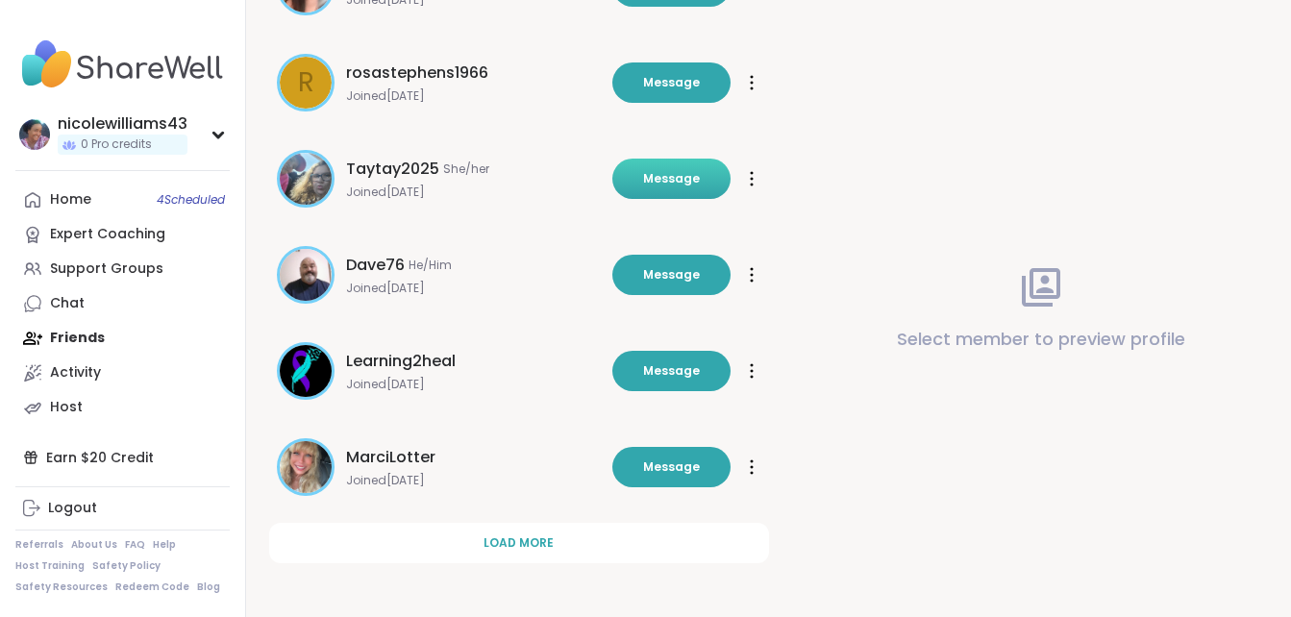
click at [666, 194] on button "Message" at bounding box center [671, 179] width 118 height 40
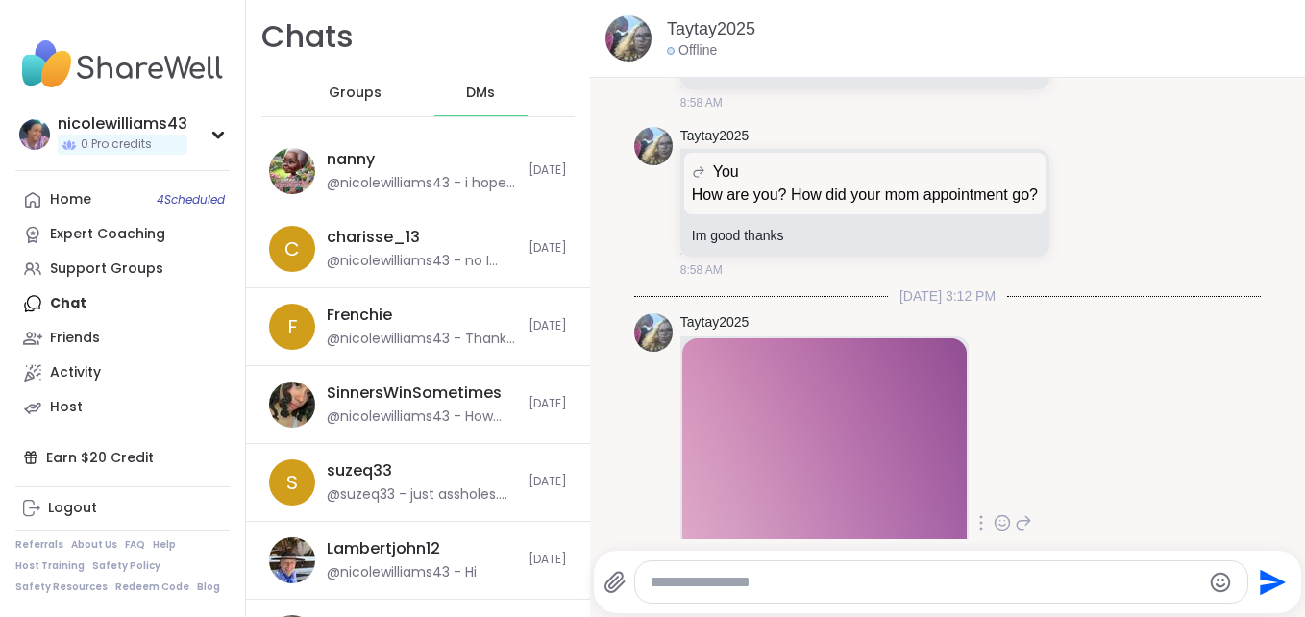
scroll to position [5074, 0]
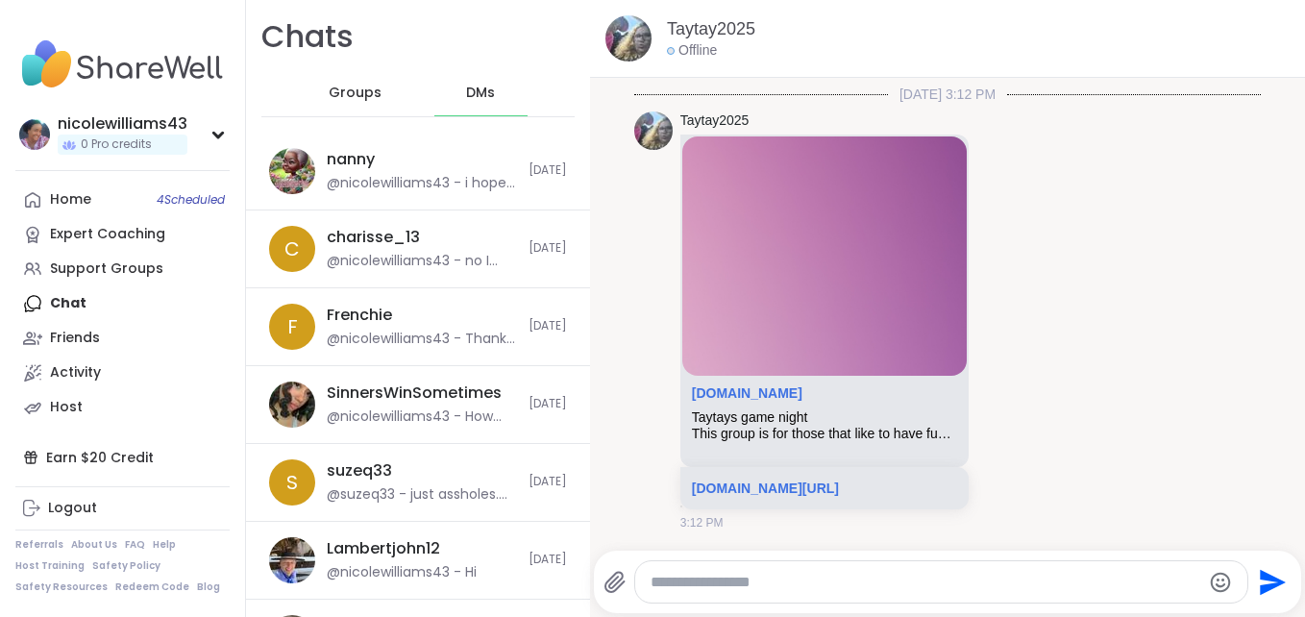
click at [722, 586] on textarea "Type your message" at bounding box center [926, 582] width 550 height 19
type textarea "**********"
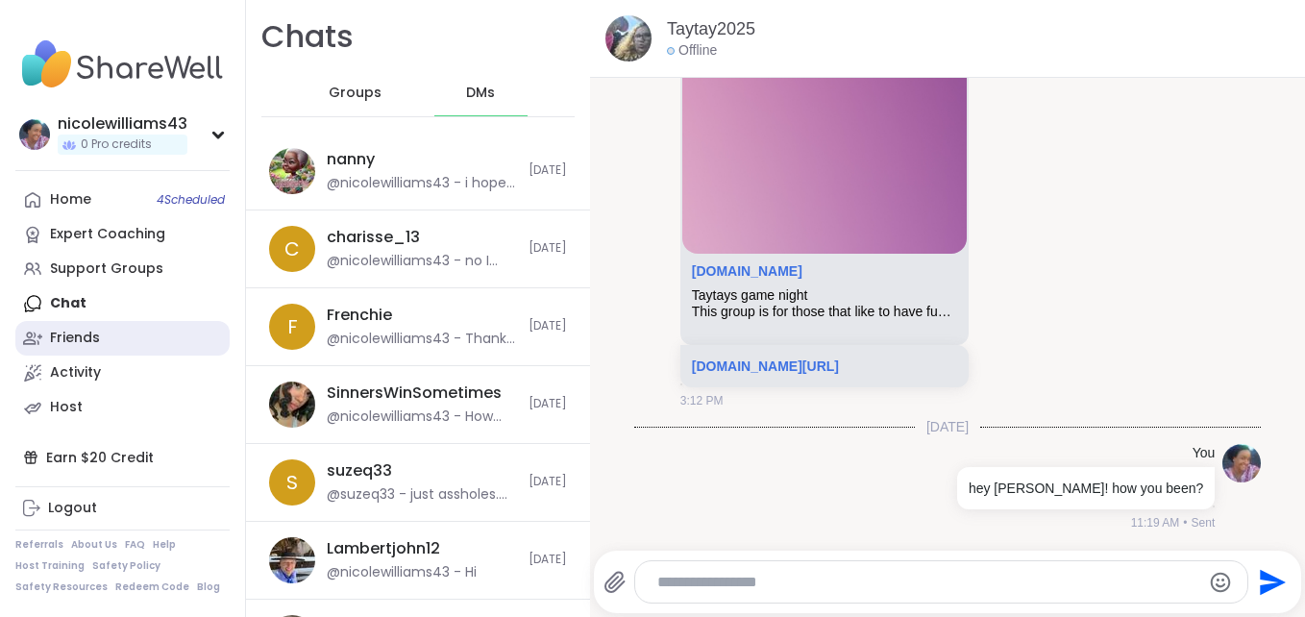
click at [104, 334] on link "Friends" at bounding box center [122, 338] width 214 height 35
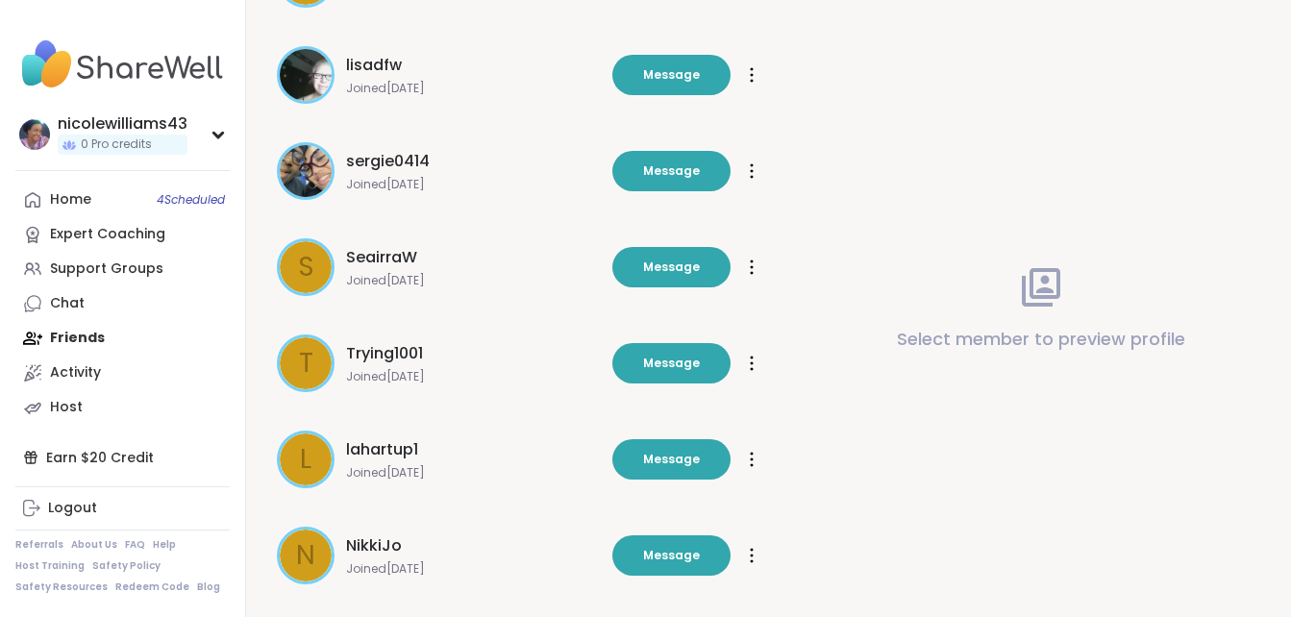
scroll to position [618, 0]
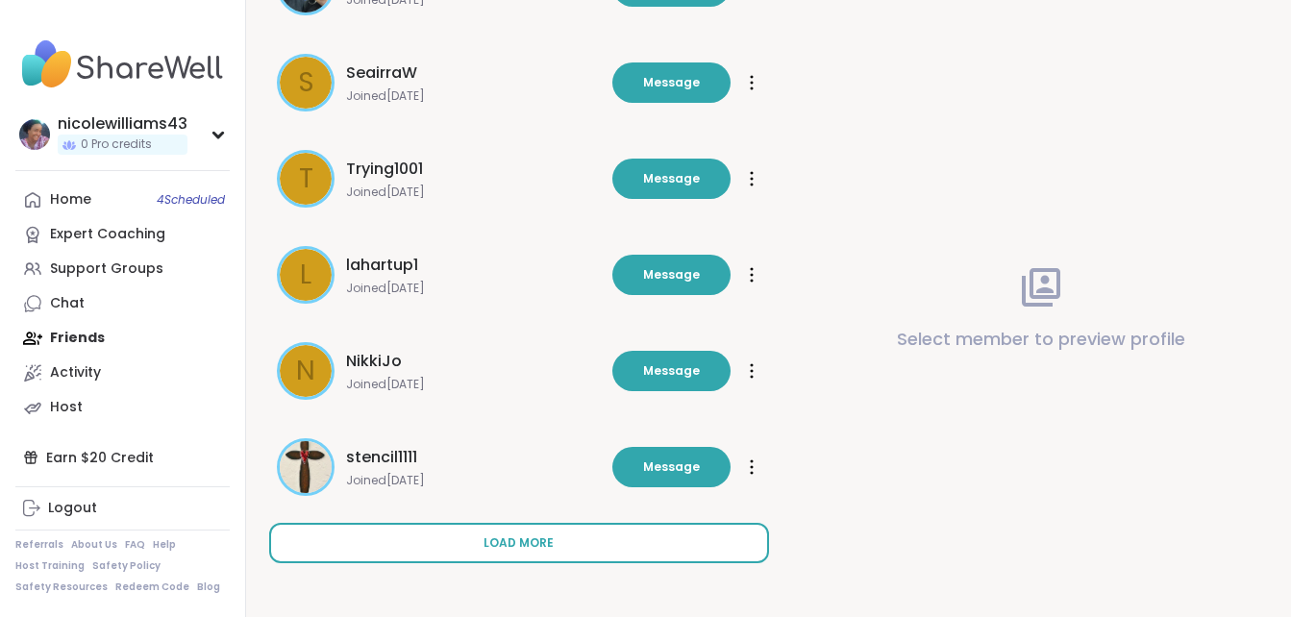
click at [532, 557] on button "Load more" at bounding box center [519, 543] width 500 height 40
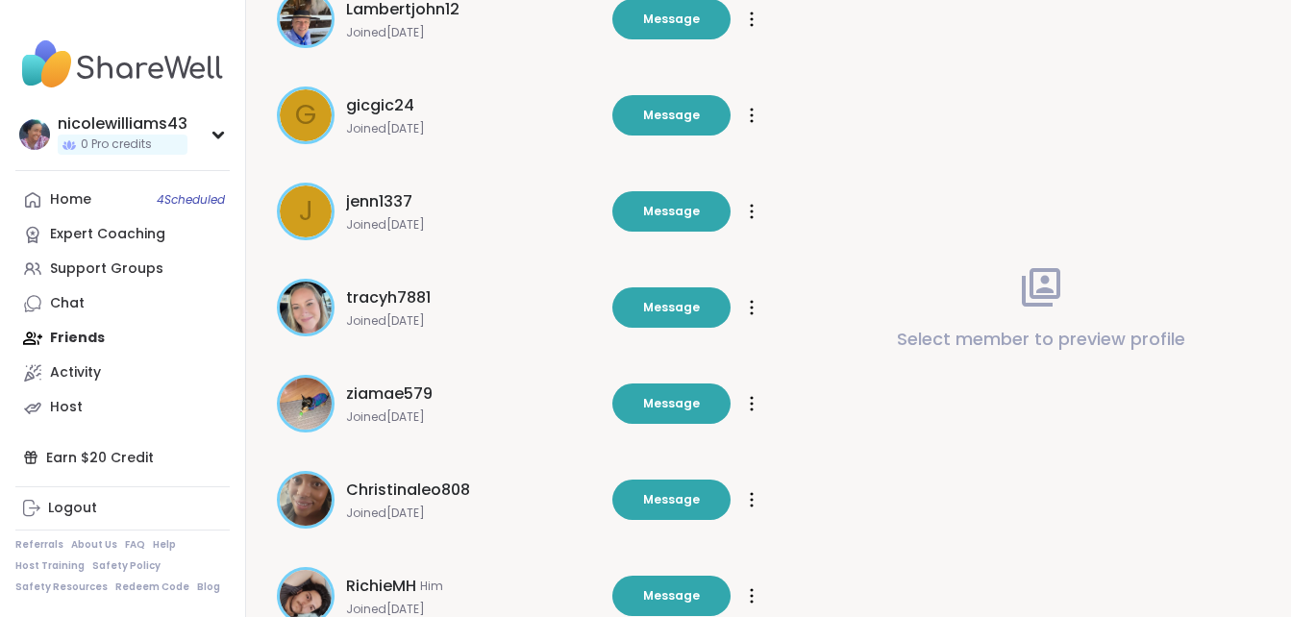
scroll to position [1579, 0]
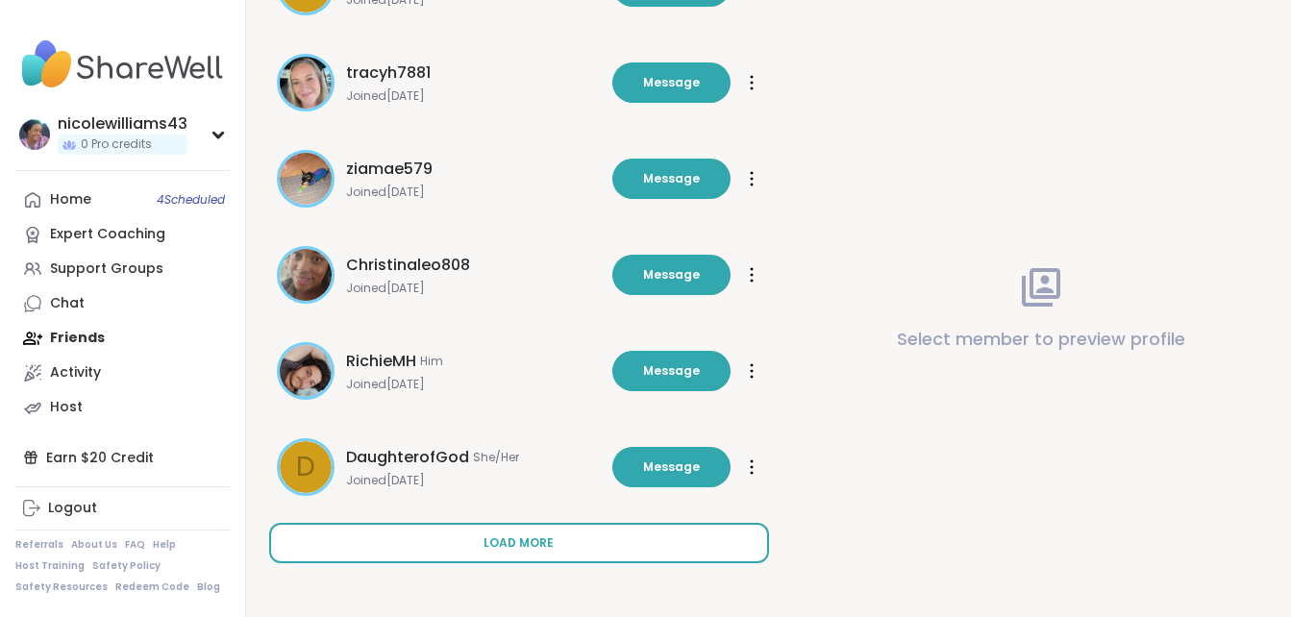
click at [554, 548] on button "Load more" at bounding box center [519, 543] width 500 height 40
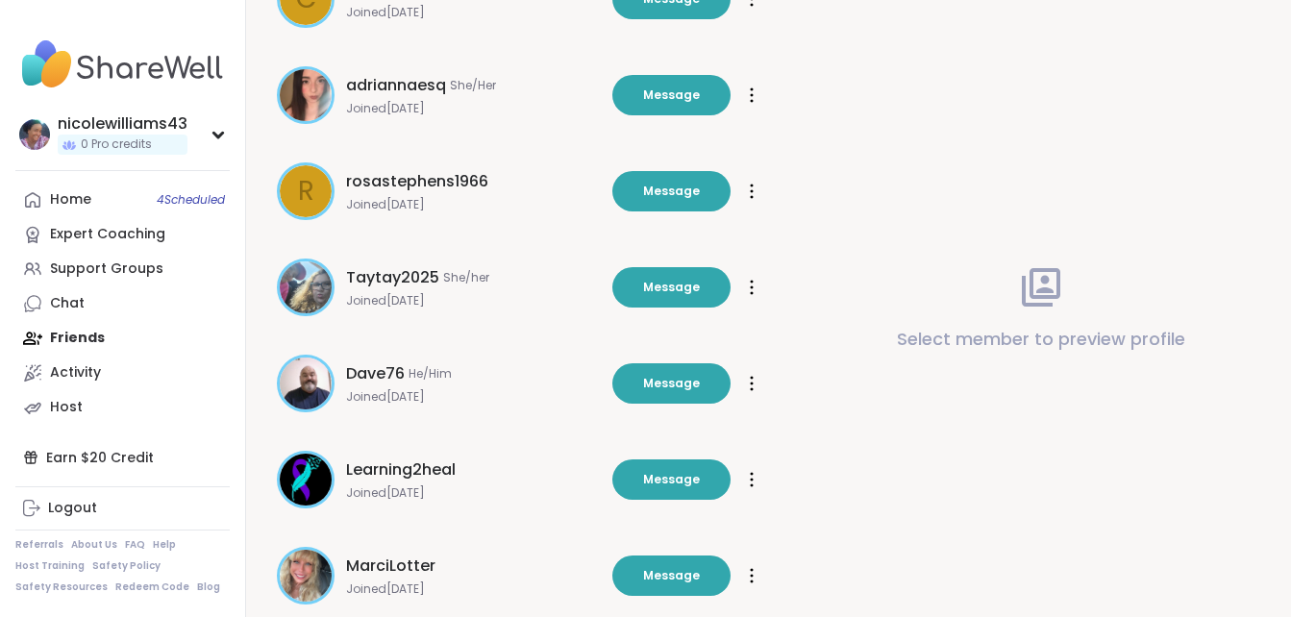
scroll to position [2540, 0]
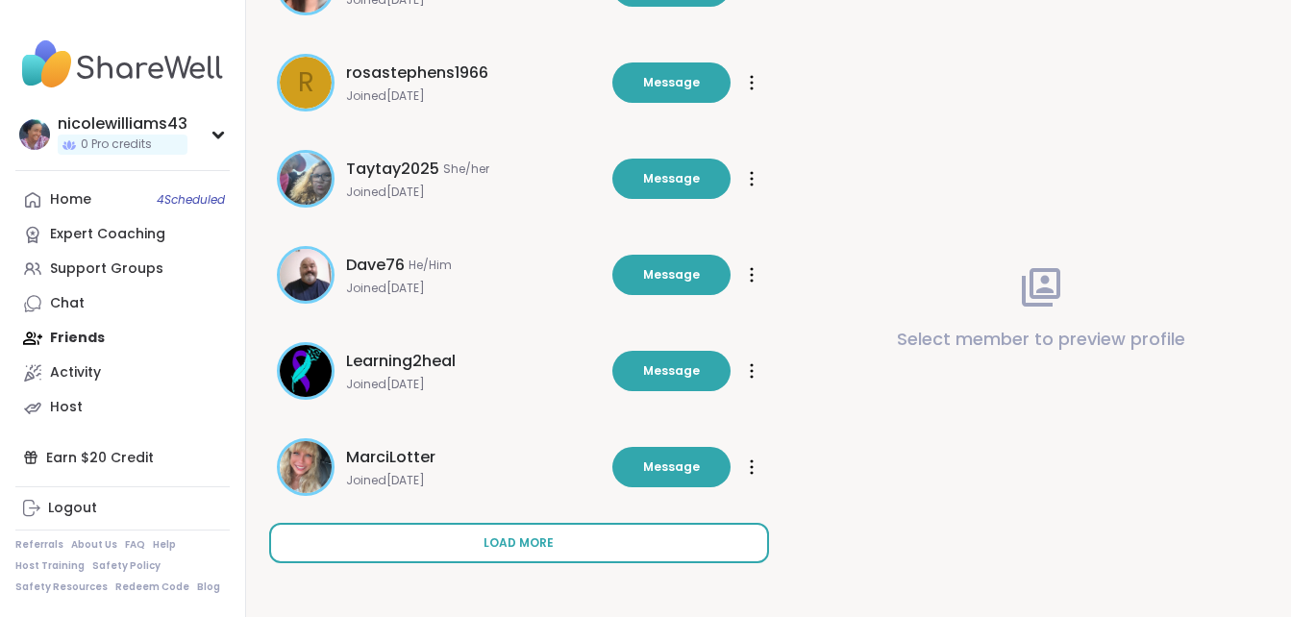
click at [573, 535] on button "Load more" at bounding box center [519, 543] width 500 height 40
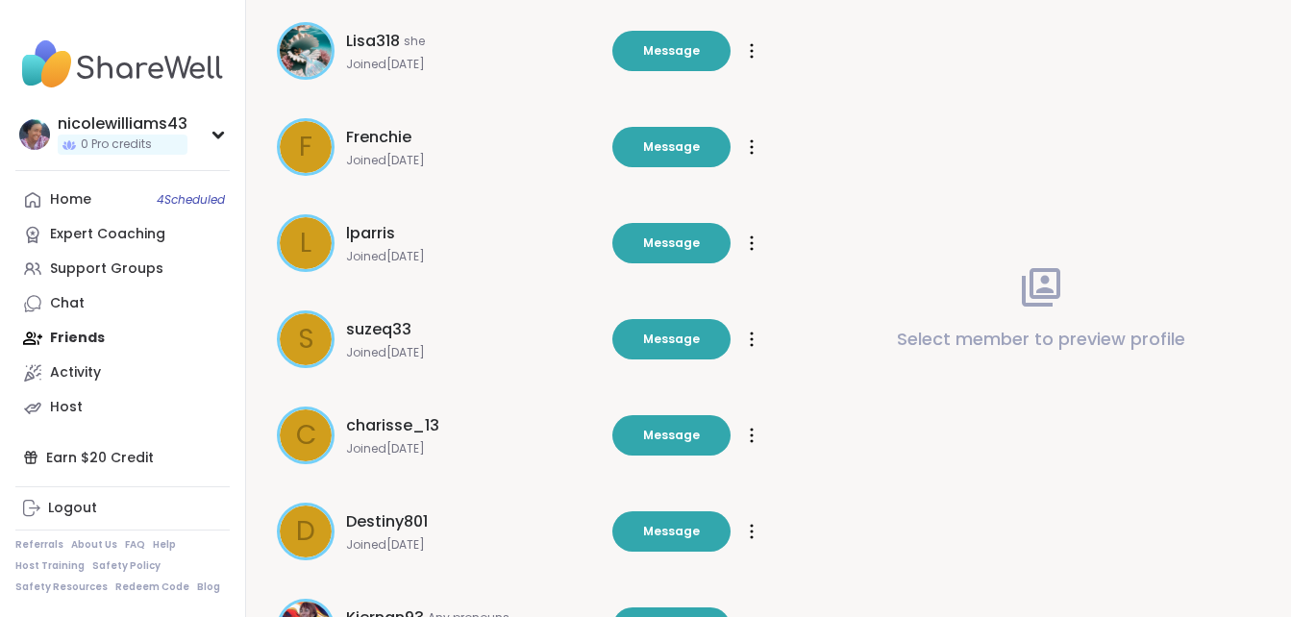
scroll to position [3502, 0]
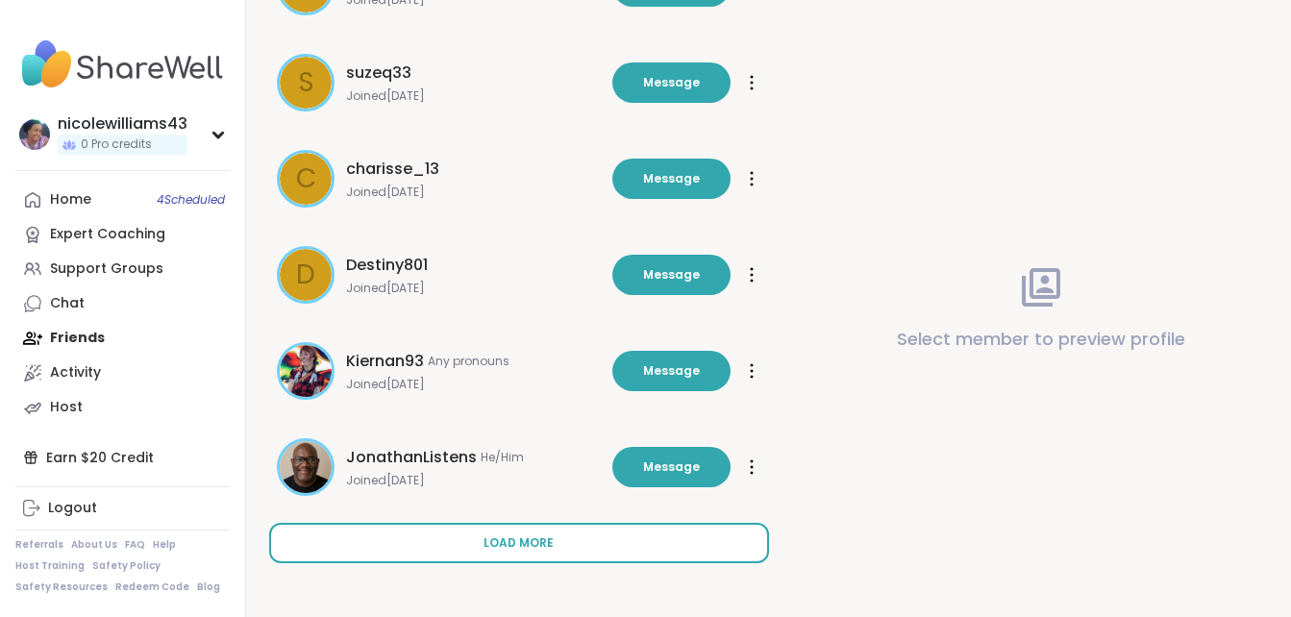
click at [527, 551] on span "Load more" at bounding box center [518, 542] width 70 height 17
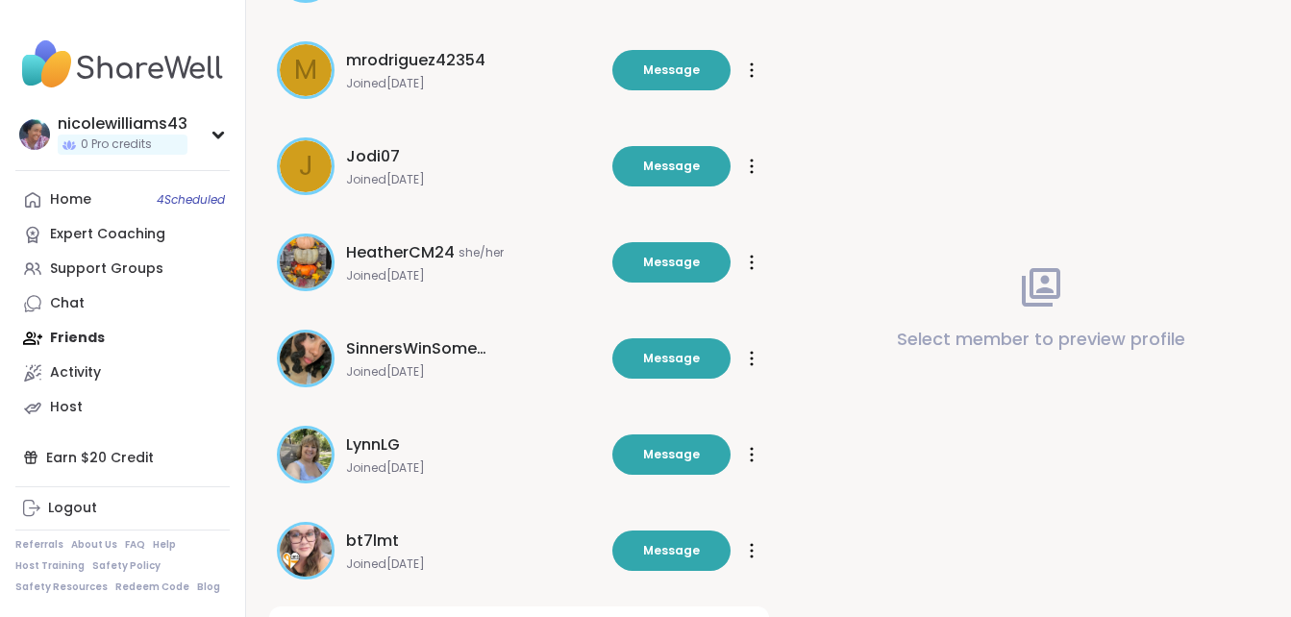
scroll to position [4463, 0]
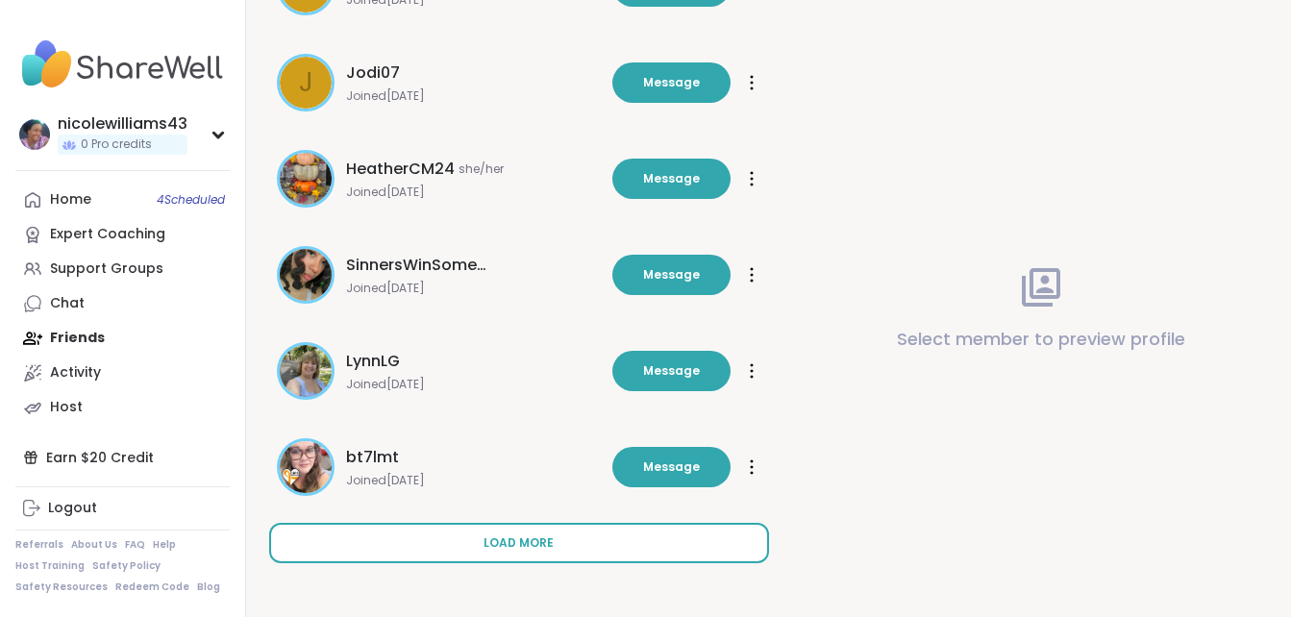
click at [608, 535] on button "Load more" at bounding box center [519, 543] width 500 height 40
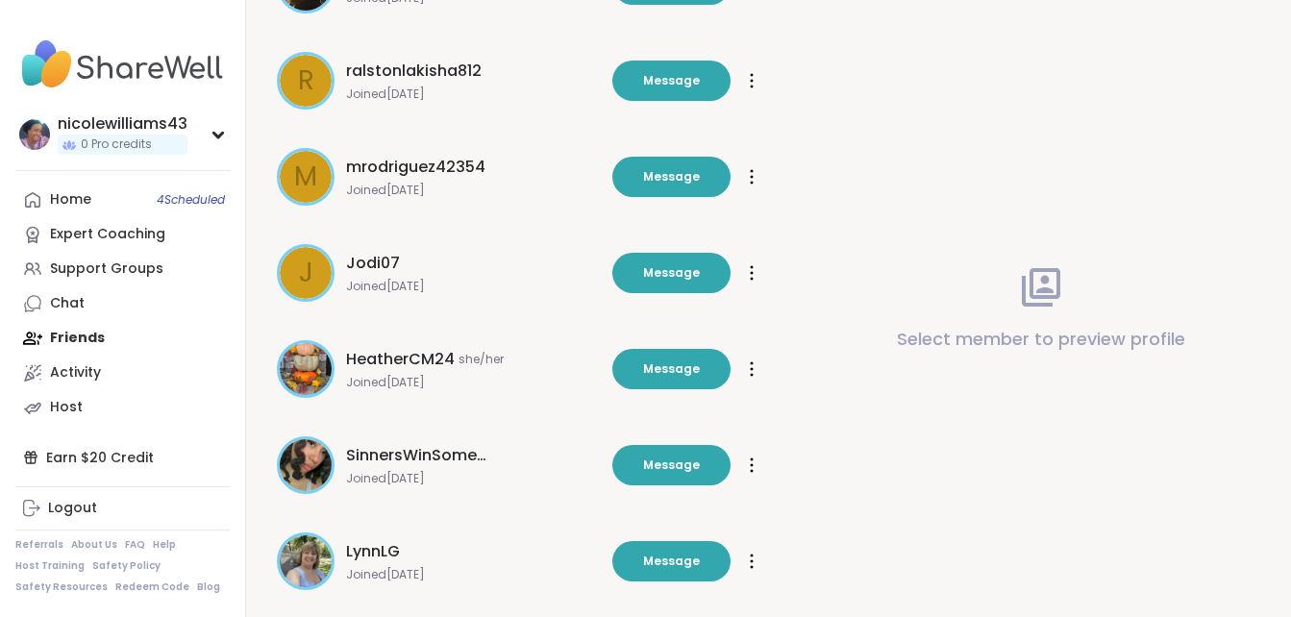
scroll to position [4263, 0]
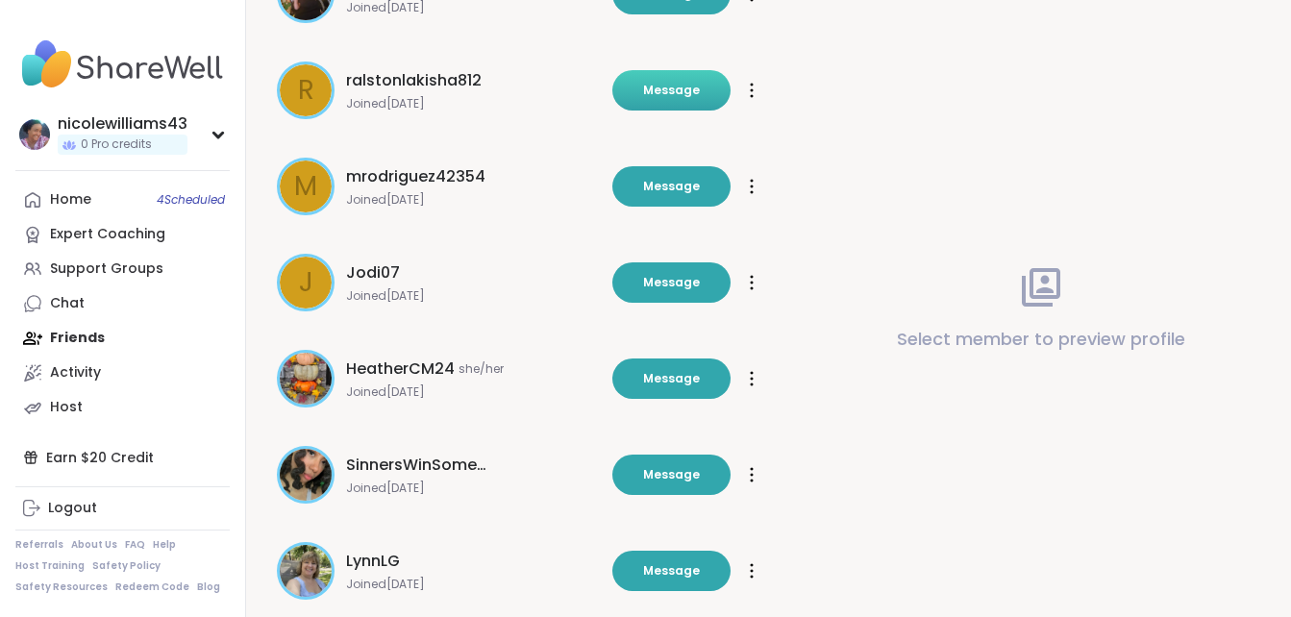
click at [677, 91] on span "Message" at bounding box center [671, 90] width 57 height 17
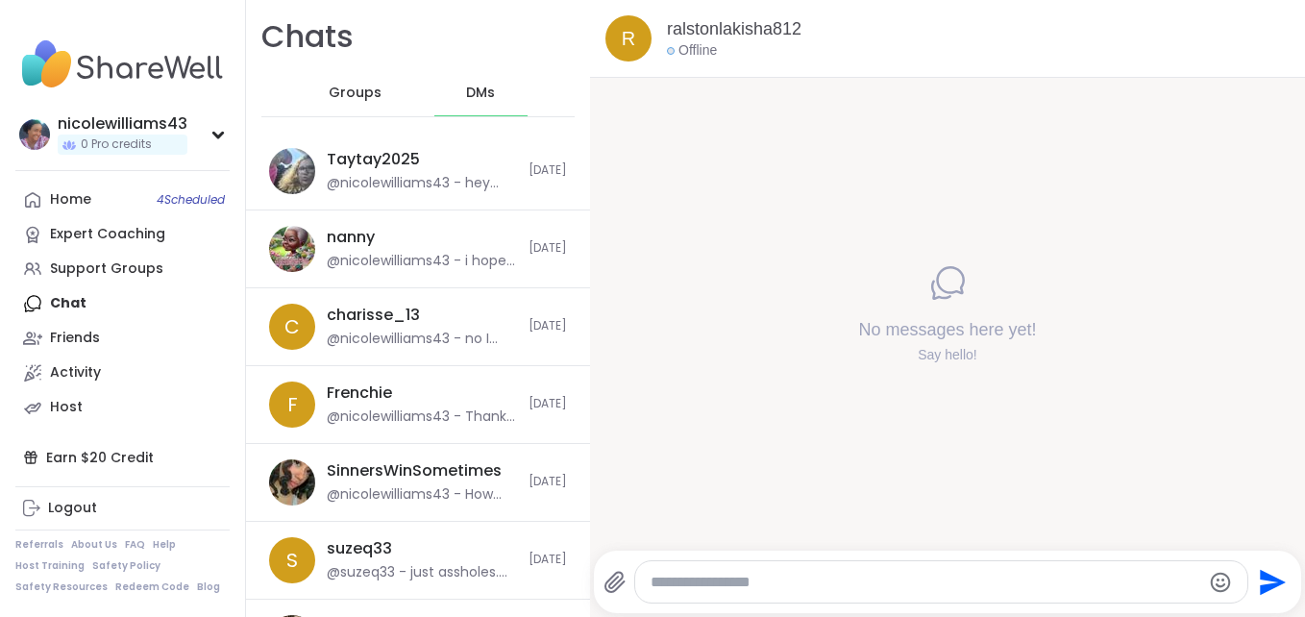
click at [775, 592] on div at bounding box center [941, 581] width 613 height 41
click at [745, 582] on textarea "Type your message" at bounding box center [926, 582] width 550 height 19
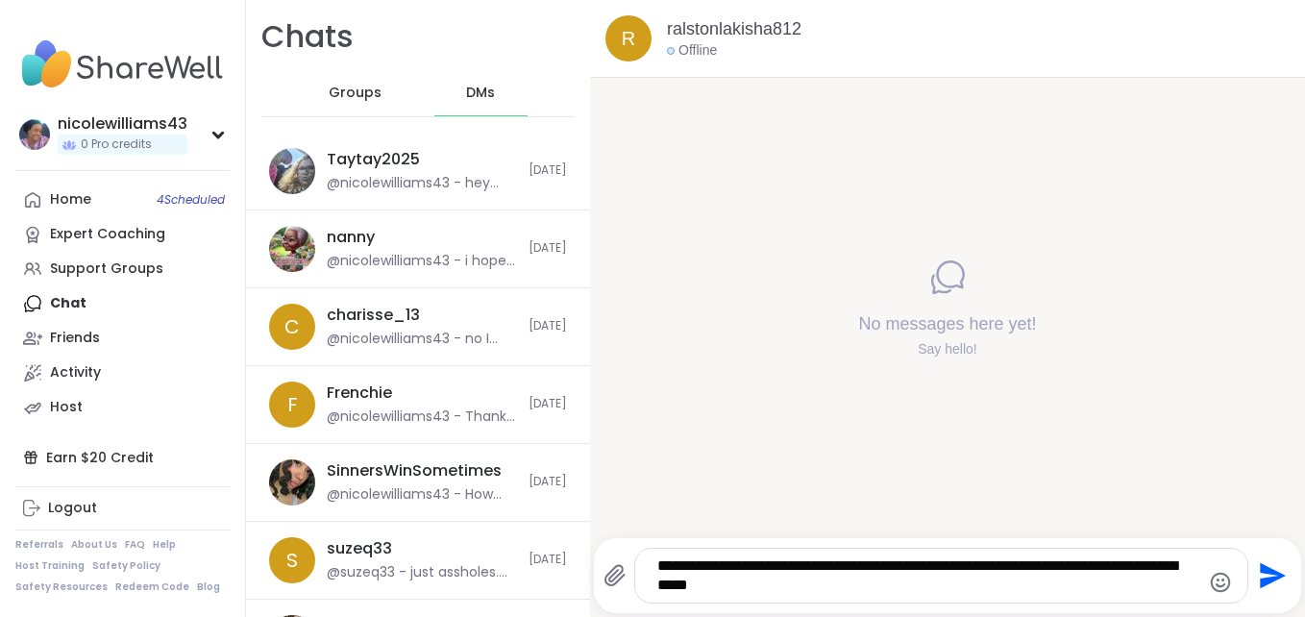
click at [795, 591] on textarea "**********" at bounding box center [924, 576] width 535 height 38
type textarea "**********"
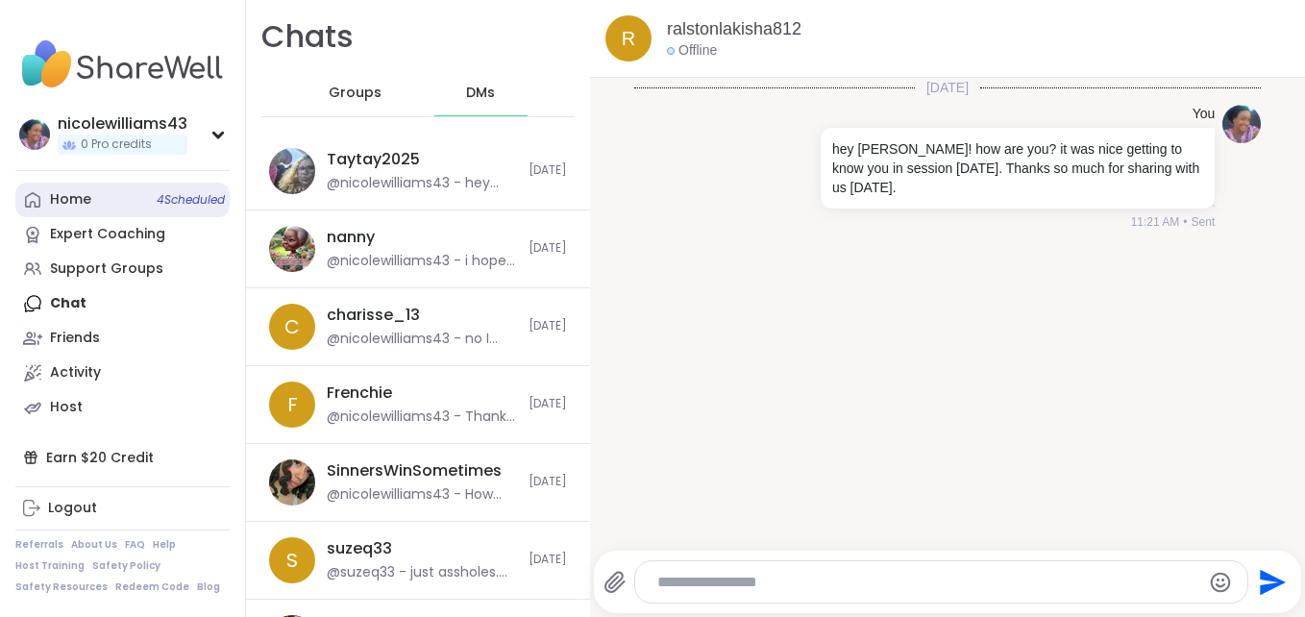
click at [79, 212] on link "Home 4 Scheduled" at bounding box center [122, 200] width 214 height 35
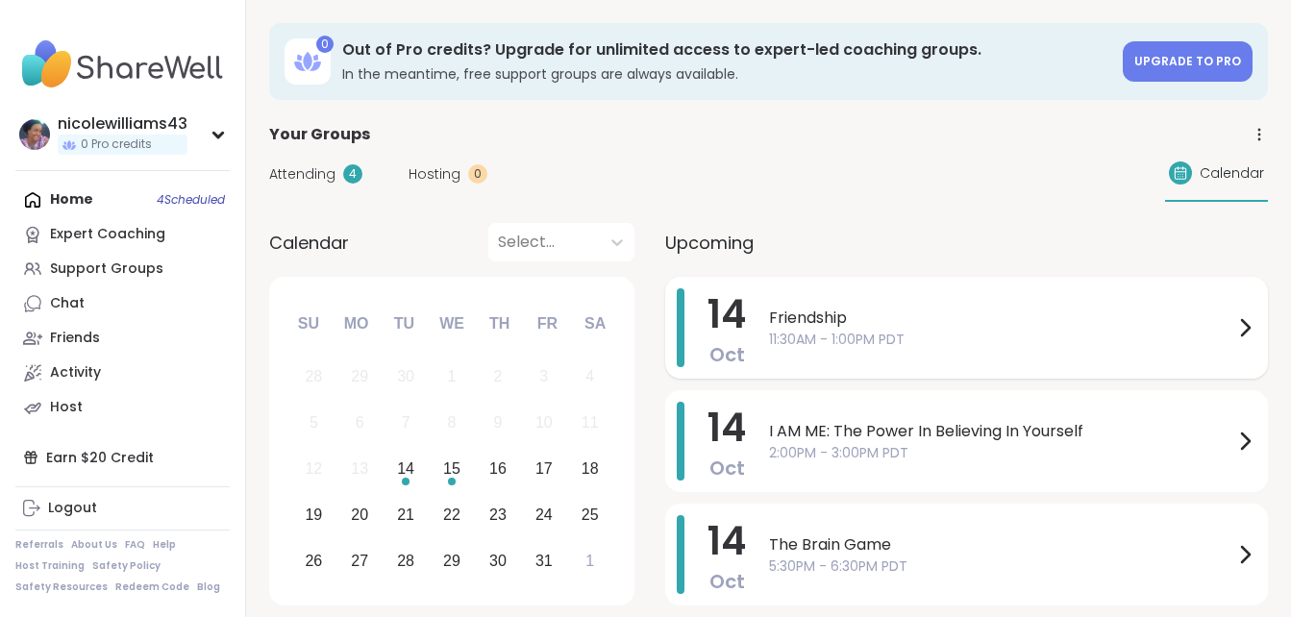
click at [828, 322] on span "Friendship" at bounding box center [1001, 318] width 464 height 23
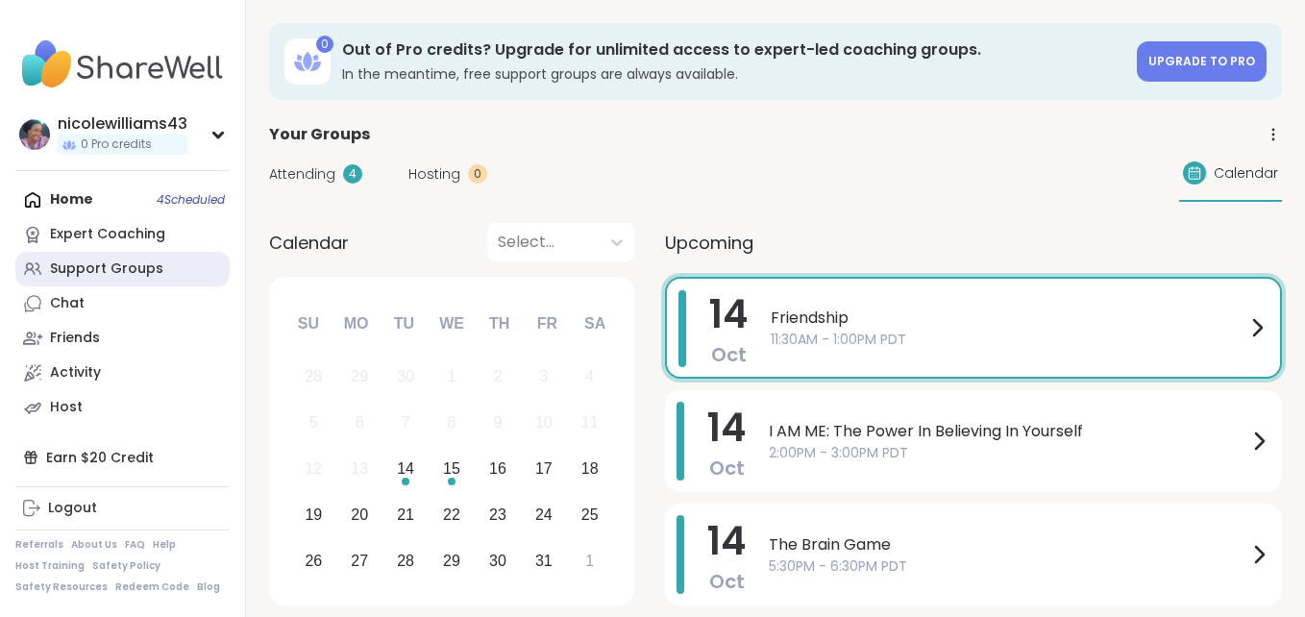
click at [64, 269] on div "Support Groups" at bounding box center [106, 269] width 113 height 19
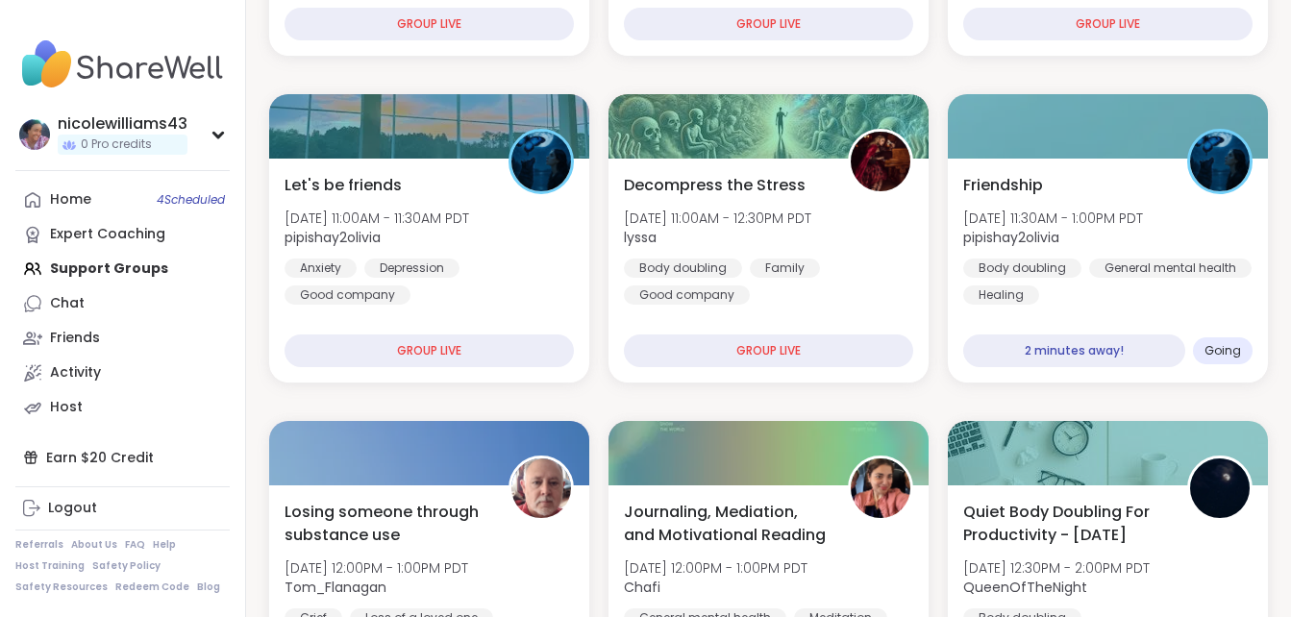
scroll to position [501, 0]
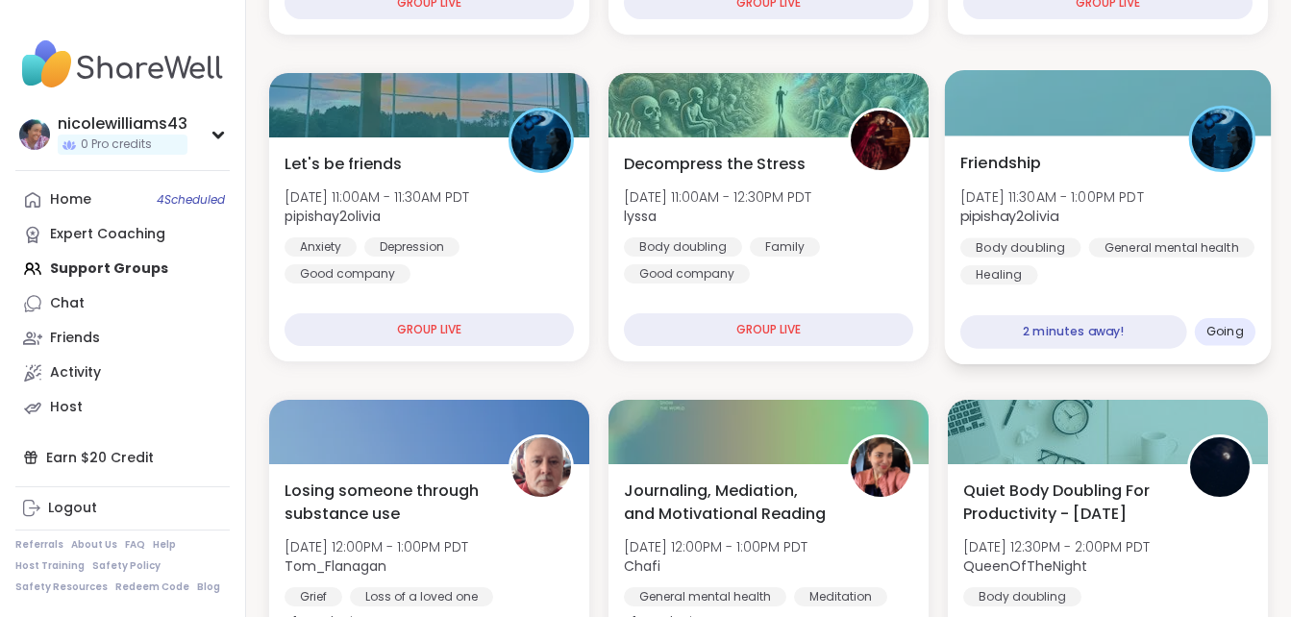
click at [1005, 154] on span "Friendship" at bounding box center [1001, 162] width 82 height 23
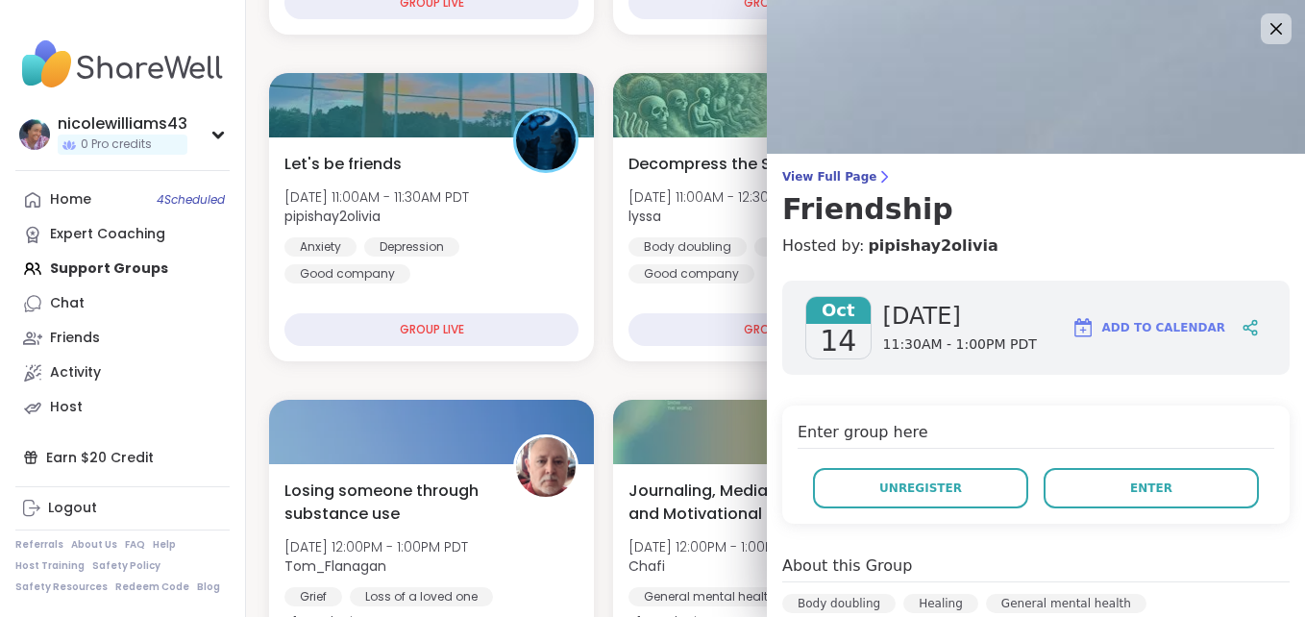
drag, startPoint x: 1225, startPoint y: 222, endPoint x: 960, endPoint y: 200, distance: 265.3
click at [960, 200] on h3 "Friendship" at bounding box center [1036, 209] width 508 height 35
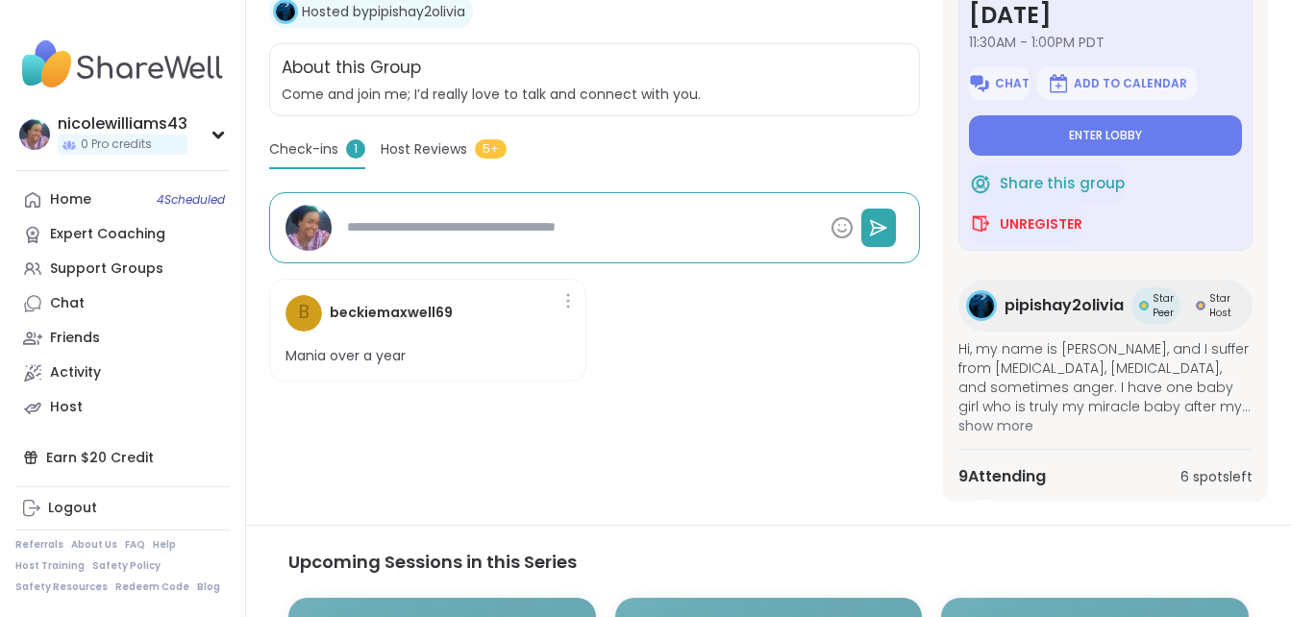
scroll to position [346, 0]
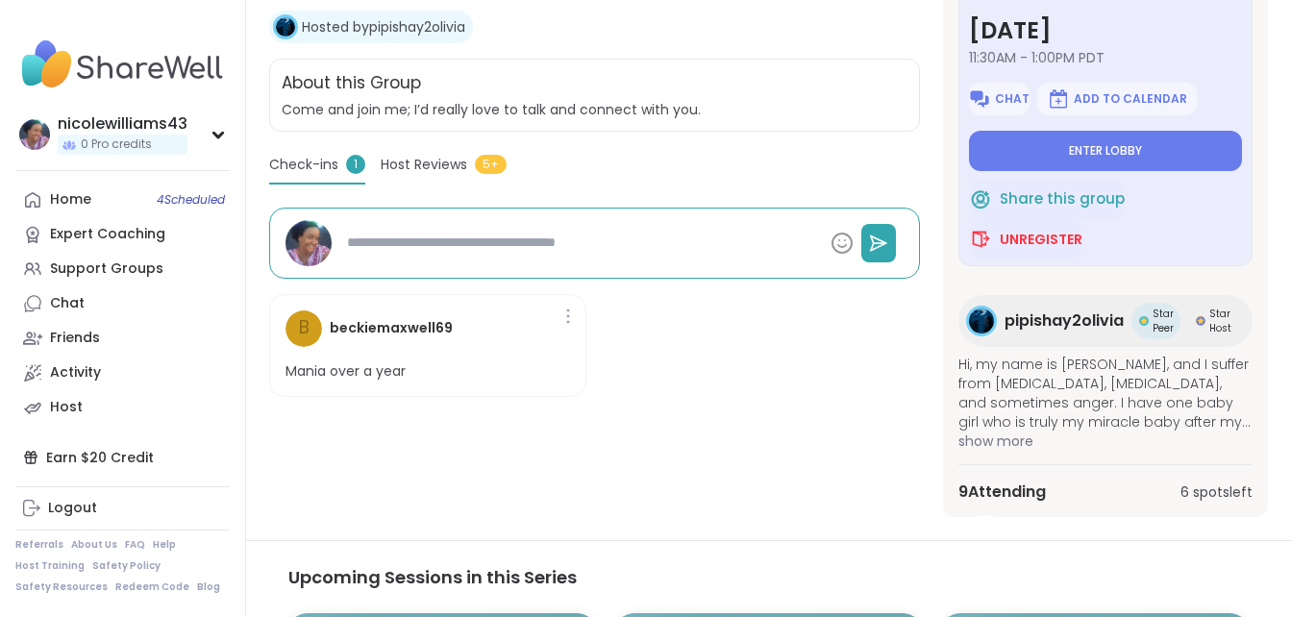
click at [548, 338] on div "b beckiemaxwell69 Mania over a year" at bounding box center [427, 346] width 317 height 104
click at [1024, 496] on span "9 Attending" at bounding box center [1001, 492] width 87 height 23
drag, startPoint x: 88, startPoint y: 196, endPoint x: 43, endPoint y: 201, distance: 45.4
click at [43, 201] on link "Home 4 Scheduled" at bounding box center [122, 200] width 214 height 35
type textarea "*"
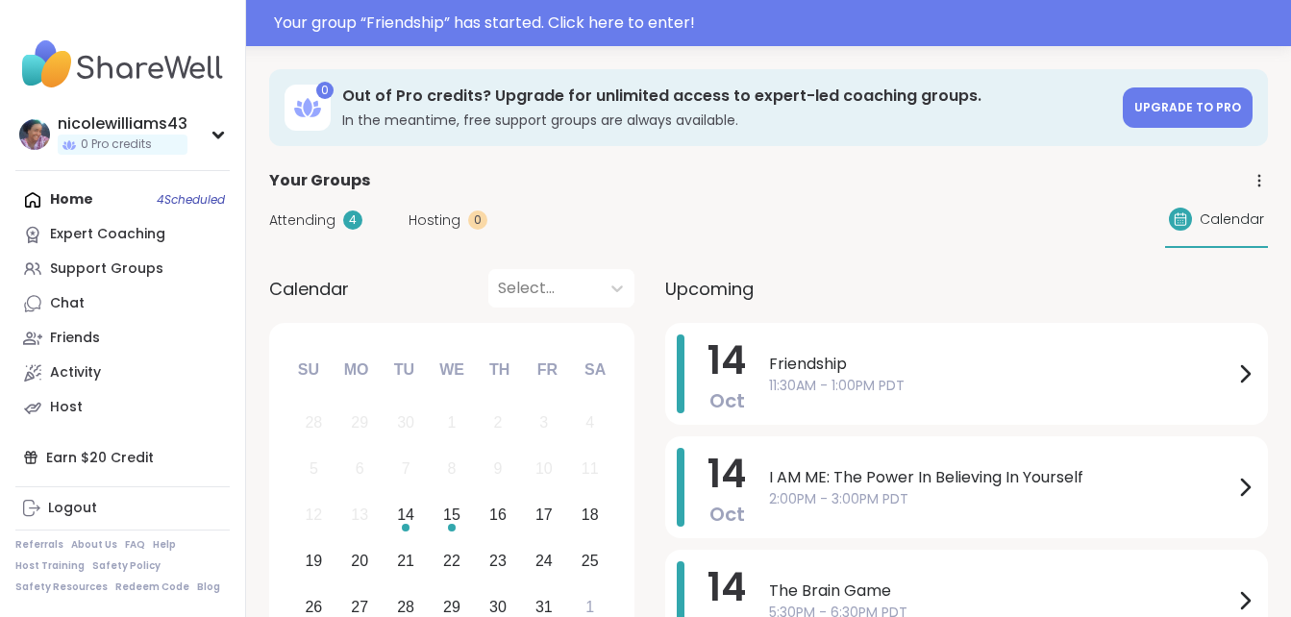
click at [58, 199] on div "Home 4 Scheduled Expert Coaching Support Groups Chat Friends Activity Host" at bounding box center [122, 304] width 214 height 242
click at [72, 294] on div "Chat" at bounding box center [67, 303] width 35 height 19
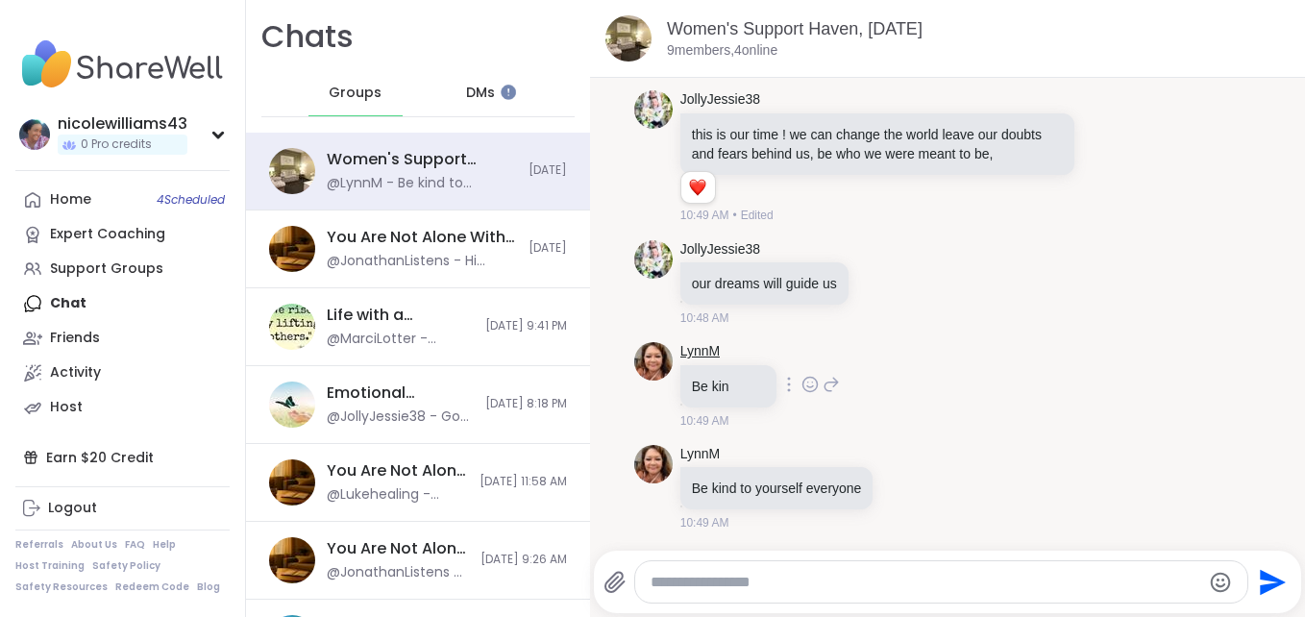
click at [693, 342] on link "LynnM" at bounding box center [701, 351] width 40 height 19
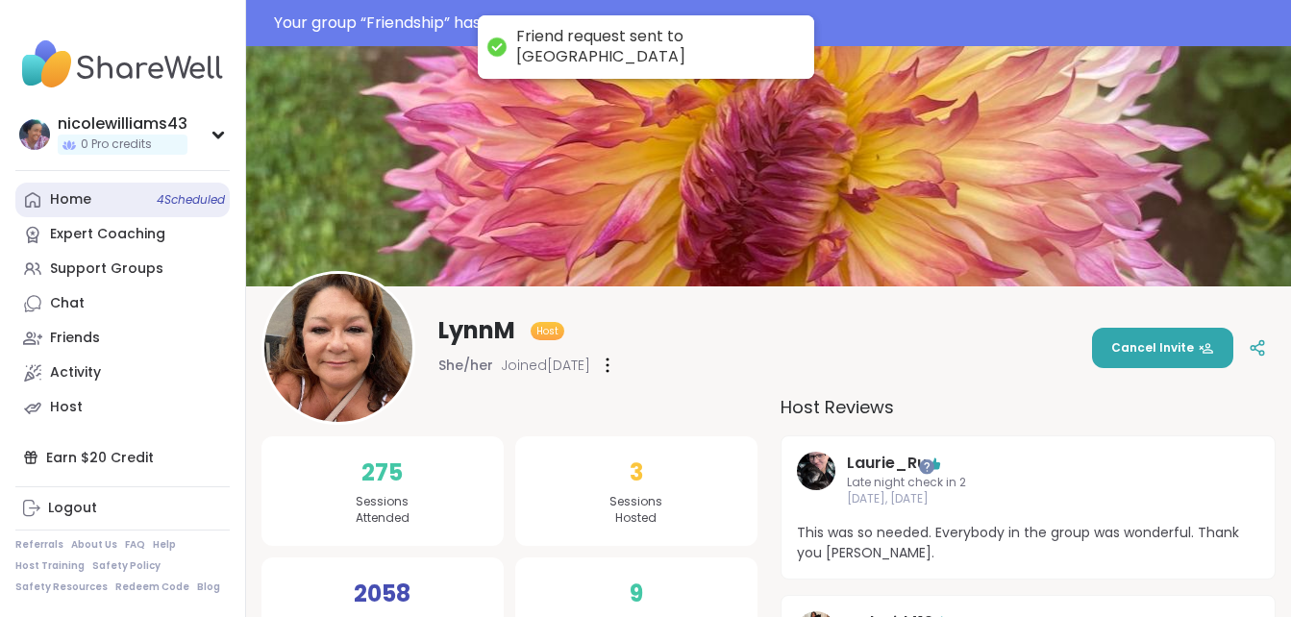
click at [58, 201] on div "Home 4 Scheduled" at bounding box center [70, 199] width 41 height 19
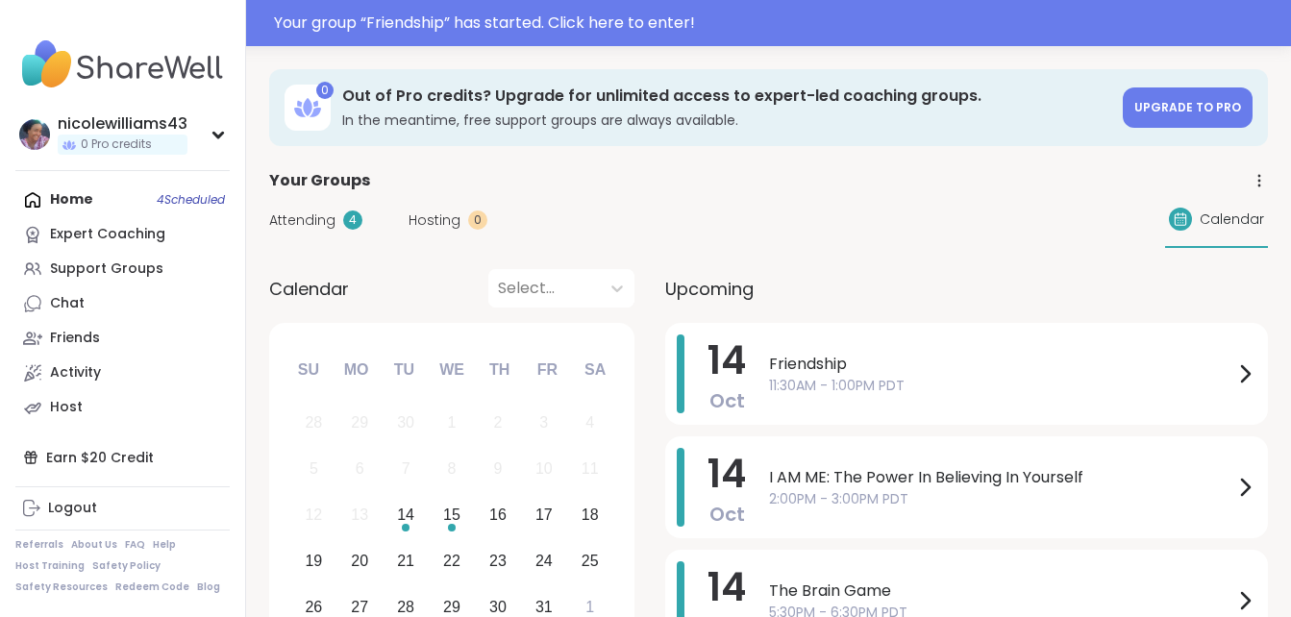
click at [67, 197] on div "Home 4 Scheduled Expert Coaching Support Groups Chat Friends Activity Host" at bounding box center [122, 304] width 214 height 242
click at [74, 298] on div "Chat 1" at bounding box center [67, 303] width 35 height 19
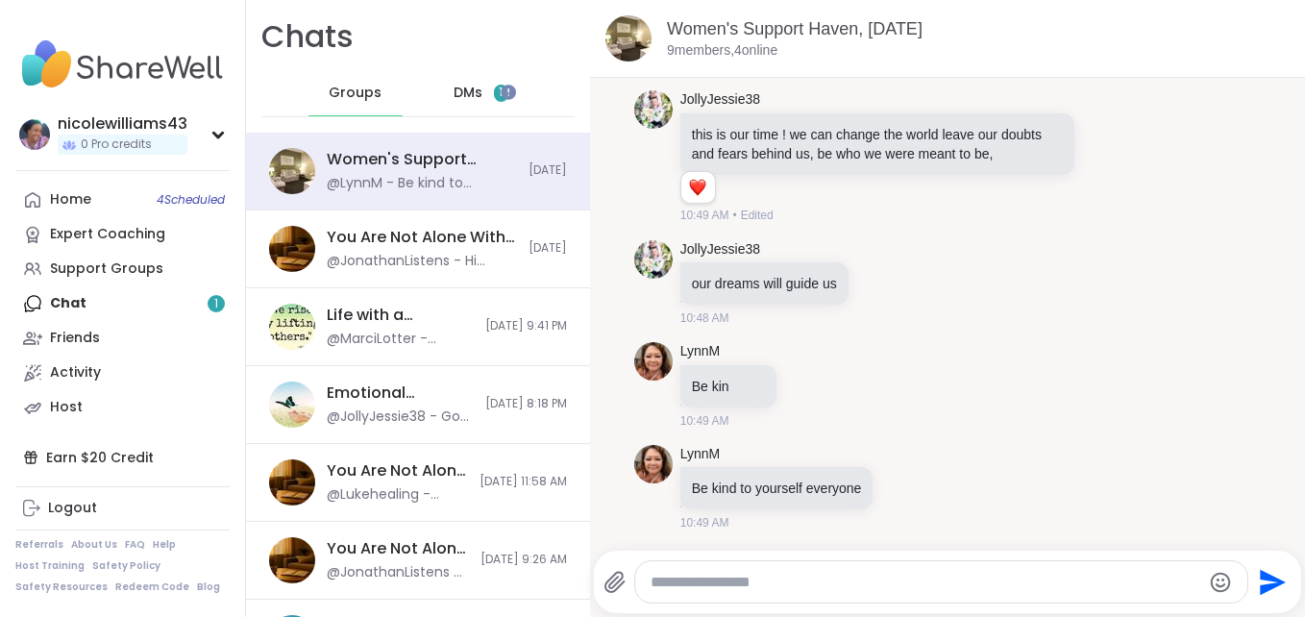
click at [464, 87] on span "DMs" at bounding box center [468, 93] width 29 height 19
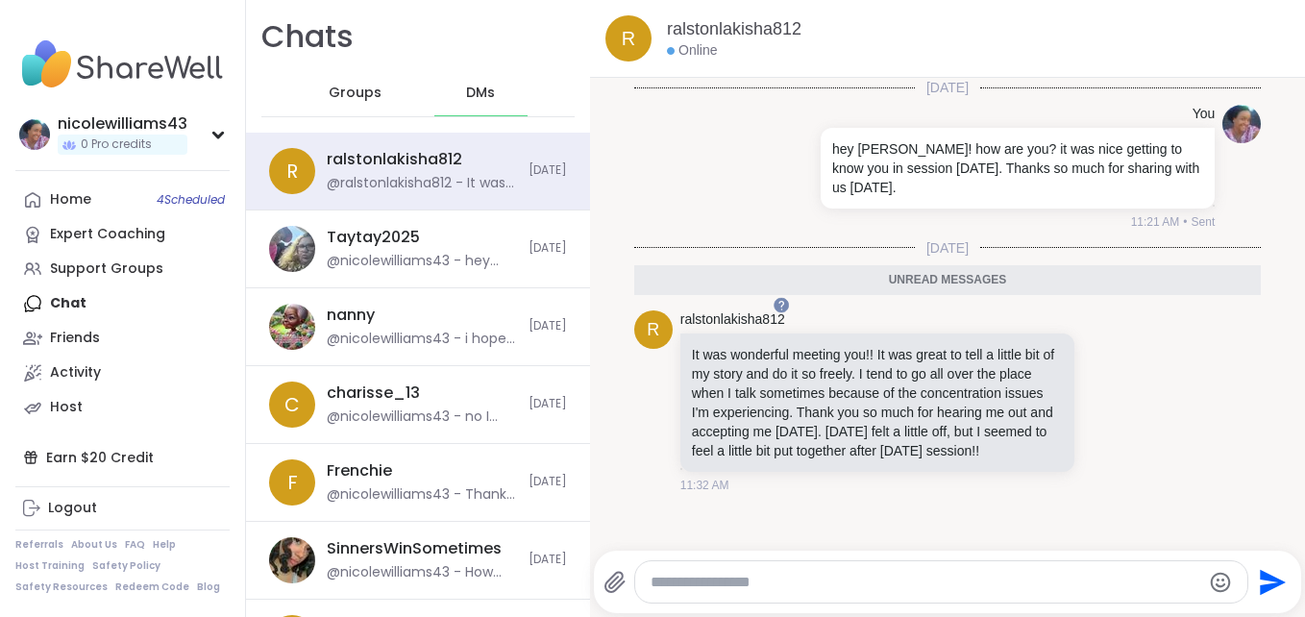
click at [777, 593] on div at bounding box center [941, 581] width 613 height 41
click at [780, 586] on textarea "Type your message" at bounding box center [926, 582] width 550 height 19
type textarea "*"
click at [748, 569] on div "********" at bounding box center [941, 581] width 613 height 41
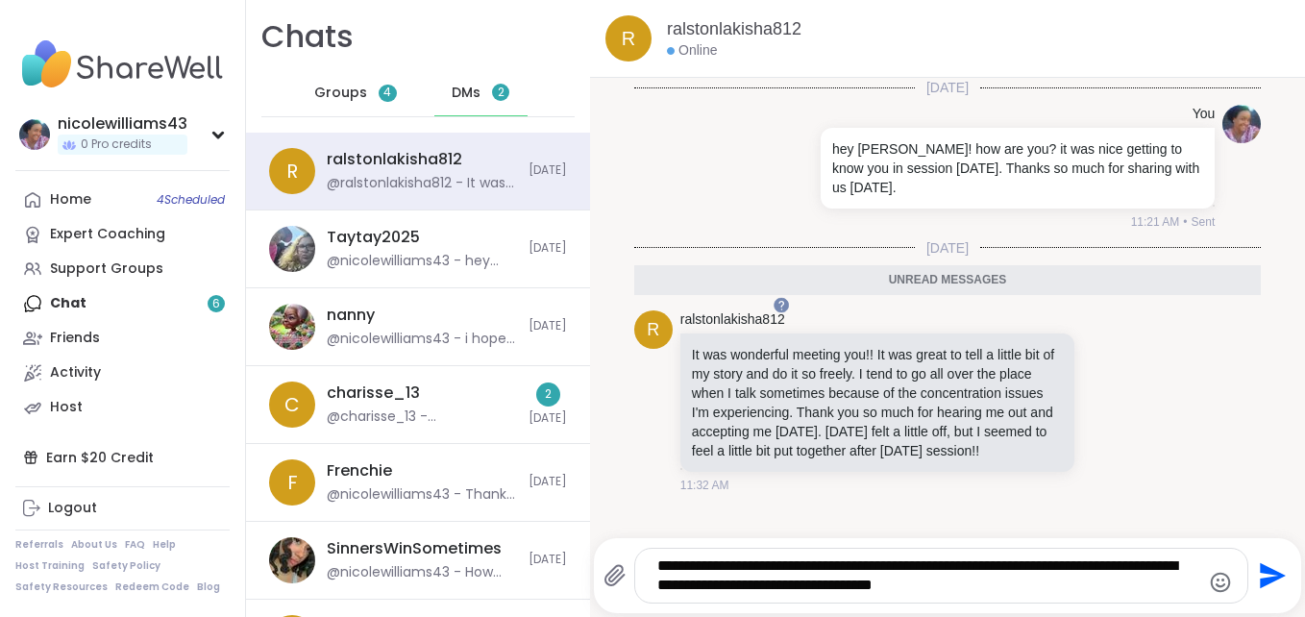
click at [903, 541] on div "**********" at bounding box center [948, 575] width 708 height 75
click at [996, 593] on textarea "**********" at bounding box center [924, 576] width 535 height 38
click at [998, 587] on textarea "**********" at bounding box center [924, 576] width 535 height 38
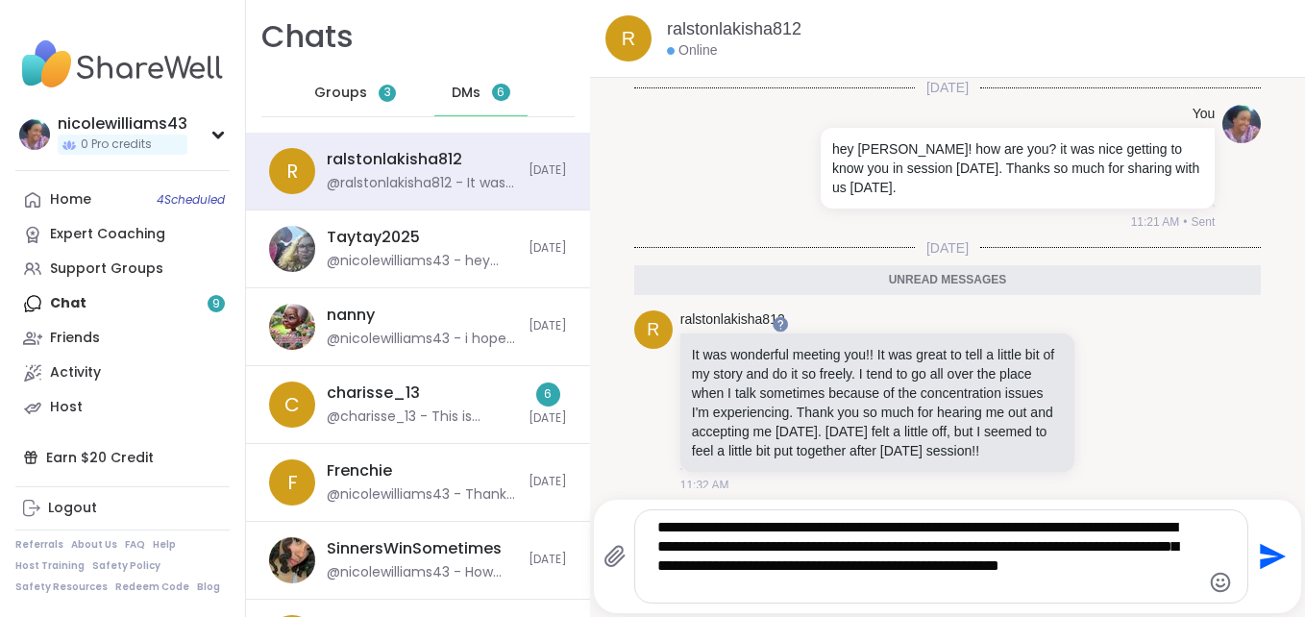
type textarea "**********"
click at [1255, 557] on icon "Send" at bounding box center [1270, 556] width 31 height 31
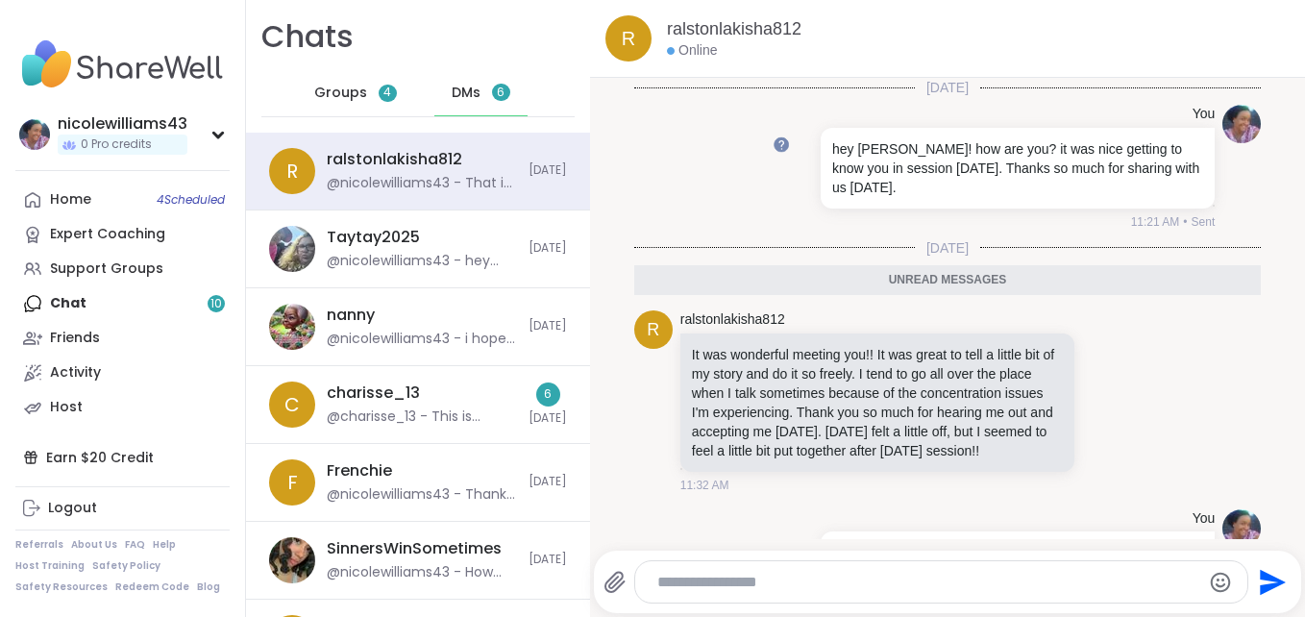
scroll to position [115, 0]
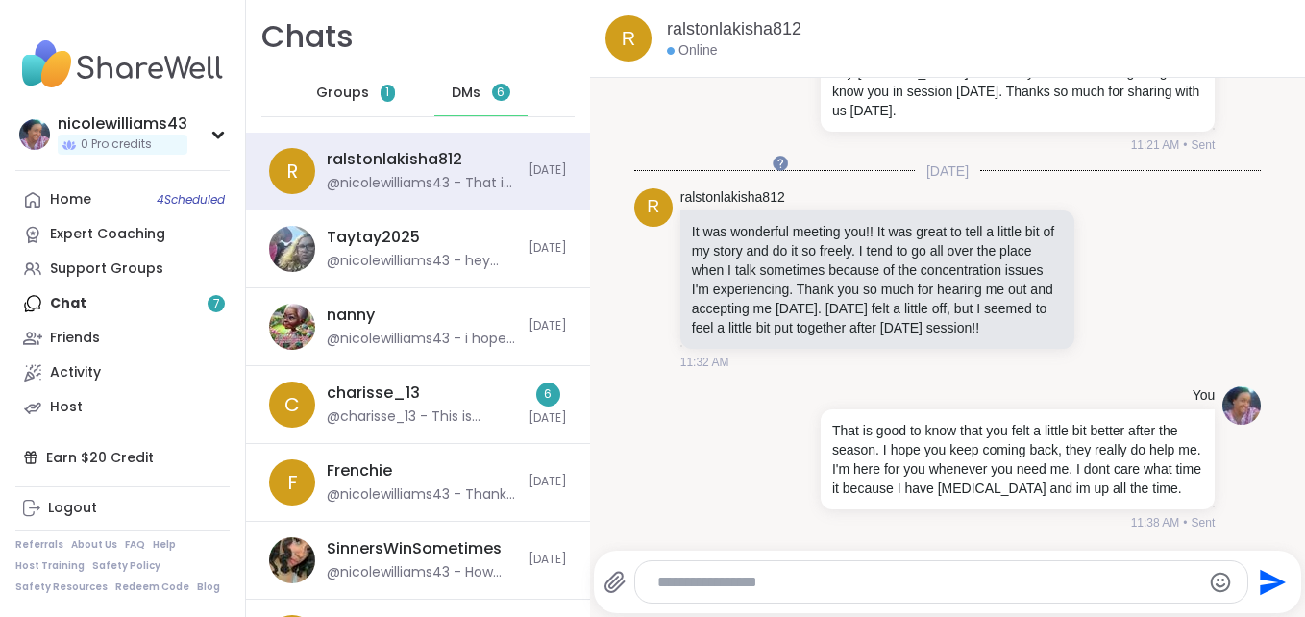
click at [477, 88] on div "DMs 6" at bounding box center [481, 93] width 94 height 46
click at [459, 88] on span "DMs" at bounding box center [466, 93] width 29 height 19
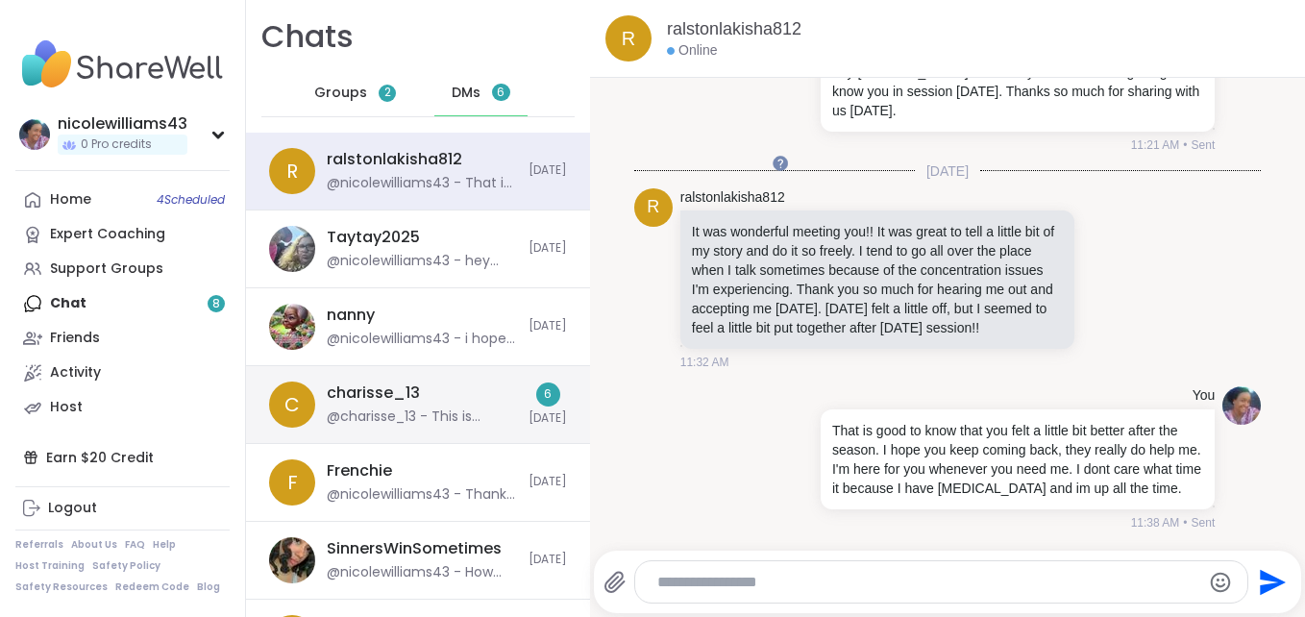
click at [436, 403] on div "charisse_13 @charisse_13 - This is another one I signed up for Tonight this wil…" at bounding box center [422, 405] width 190 height 44
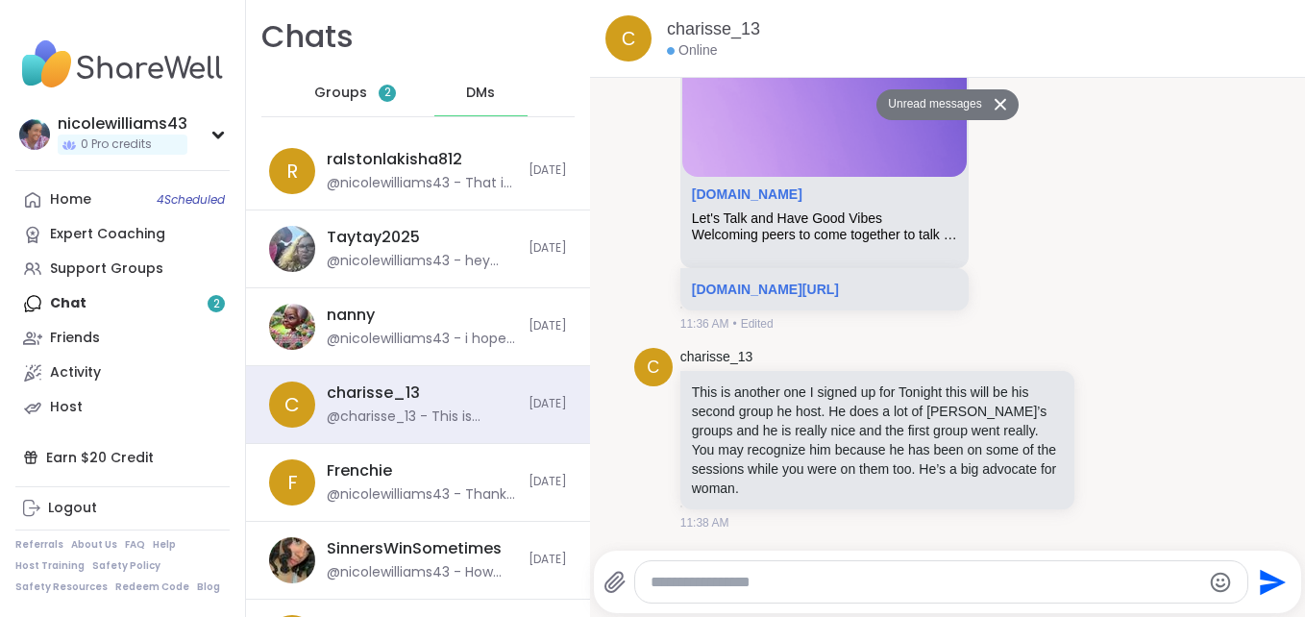
scroll to position [0, 0]
click at [1126, 244] on div "c charisse_13 sharewellnow.com Let's Talk and Have Good Vibes Welcoming peers t…" at bounding box center [948, 122] width 628 height 435
click at [1207, 409] on div "c charisse_13 This is another one I signed up for Tonight this will be his seco…" at bounding box center [948, 439] width 628 height 199
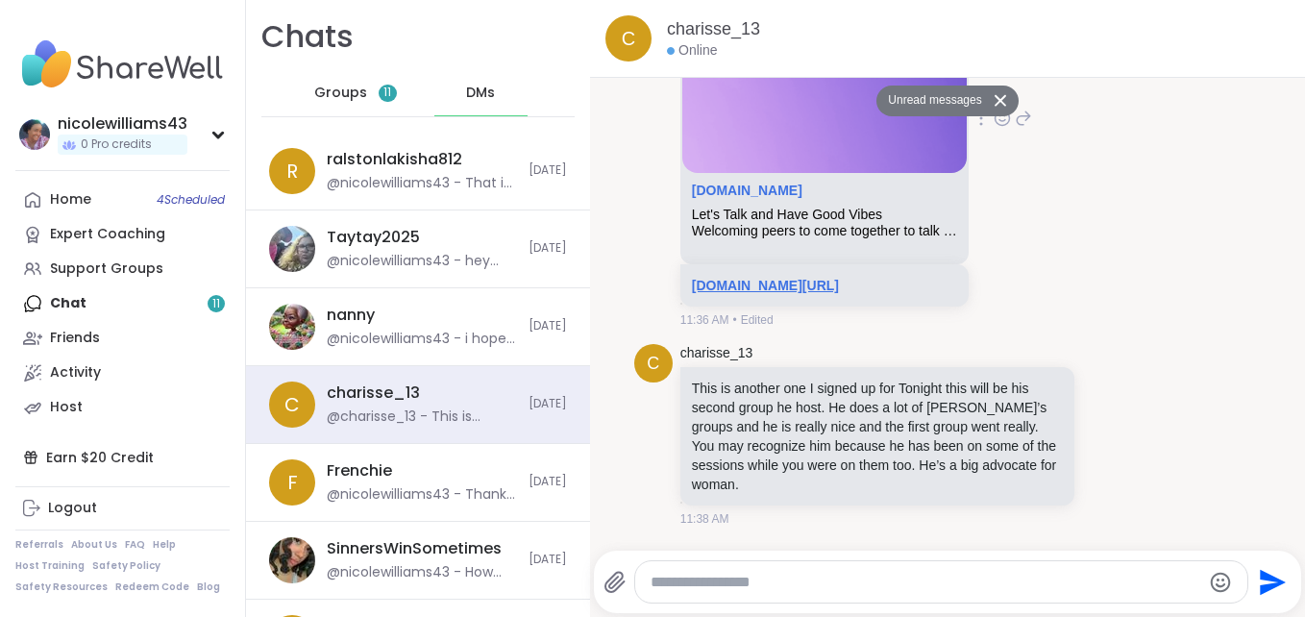
click at [803, 278] on link "[DOMAIN_NAME][URL]" at bounding box center [765, 285] width 147 height 15
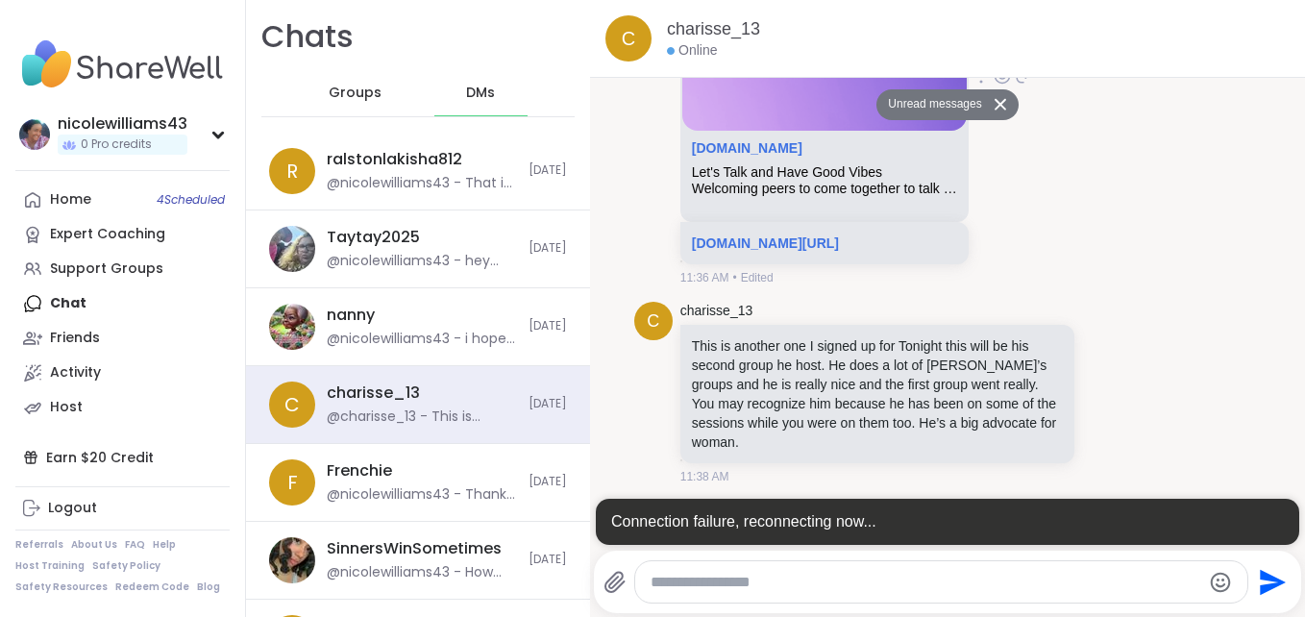
scroll to position [0, 0]
click at [1162, 353] on div "c charisse_13 This is another one I signed up for Tonight this will be his seco…" at bounding box center [948, 393] width 628 height 199
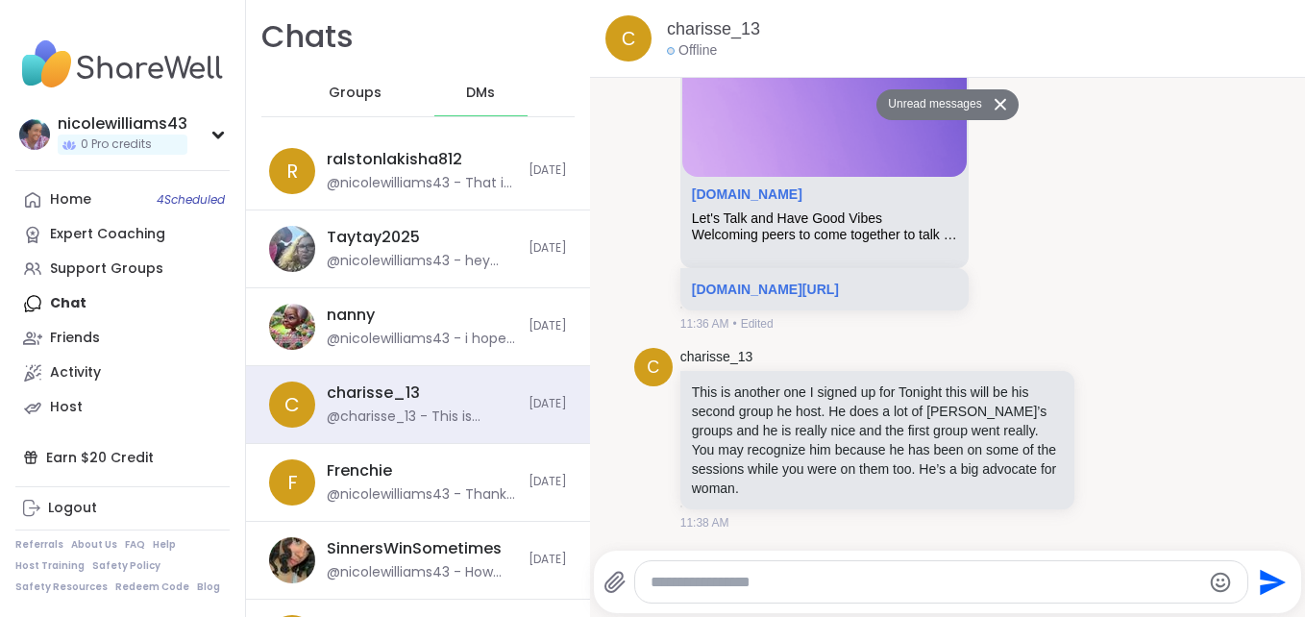
click at [783, 583] on textarea "Type your message" at bounding box center [926, 582] width 550 height 19
type textarea "**********"
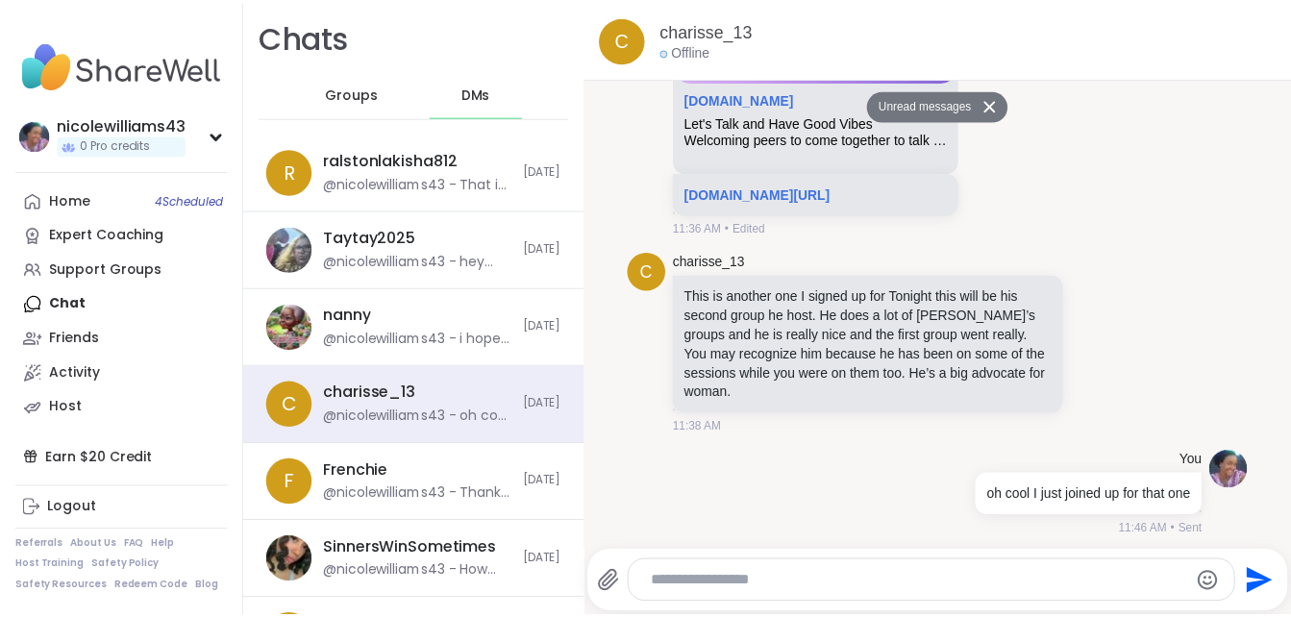
scroll to position [8431, 0]
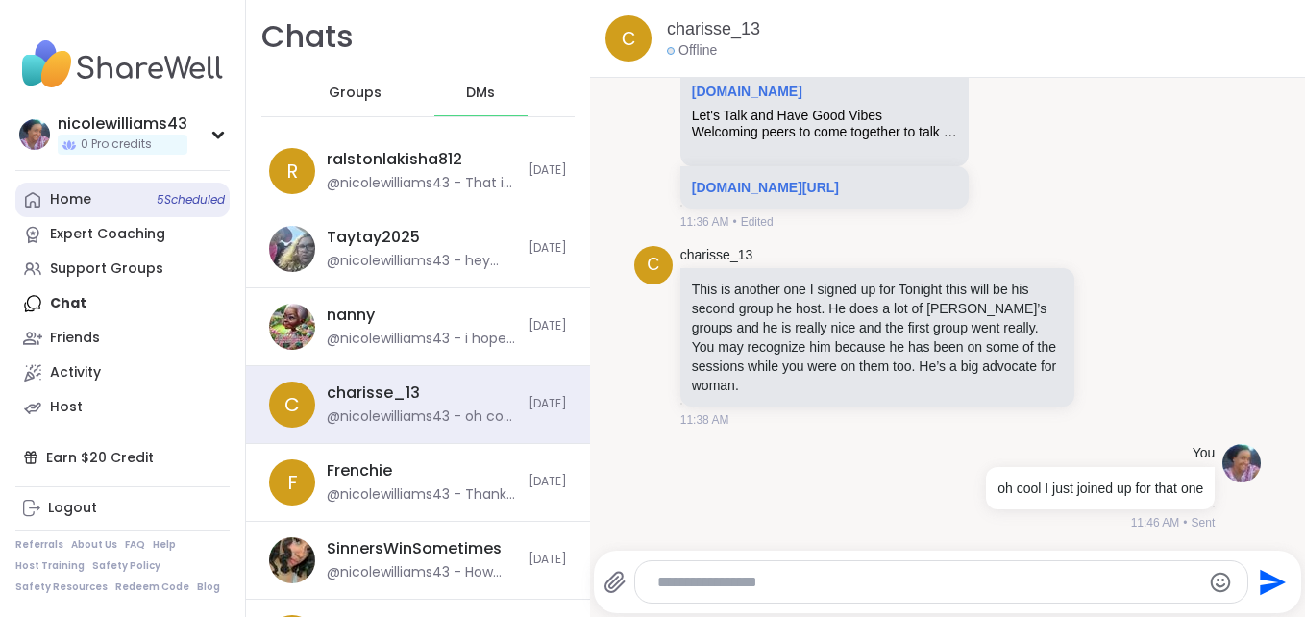
click at [116, 197] on link "Home 5 Scheduled" at bounding box center [122, 200] width 214 height 35
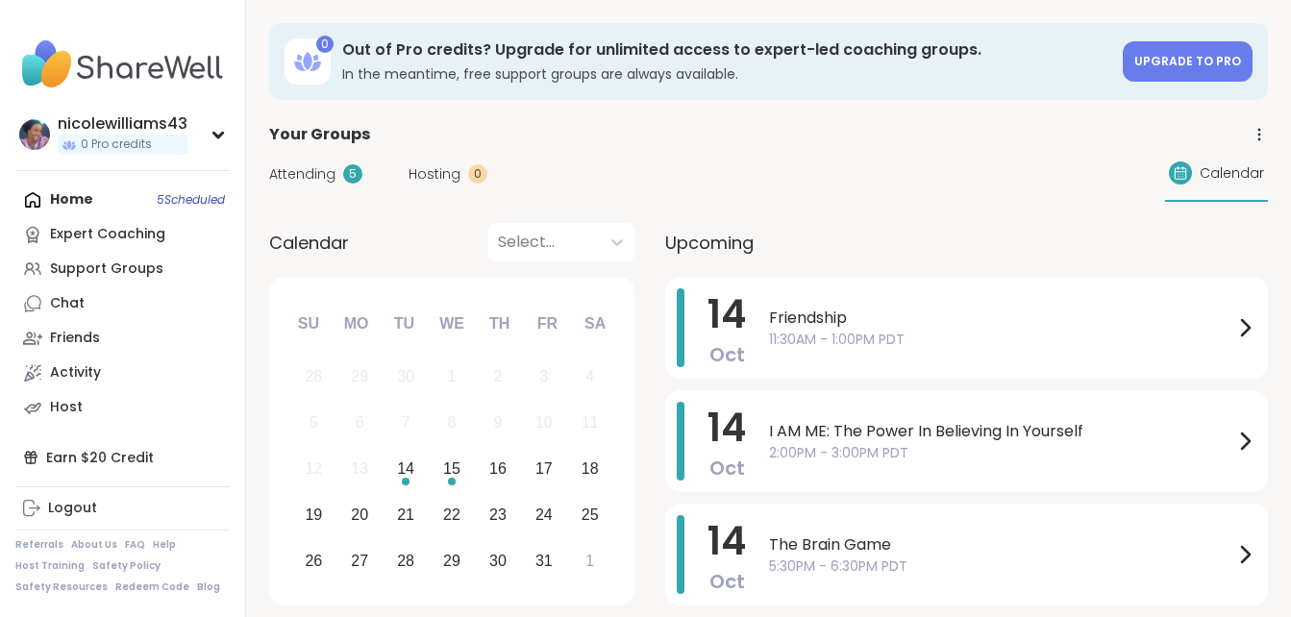
click at [61, 205] on div "Home 5 Scheduled Expert Coaching Support Groups Chat Friends Activity Host" at bounding box center [122, 304] width 214 height 242
click at [55, 209] on div "Home 5 Scheduled Expert Coaching Support Groups Chat Friends Activity Host" at bounding box center [122, 304] width 214 height 242
click at [63, 306] on div "Chat" at bounding box center [67, 303] width 35 height 19
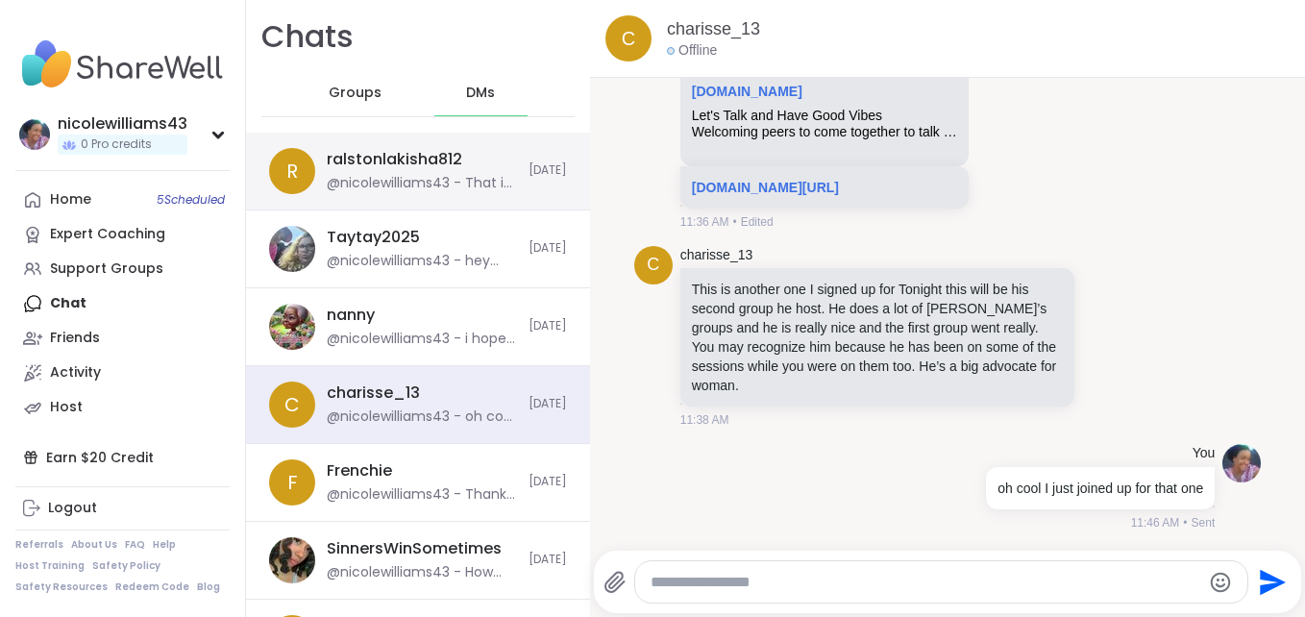
click at [409, 178] on div "@nicolewilliams43 - That is good to know that you felt a little bit better afte…" at bounding box center [422, 183] width 190 height 19
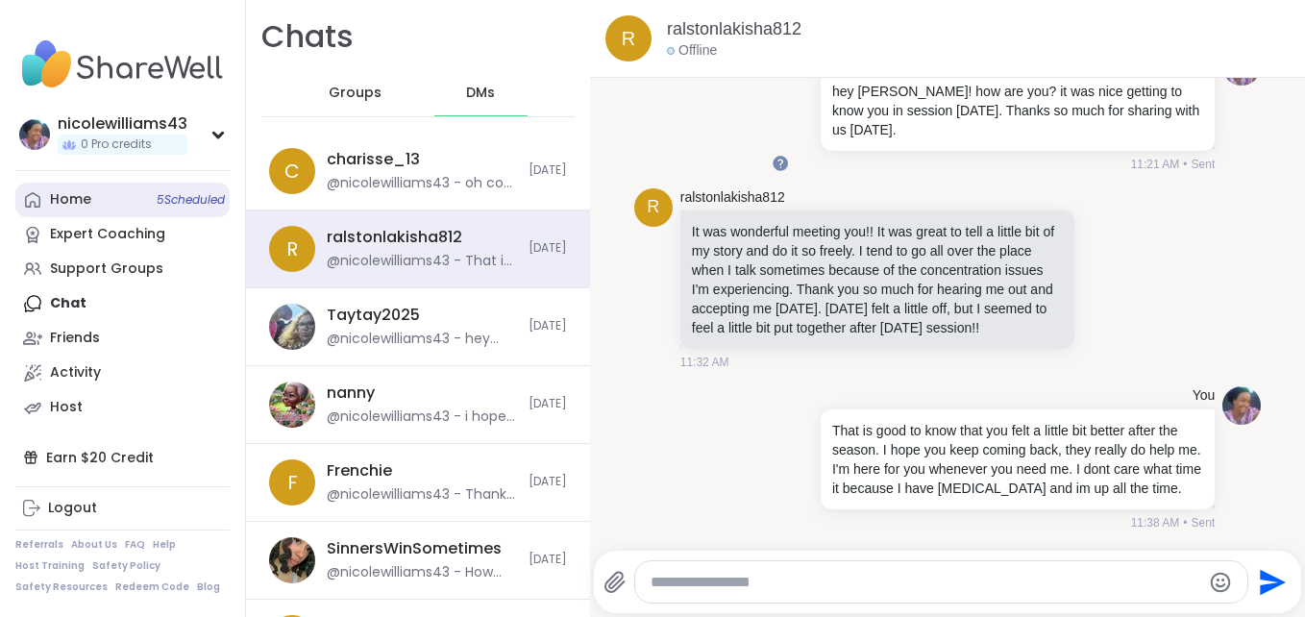
click at [94, 199] on link "Home 5 Scheduled" at bounding box center [122, 200] width 214 height 35
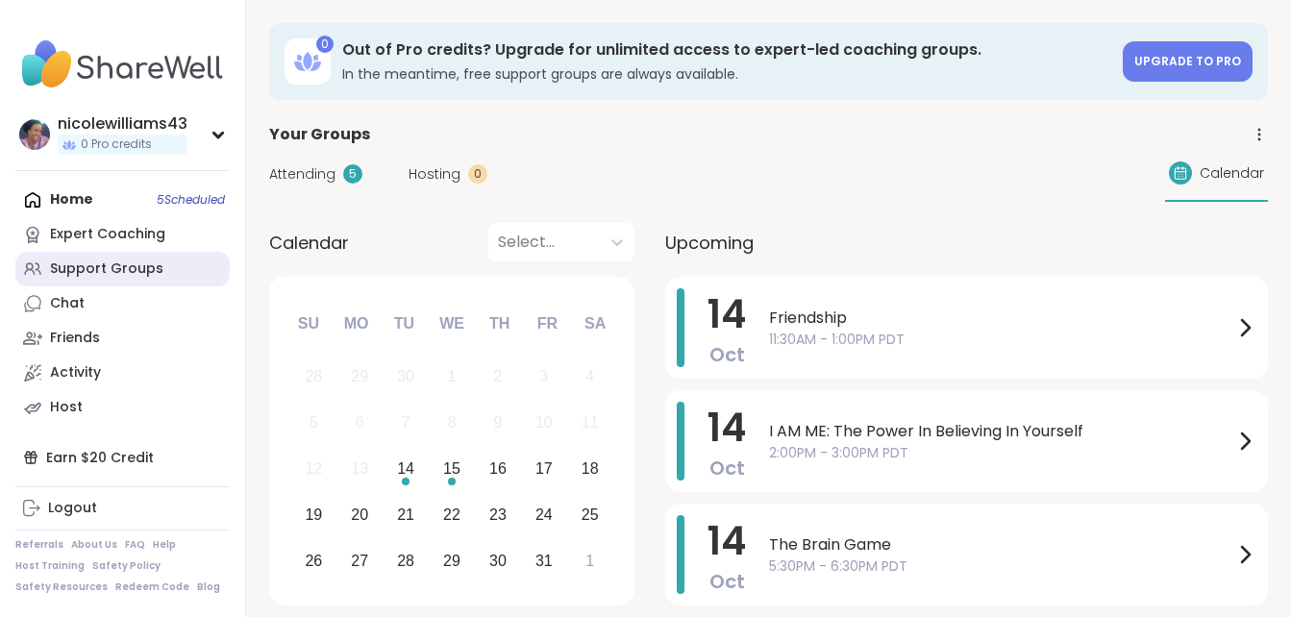
click at [66, 270] on div "Support Groups" at bounding box center [106, 269] width 113 height 19
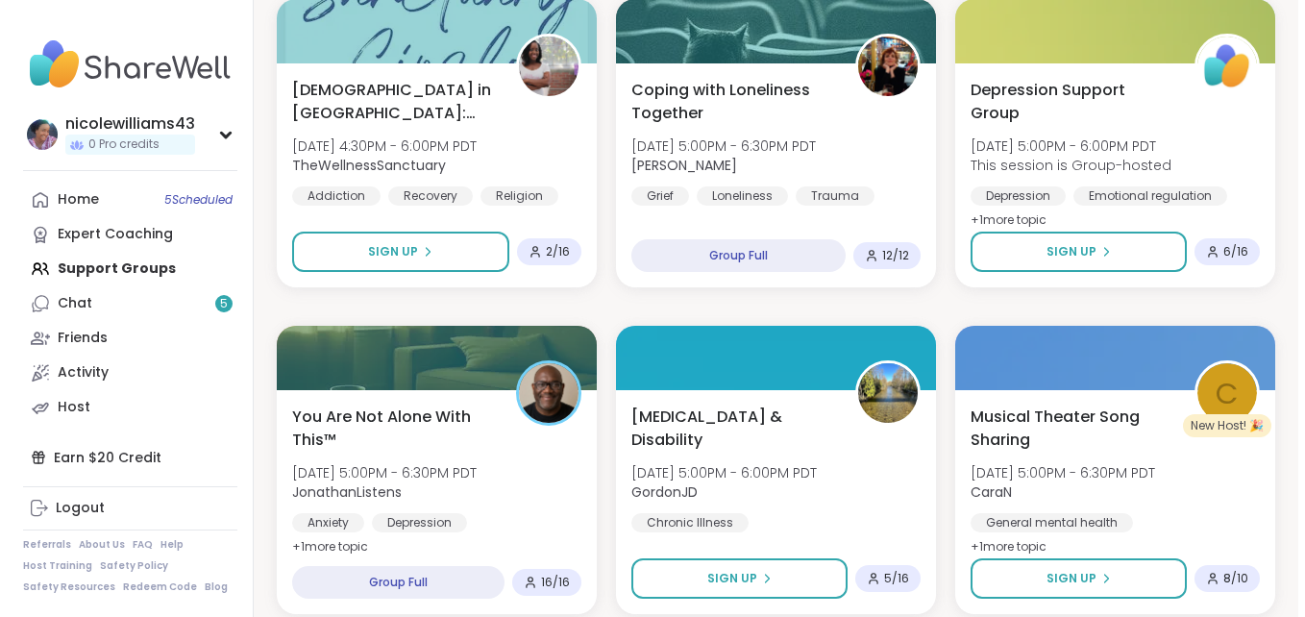
scroll to position [2266, 0]
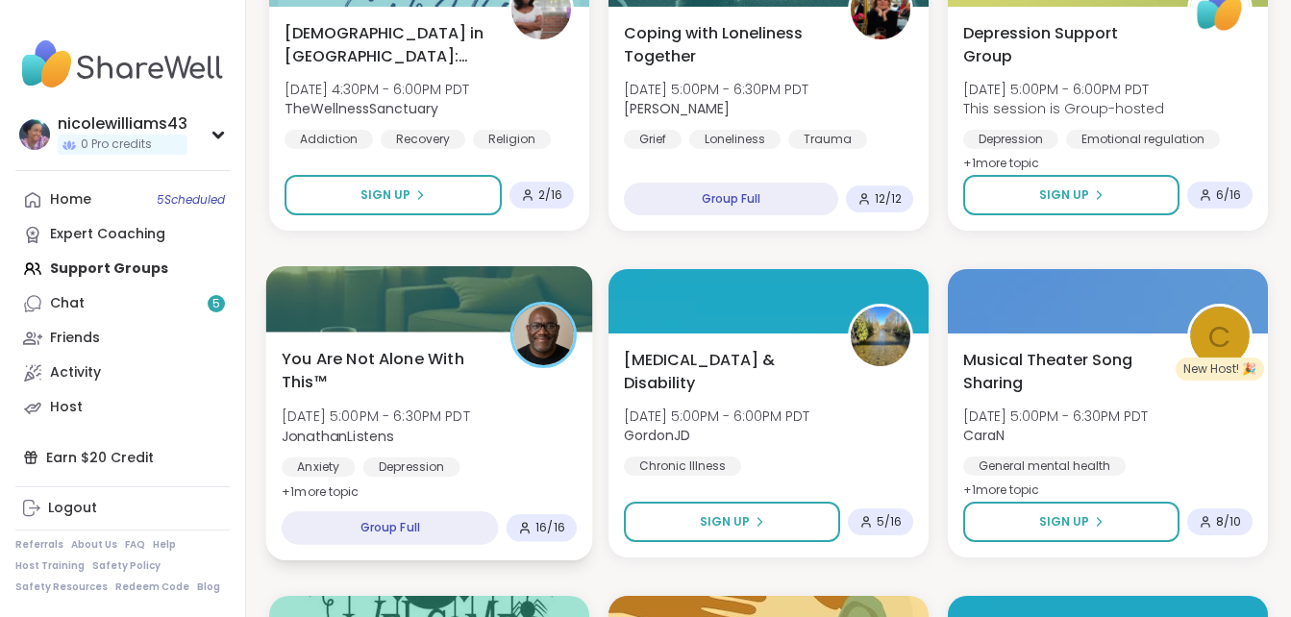
click at [422, 376] on span "You Are Not Alone With This™" at bounding box center [385, 370] width 207 height 47
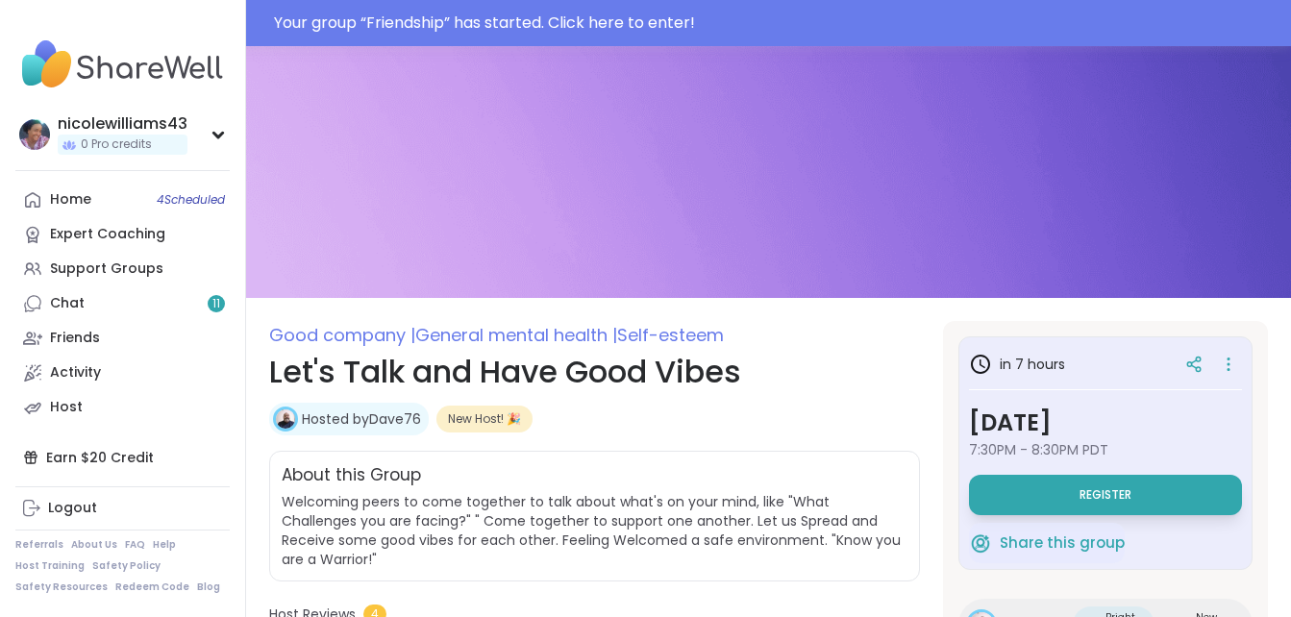
click at [1065, 483] on button "Register" at bounding box center [1105, 495] width 273 height 40
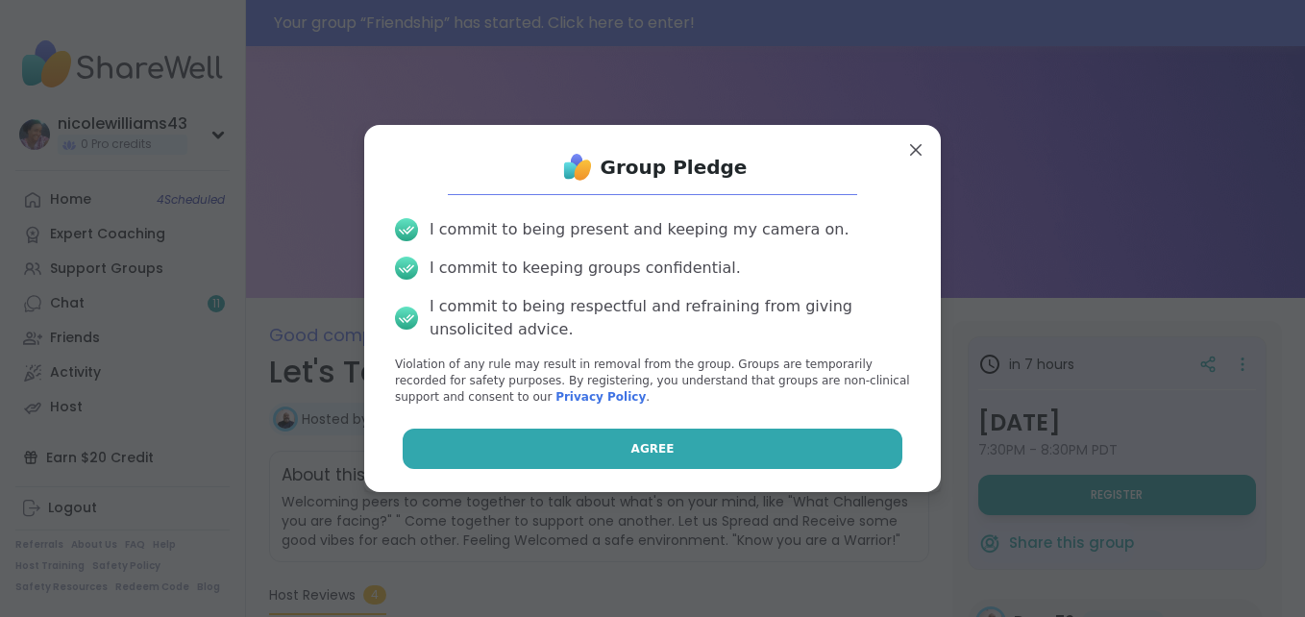
click at [722, 461] on button "Agree" at bounding box center [653, 449] width 501 height 40
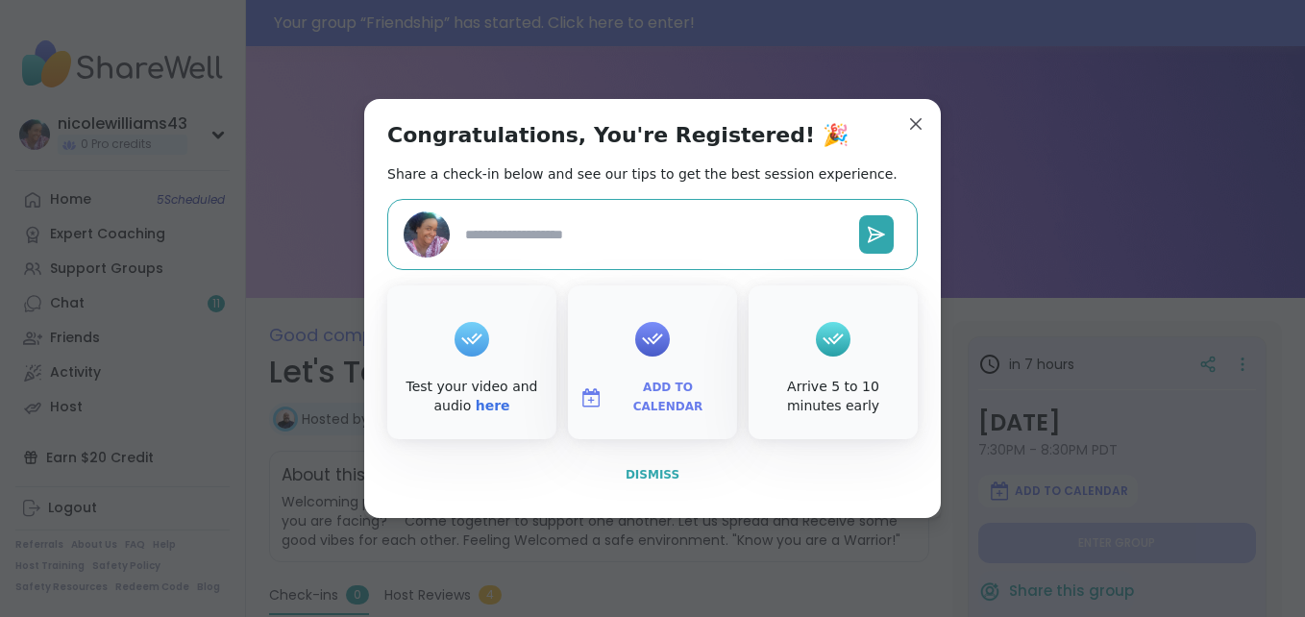
click at [646, 479] on span "Dismiss" at bounding box center [653, 474] width 54 height 13
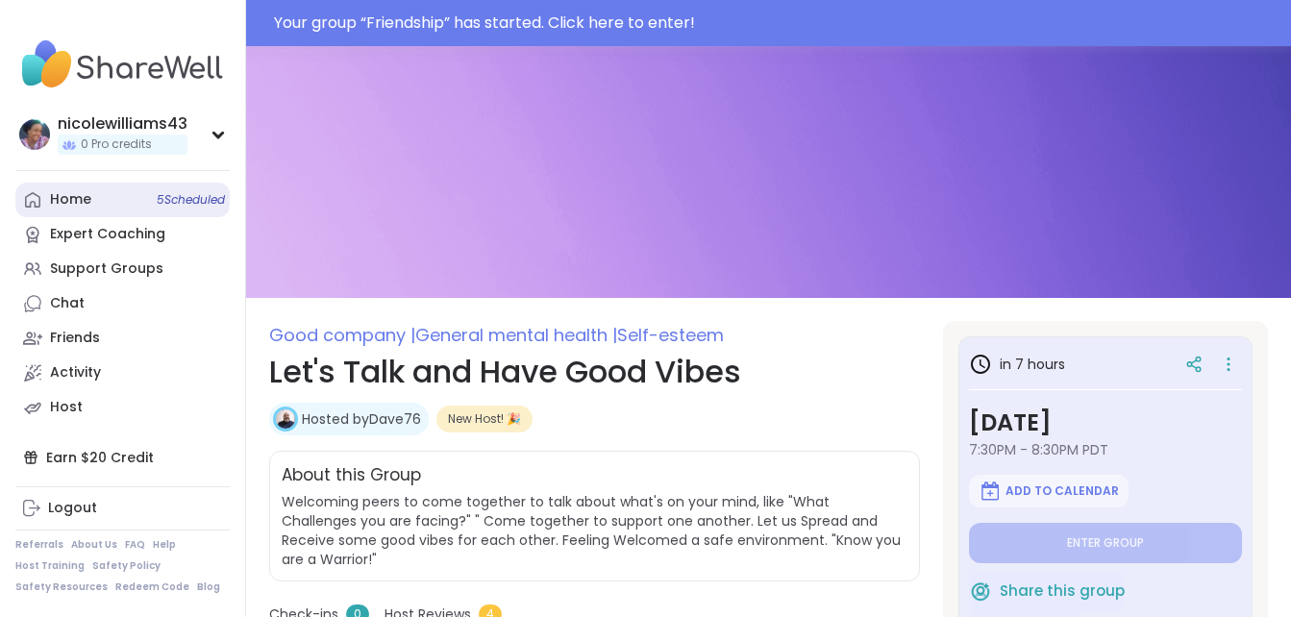
click at [52, 207] on div "Home 5 Scheduled" at bounding box center [70, 199] width 41 height 19
type textarea "*"
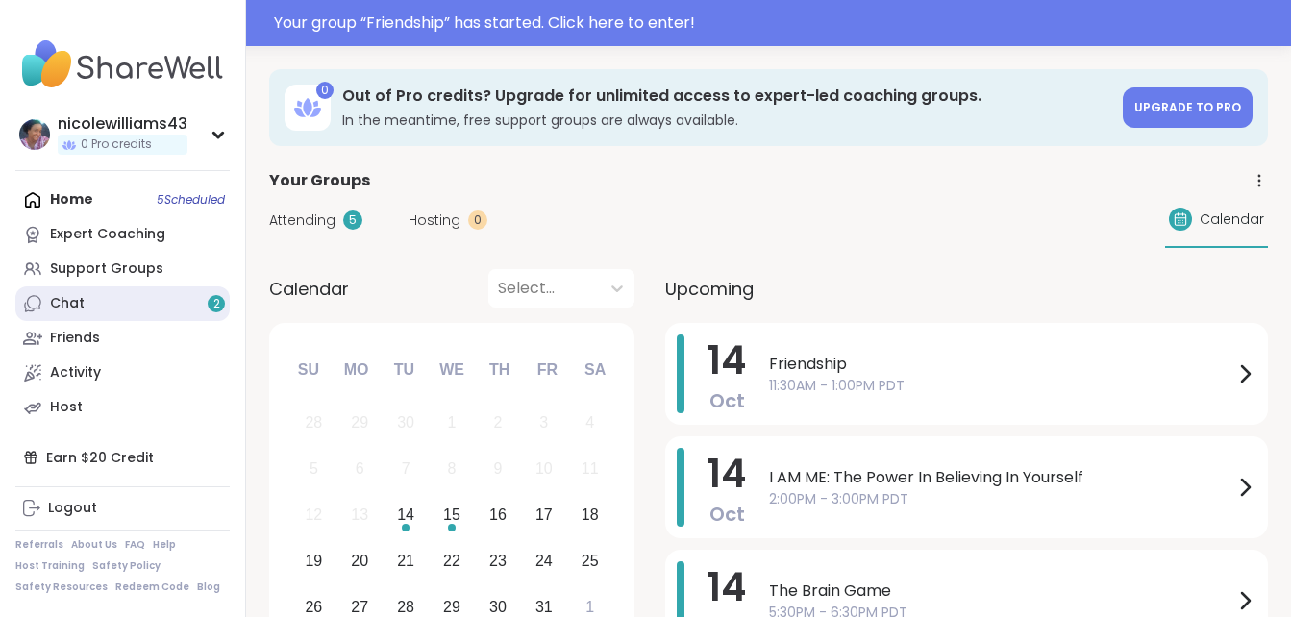
click at [150, 293] on link "Chat 2" at bounding box center [122, 303] width 214 height 35
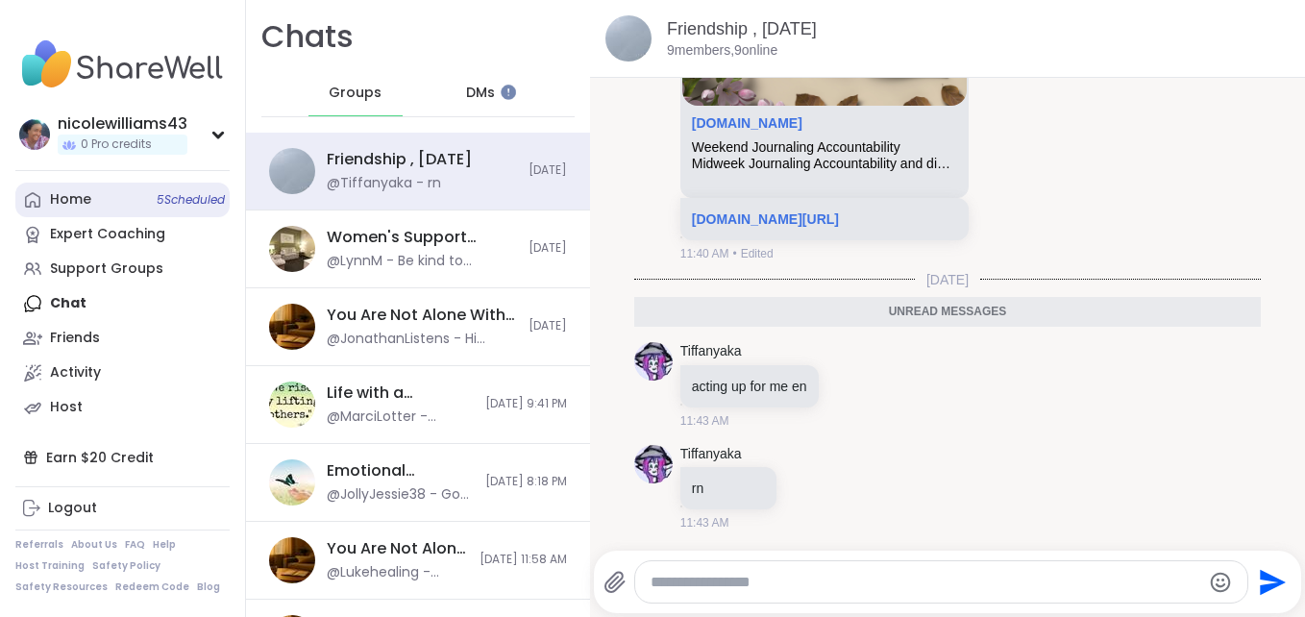
click at [36, 208] on icon at bounding box center [32, 199] width 15 height 15
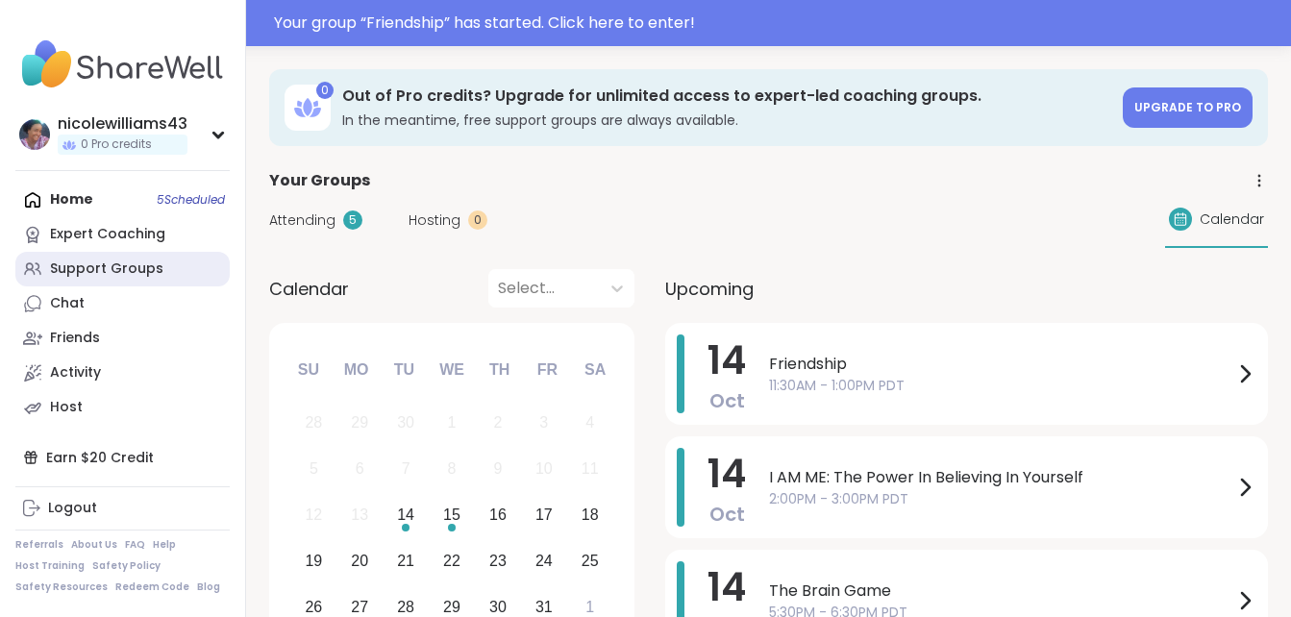
click at [35, 269] on icon at bounding box center [32, 269] width 19 height 19
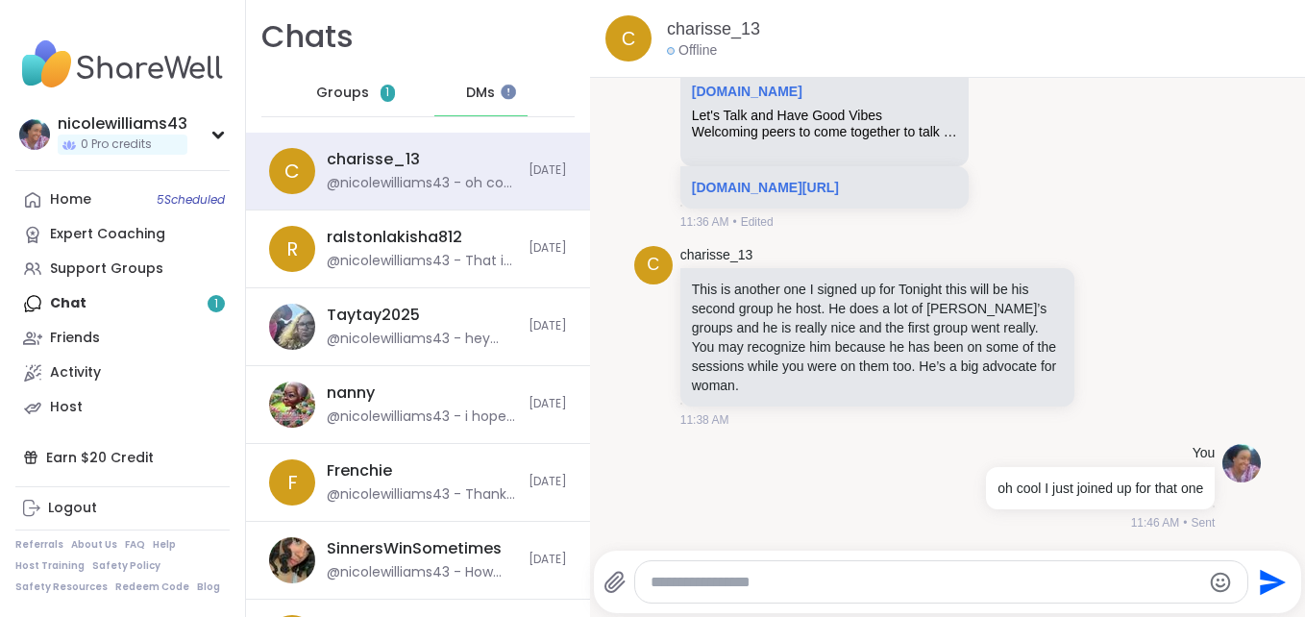
click at [152, 308] on div "Home 5 Scheduled Expert Coaching Support Groups Chat 1 Friends Activity Host" at bounding box center [122, 304] width 214 height 242
click at [353, 88] on span "Groups" at bounding box center [342, 93] width 53 height 19
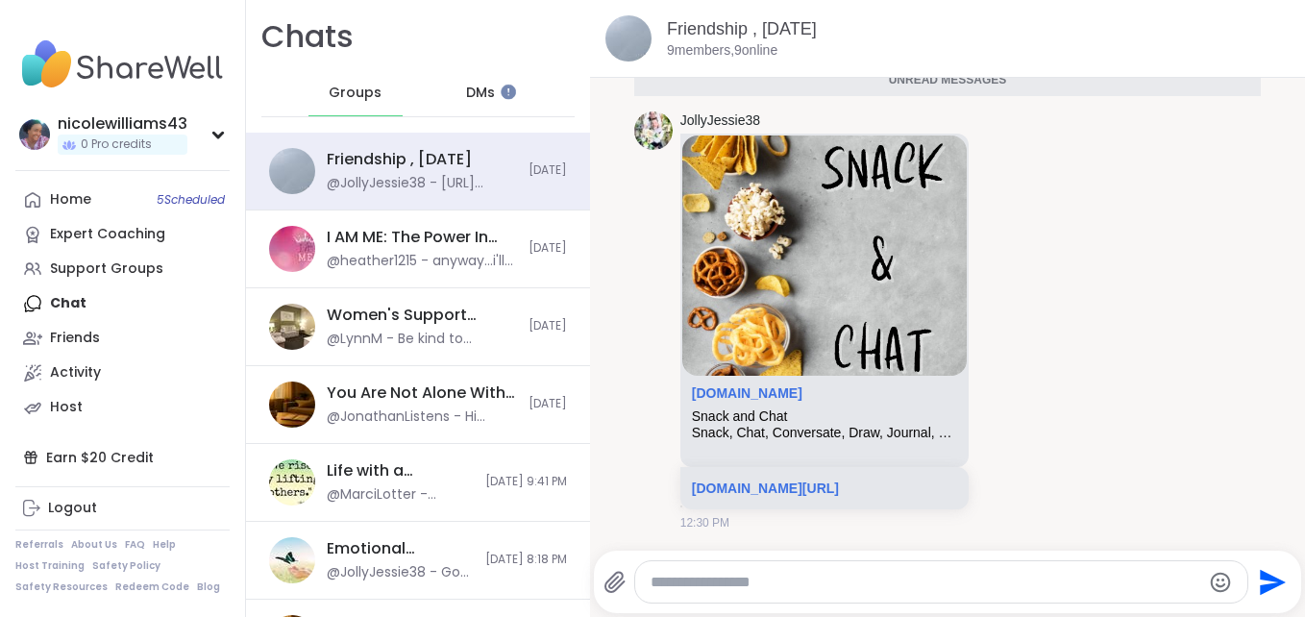
drag, startPoint x: 428, startPoint y: 5, endPoint x: 1158, endPoint y: 47, distance: 731.7
click at [1158, 47] on div "Friendship , [DATE] 9 members, 9 online" at bounding box center [978, 38] width 623 height 43
click at [102, 204] on link "Home 5 Scheduled" at bounding box center [122, 200] width 214 height 35
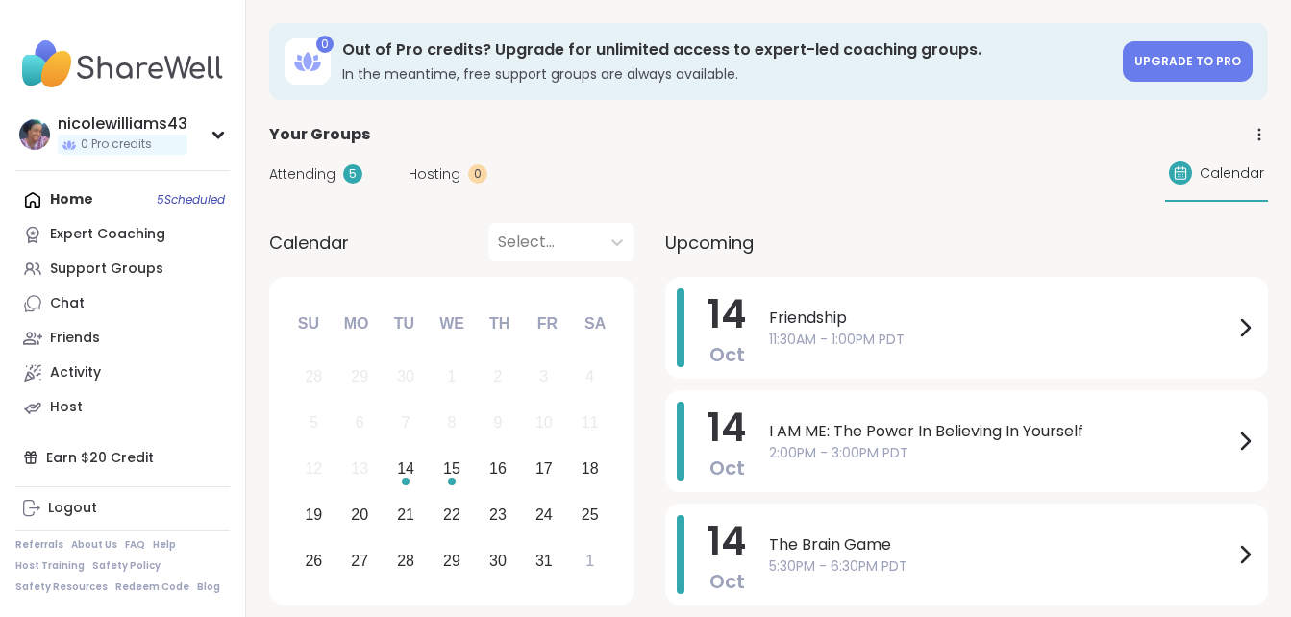
click at [66, 209] on div "Home 5 Scheduled Expert Coaching Support Groups Chat Friends Activity Host" at bounding box center [122, 304] width 214 height 242
click at [86, 199] on div "Home 5 Scheduled Expert Coaching Support Groups Chat Friends Activity Host" at bounding box center [122, 304] width 214 height 242
click at [61, 312] on div "Chat" at bounding box center [67, 303] width 35 height 19
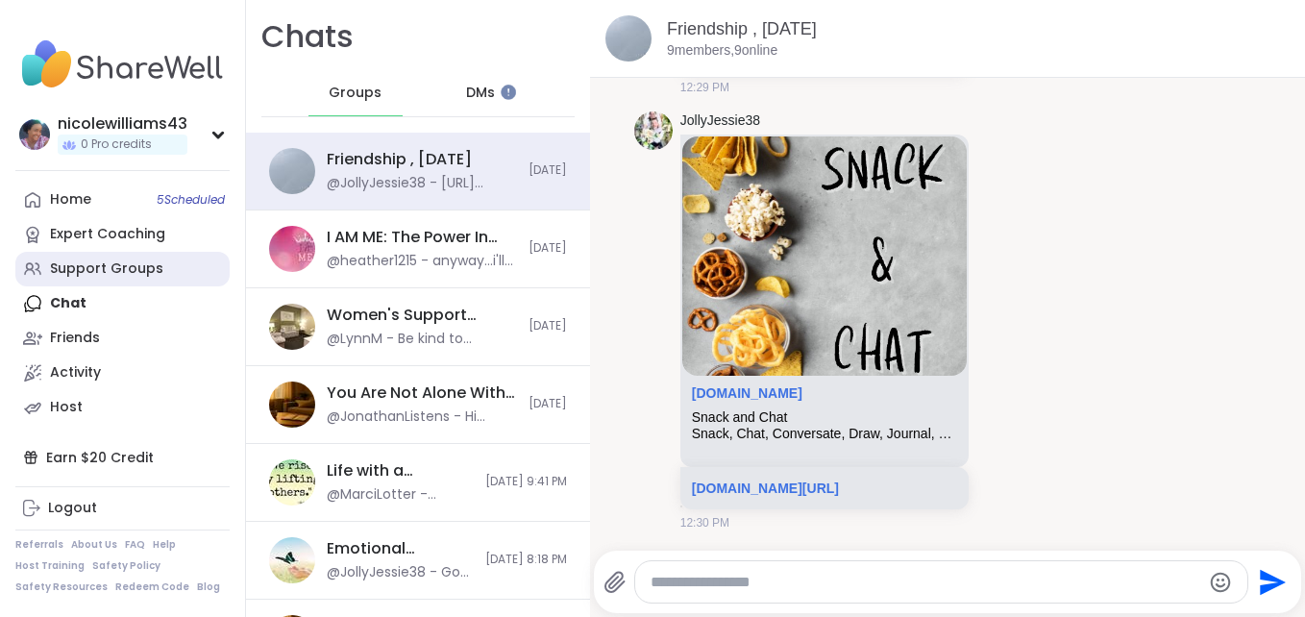
click at [99, 271] on div "Support Groups" at bounding box center [106, 269] width 113 height 19
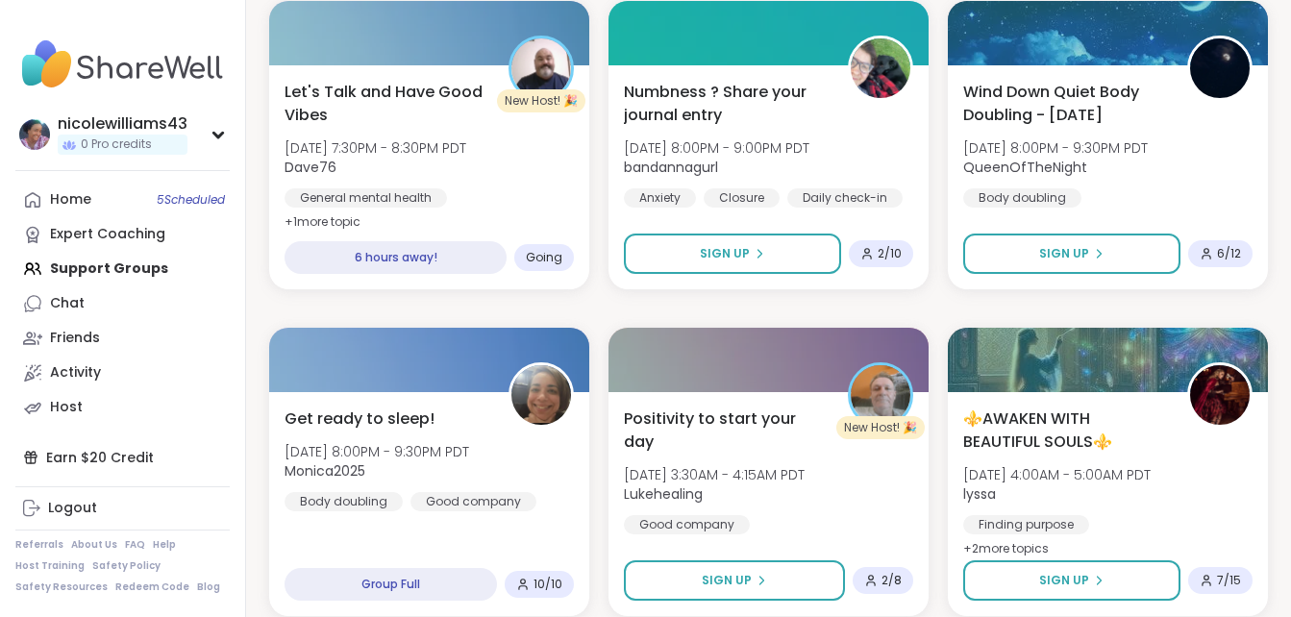
scroll to position [3571, 0]
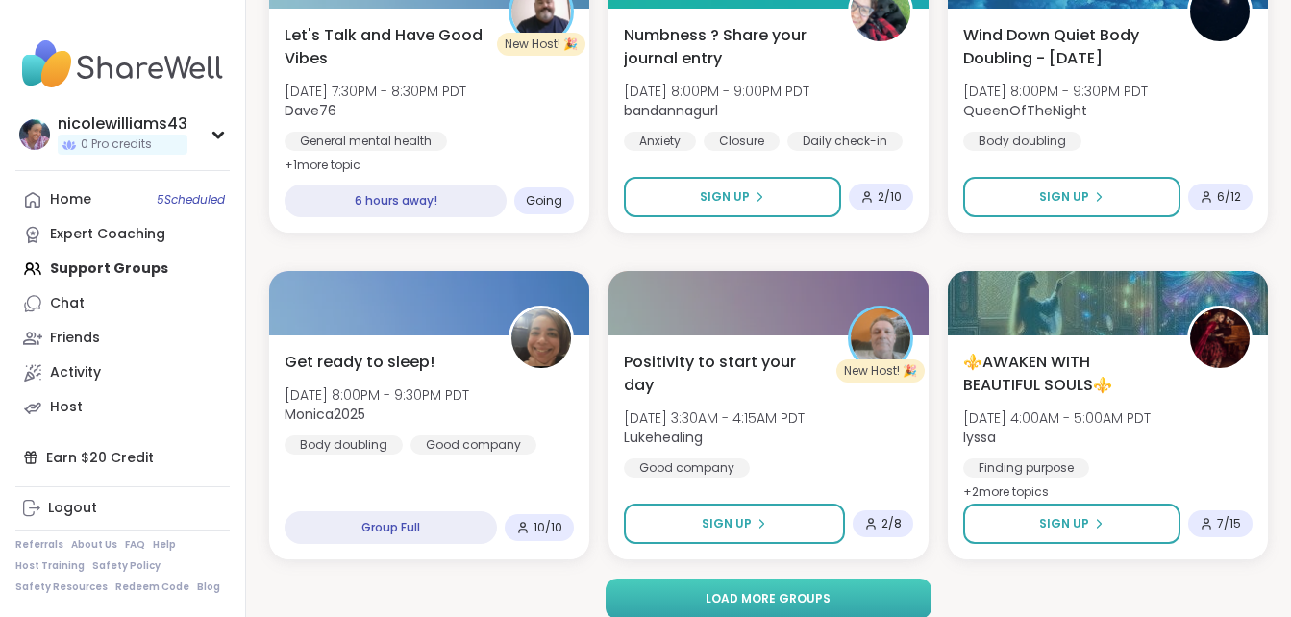
click at [887, 599] on button "Load more groups" at bounding box center [768, 599] width 325 height 40
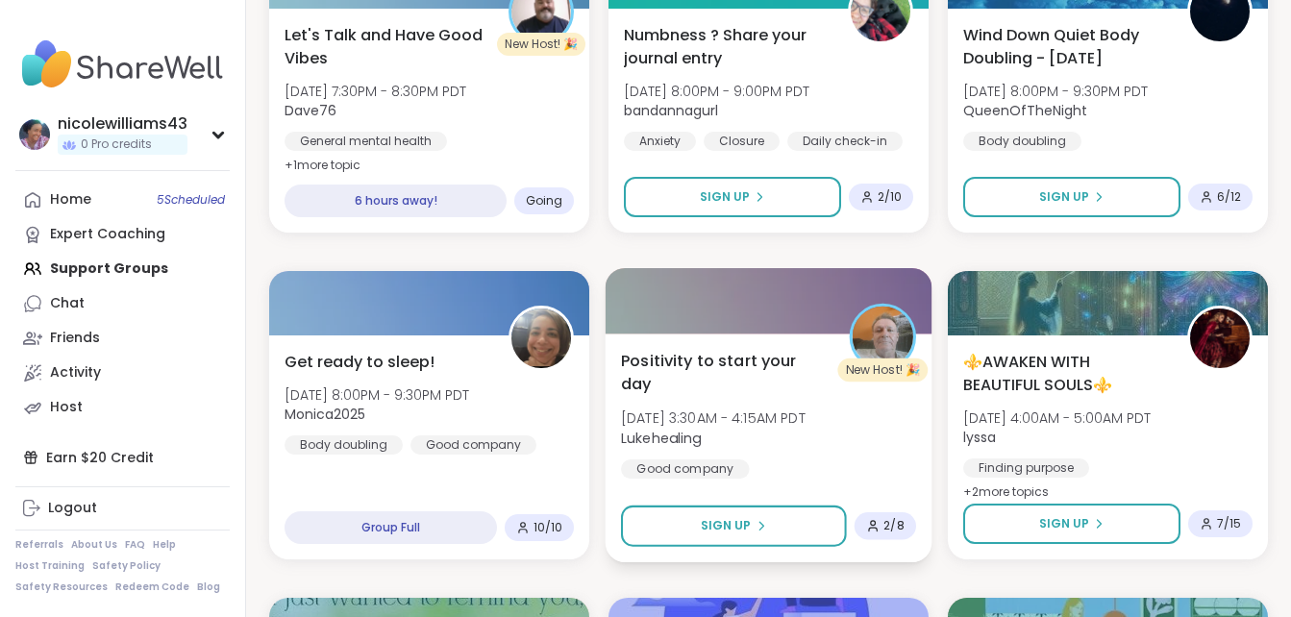
click at [778, 359] on span "Positivity to start your day" at bounding box center [724, 372] width 207 height 47
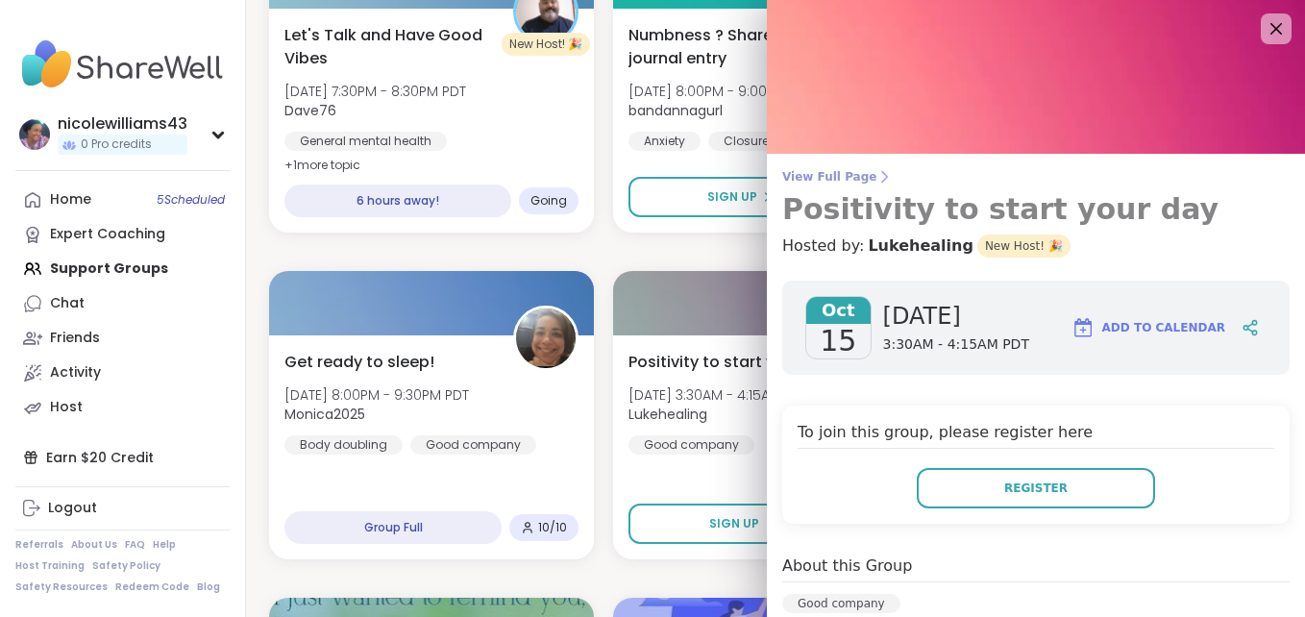
click at [1219, 206] on h3 "Positivity to start your day" at bounding box center [1036, 209] width 508 height 35
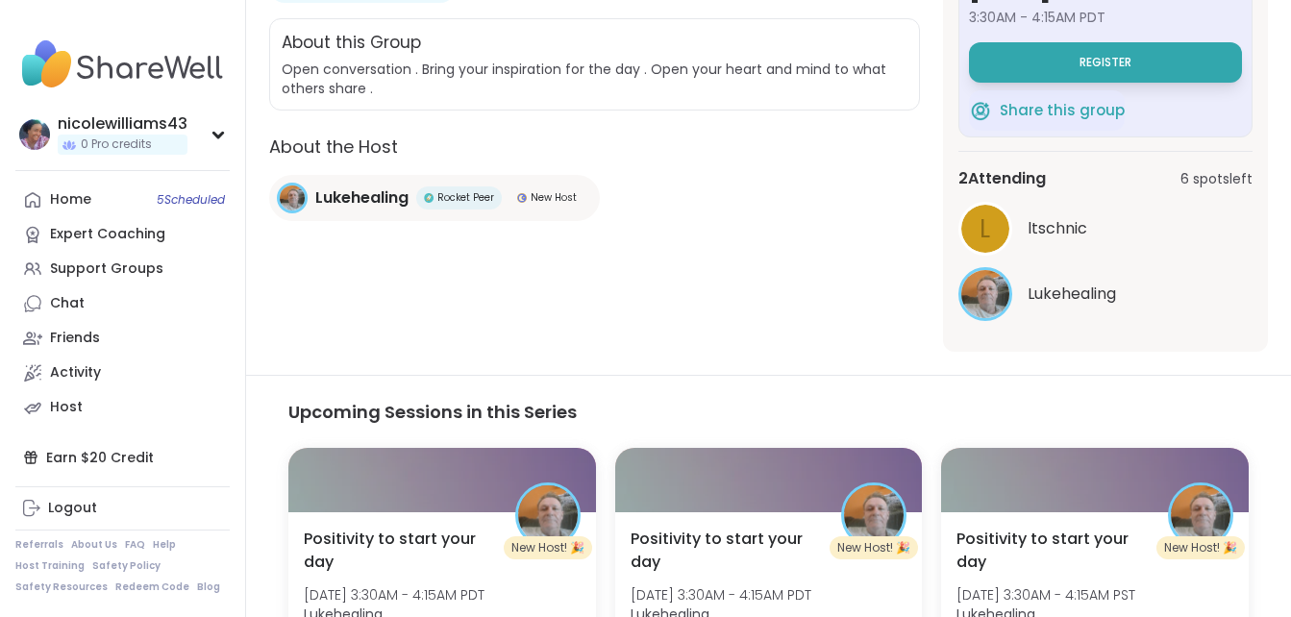
scroll to position [384, 0]
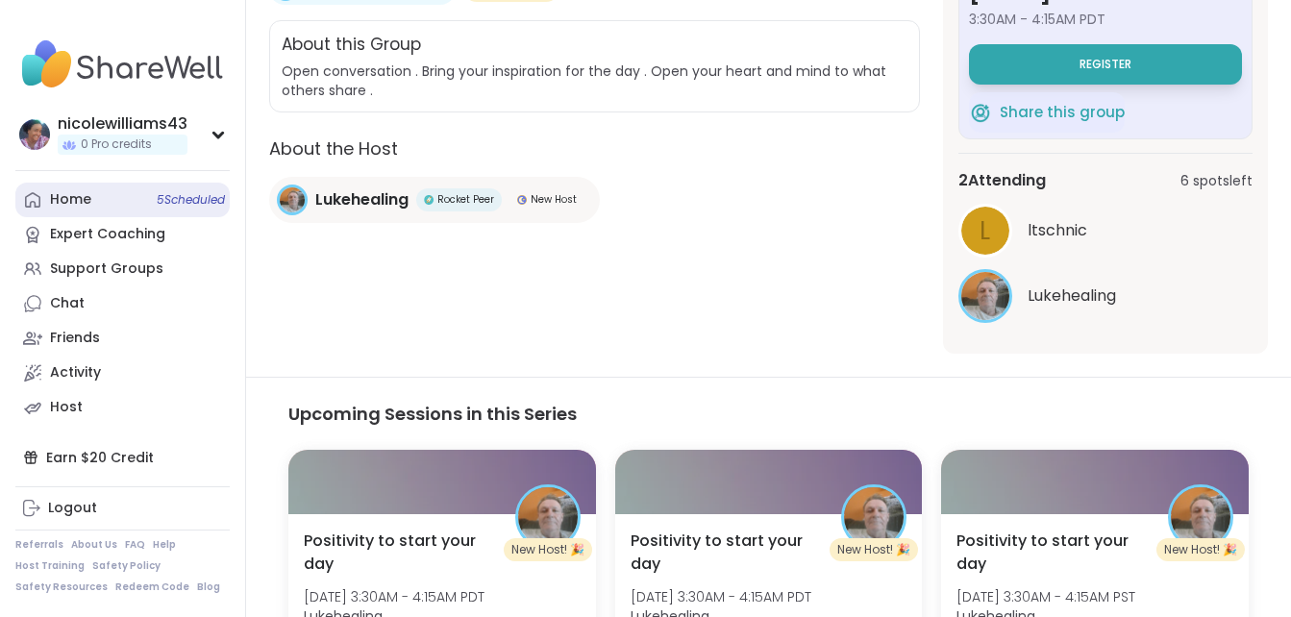
click at [78, 201] on div "Home 5 Scheduled" at bounding box center [70, 199] width 41 height 19
